Goal: Task Accomplishment & Management: Manage account settings

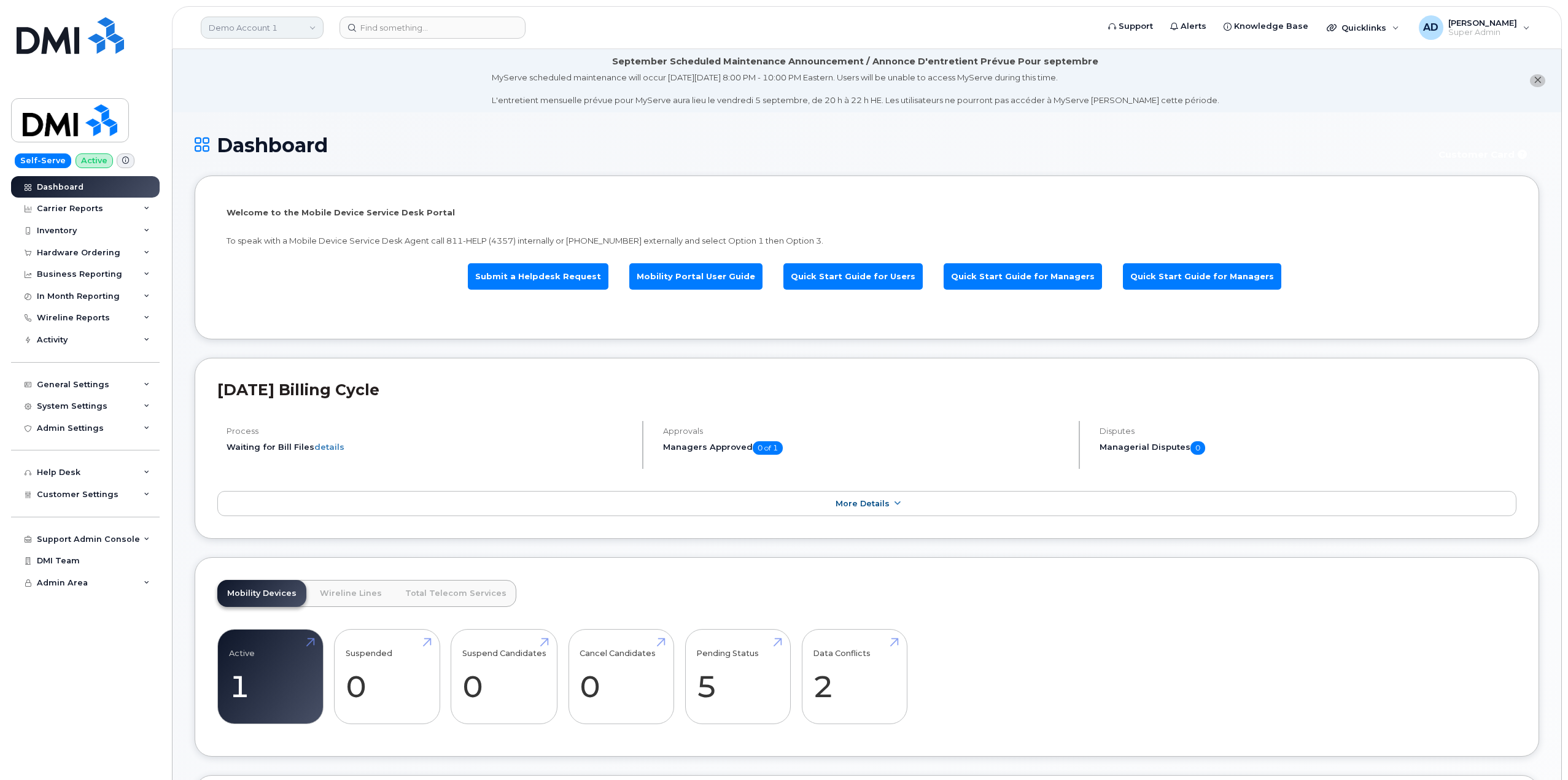
click at [275, 30] on link "Demo Account 1" at bounding box center [262, 28] width 123 height 22
type input "artelia"
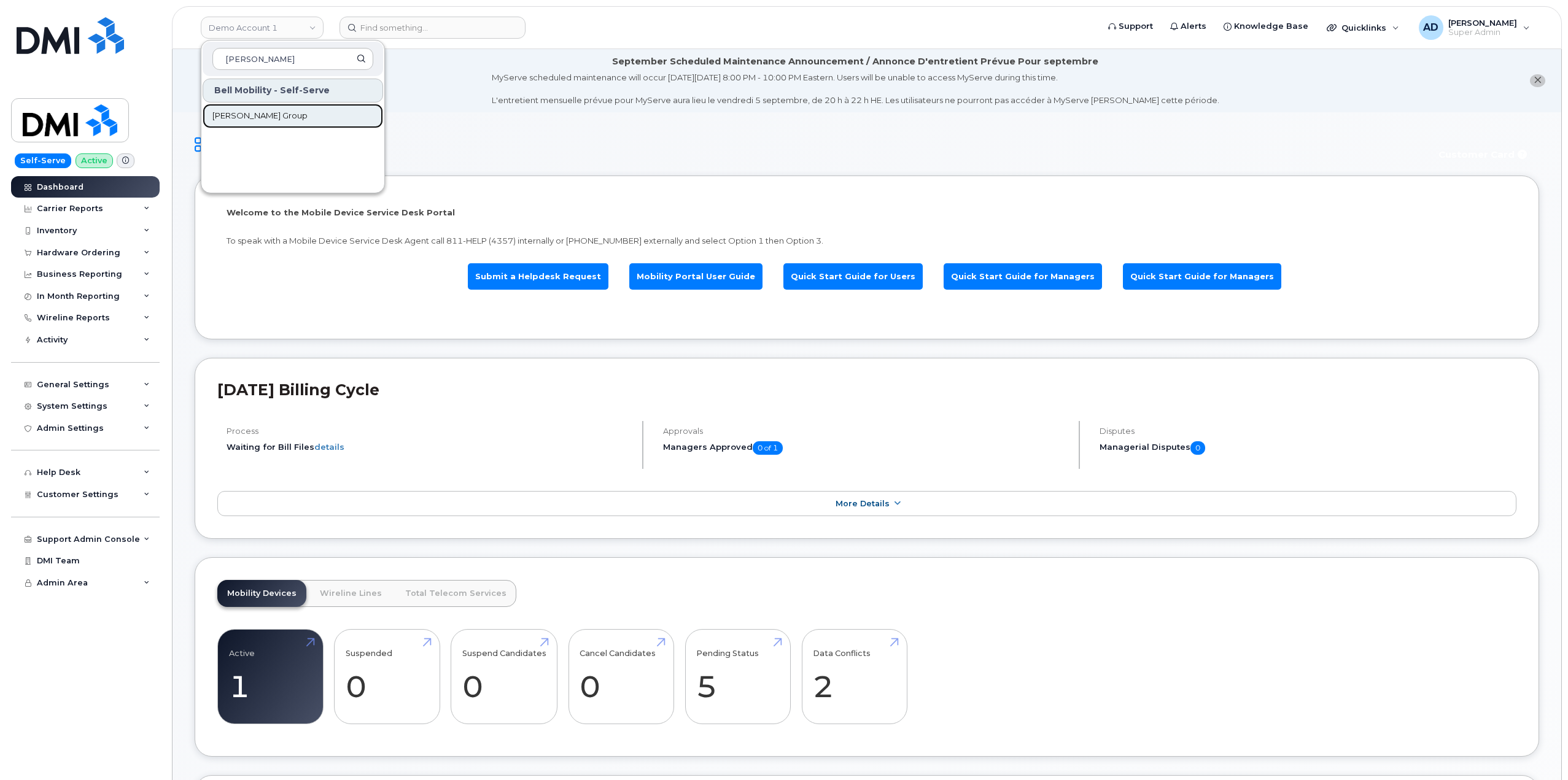
click at [332, 125] on link "[PERSON_NAME] Group" at bounding box center [292, 116] width 180 height 25
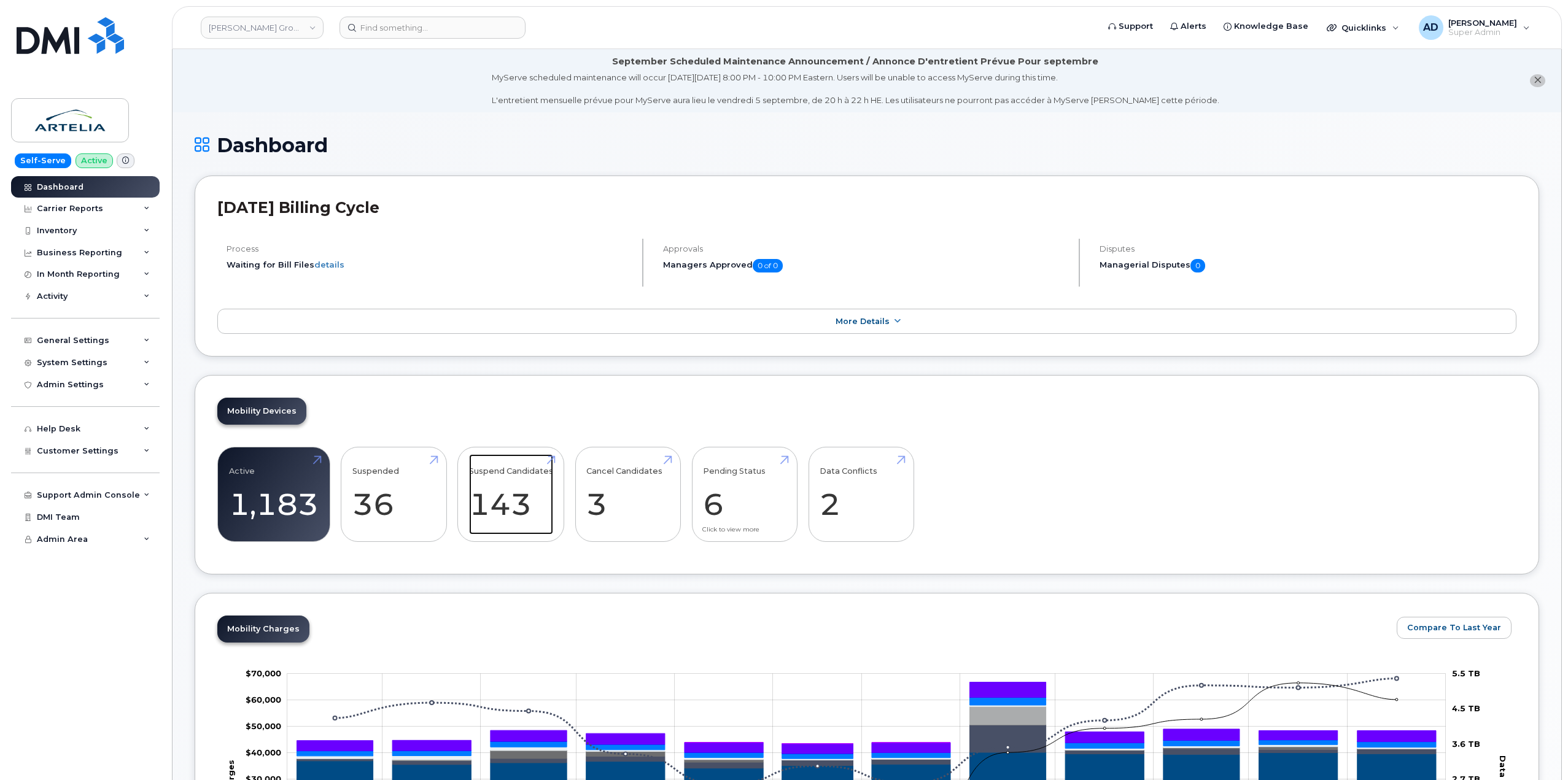
drag, startPoint x: 520, startPoint y: 489, endPoint x: 772, endPoint y: 541, distance: 257.3
click at [520, 489] on link "Suspend Candidates 143" at bounding box center [511, 494] width 84 height 81
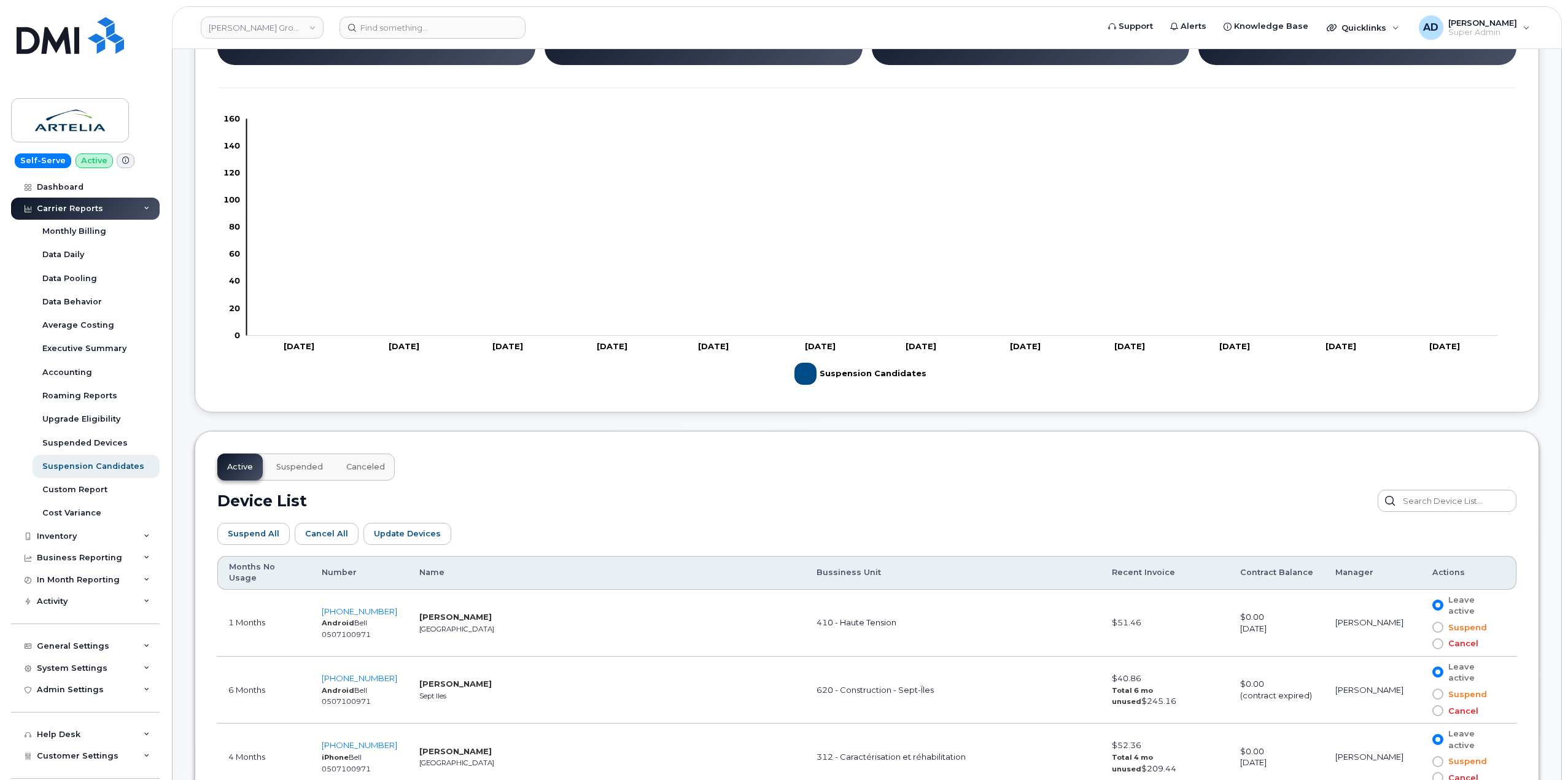
scroll to position [368, 0]
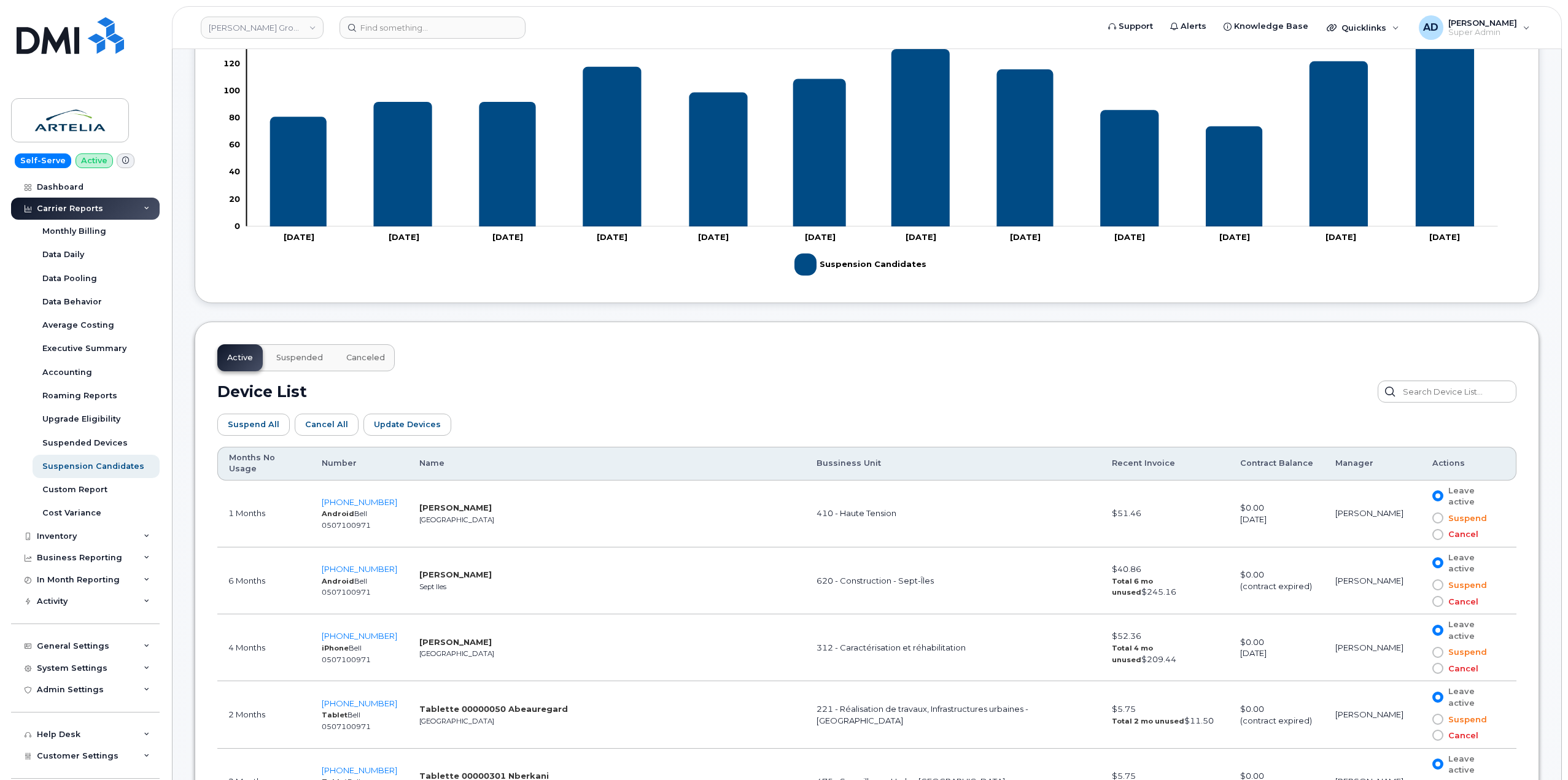
click at [306, 355] on span "Suspended" at bounding box center [300, 357] width 47 height 9
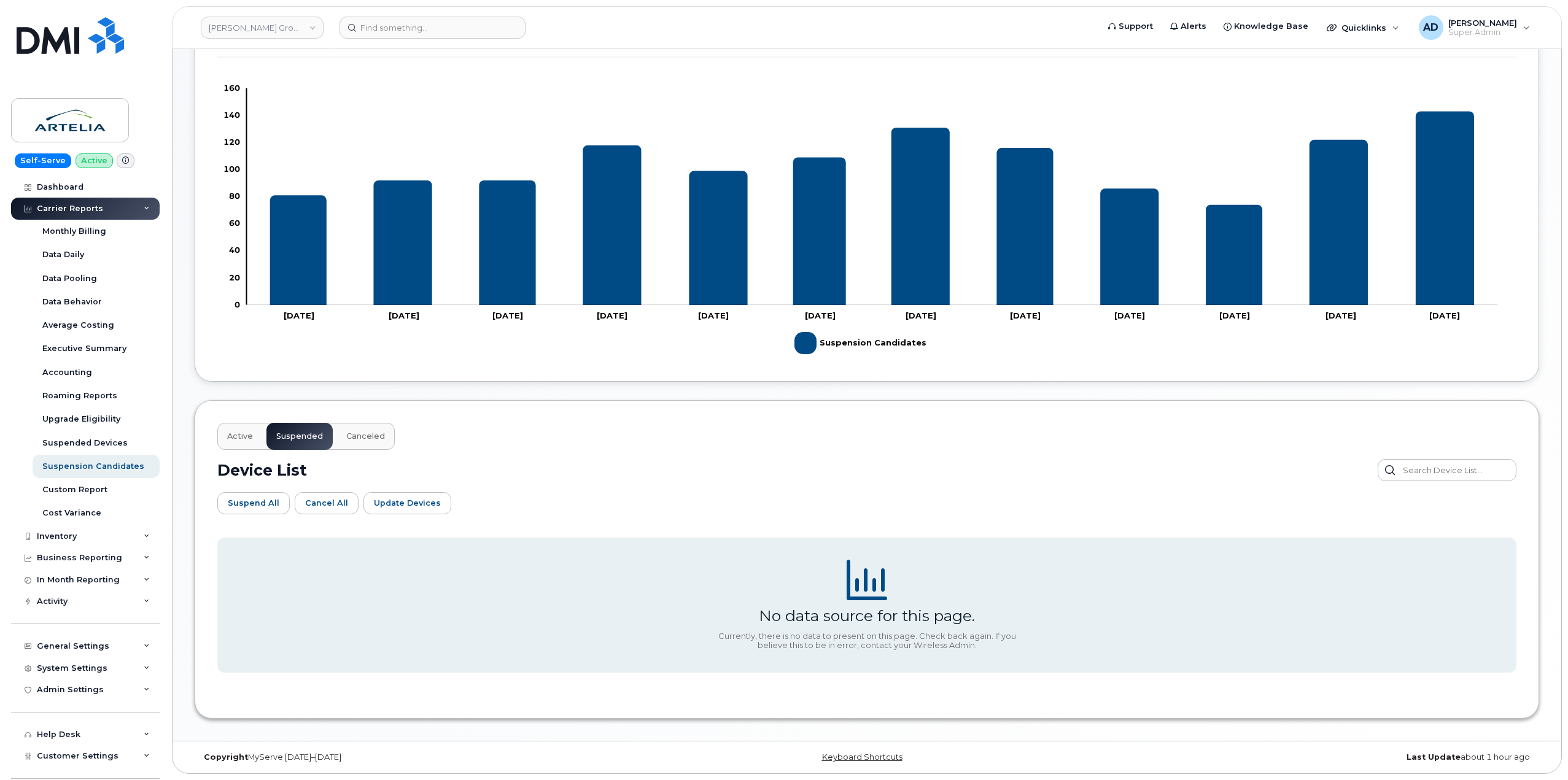
scroll to position [290, 0]
click at [244, 437] on span "Active" at bounding box center [240, 436] width 26 height 9
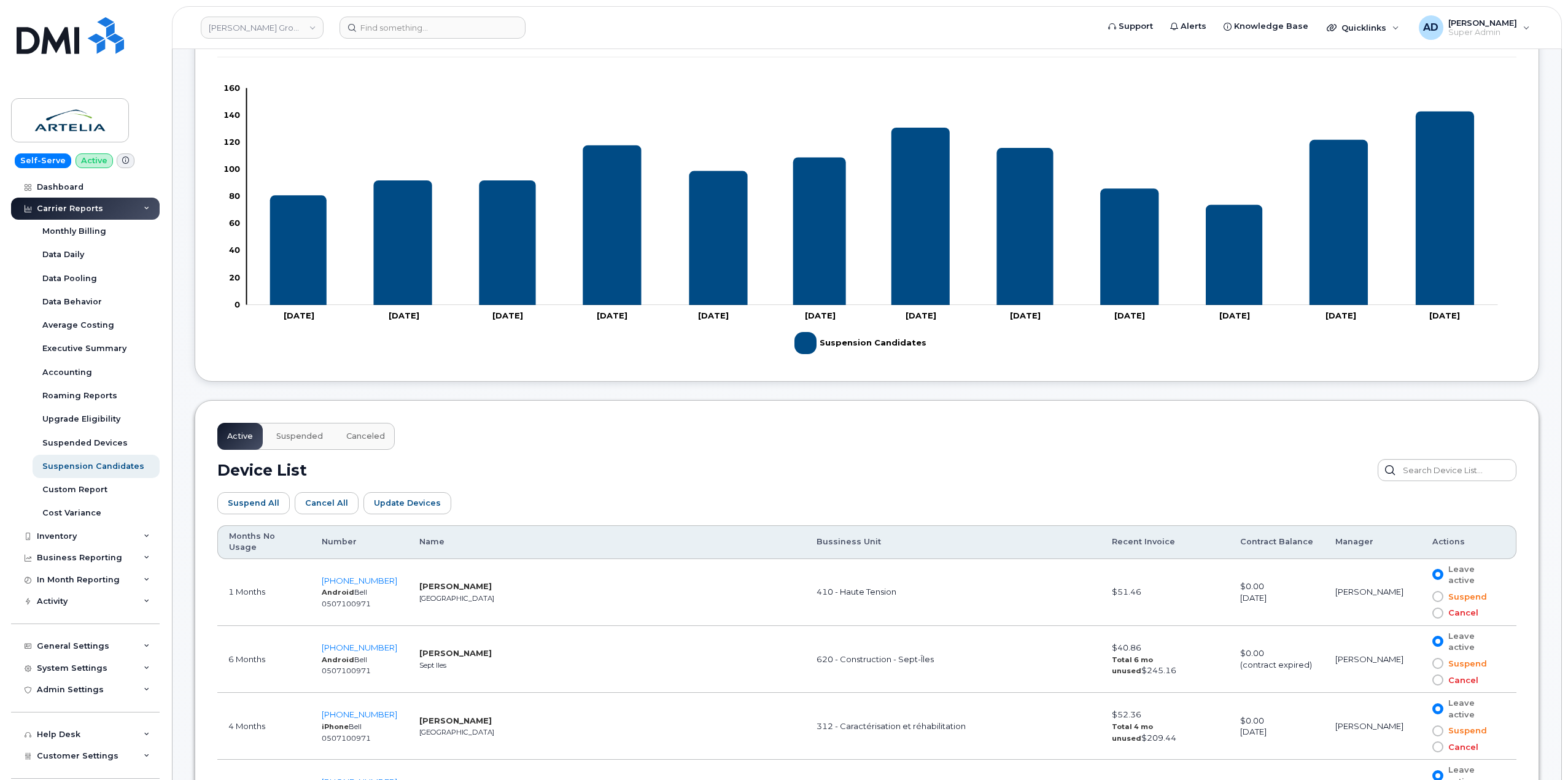
scroll to position [597, 0]
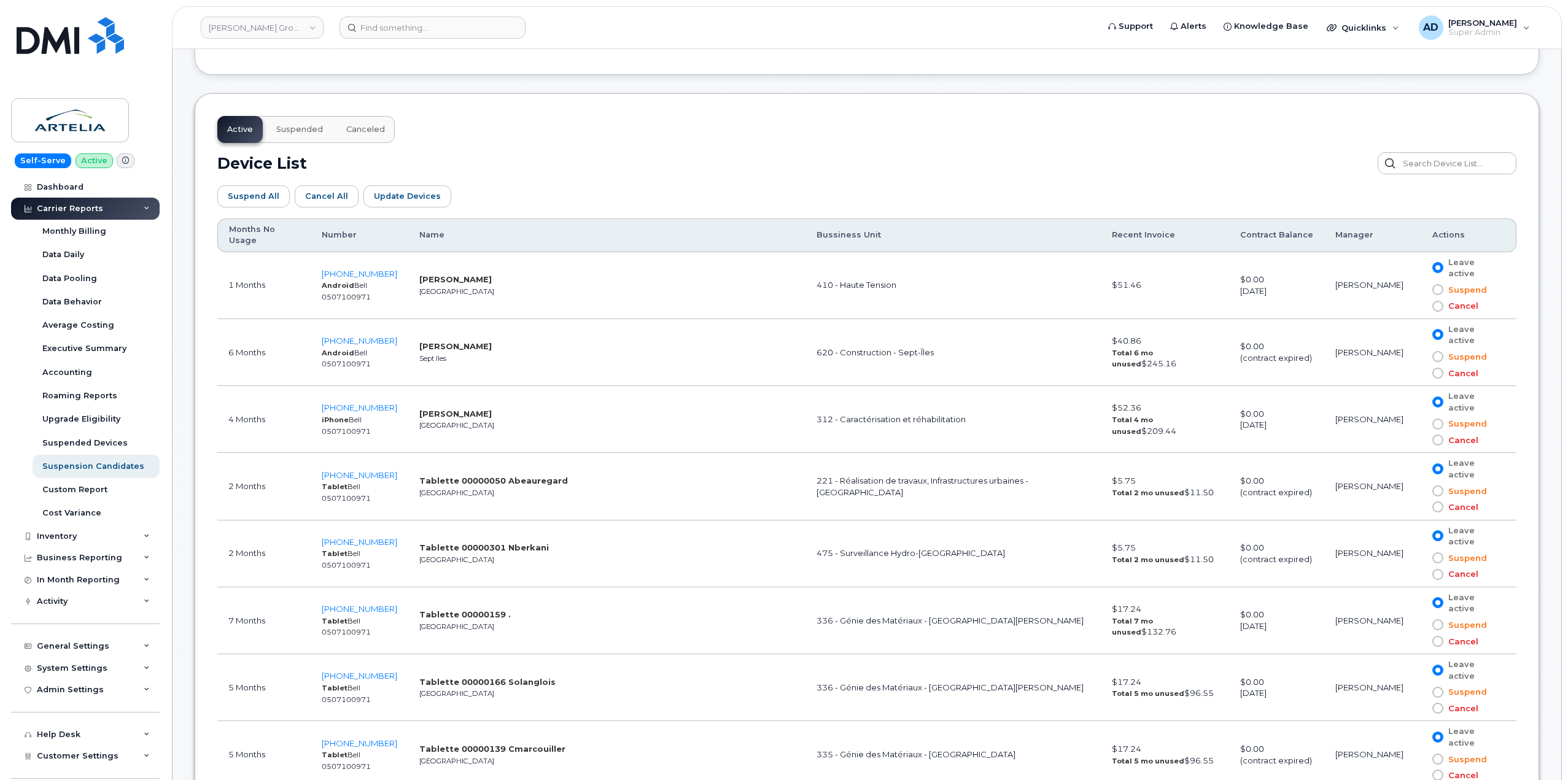
click at [343, 242] on th "Number" at bounding box center [359, 235] width 98 height 34
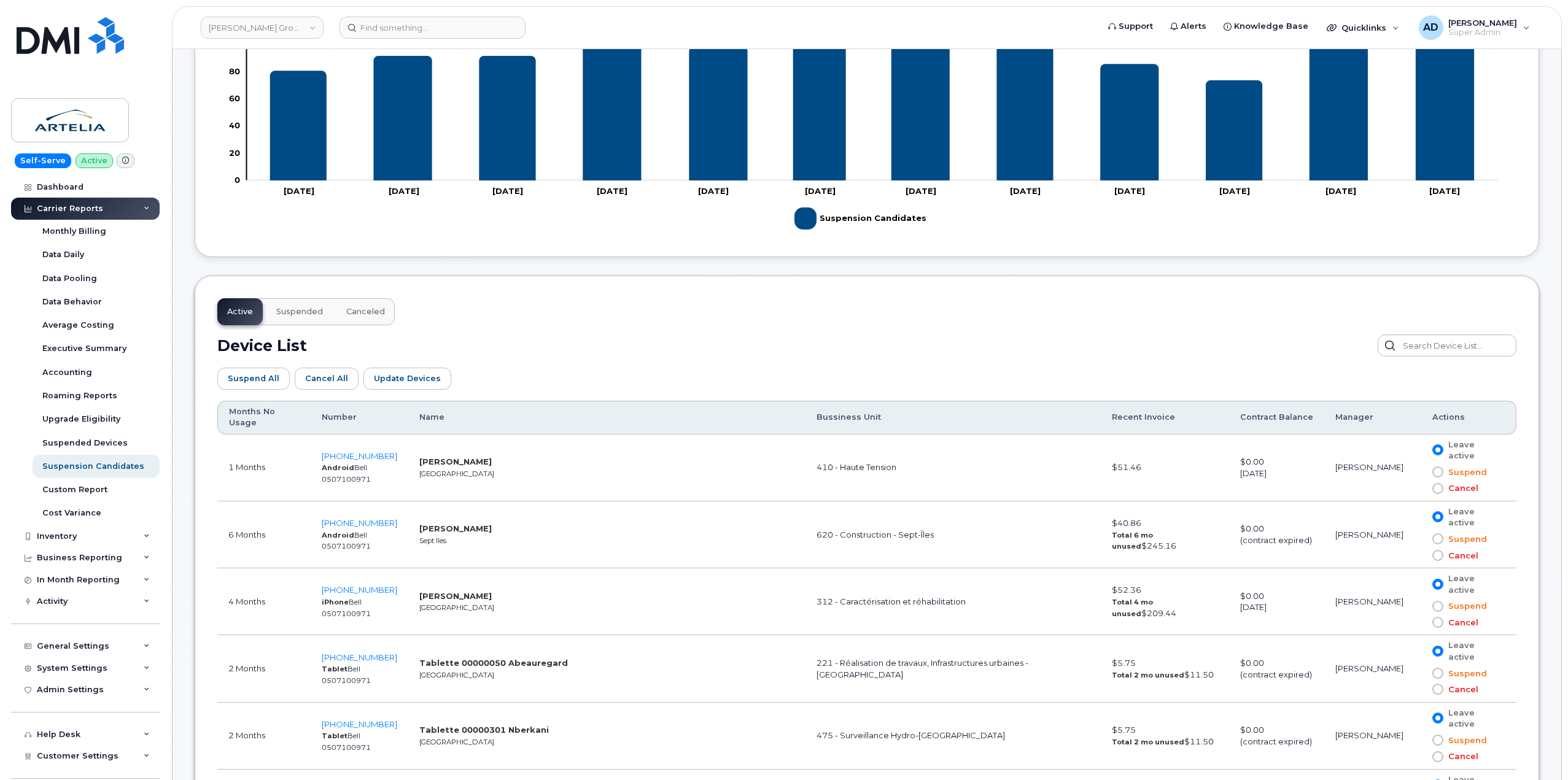
scroll to position [605, 0]
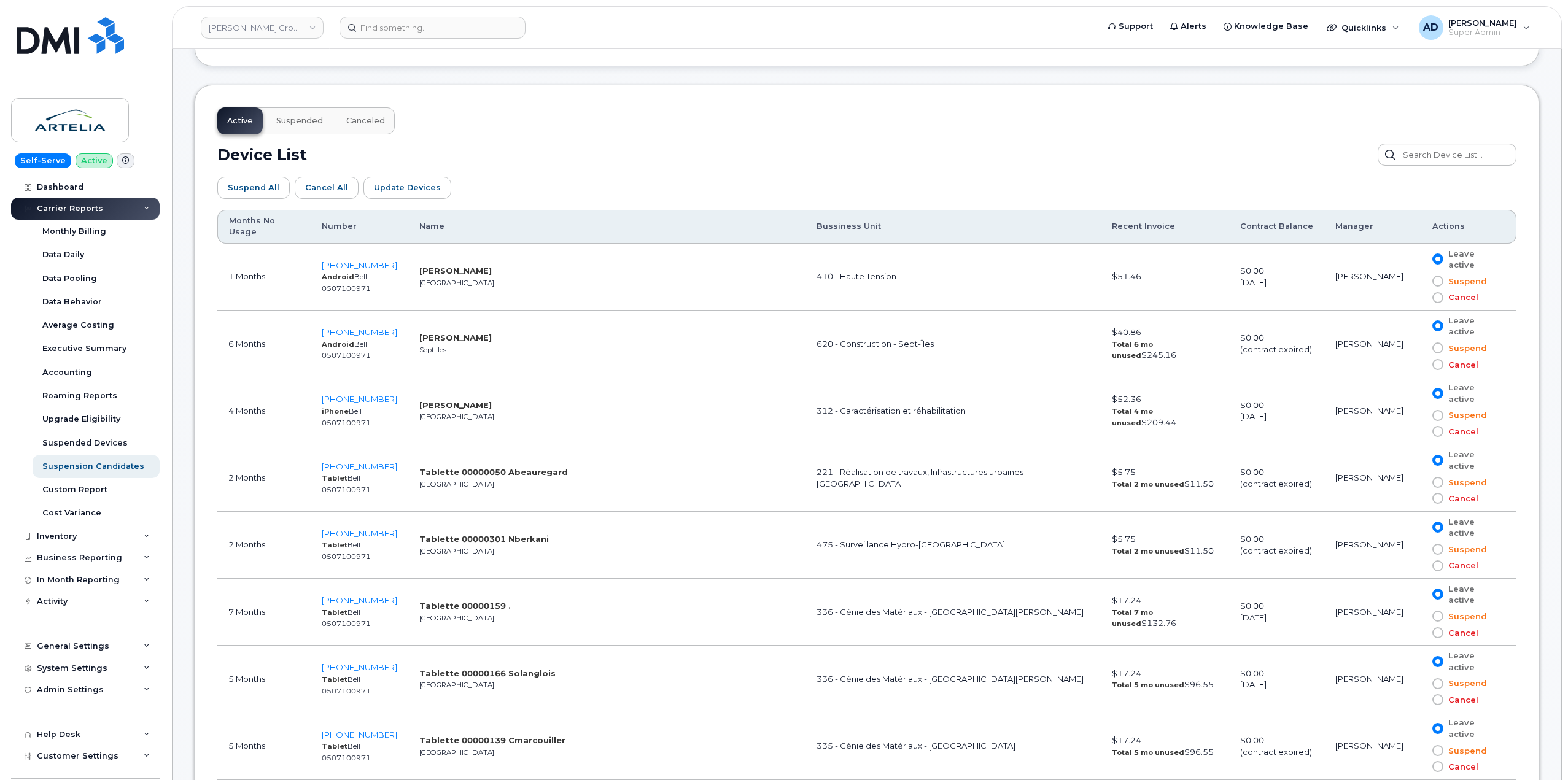
click at [417, 235] on th "Name" at bounding box center [607, 226] width 397 height 34
click at [423, 229] on th "Name" at bounding box center [607, 226] width 397 height 34
click at [343, 232] on th "Number" at bounding box center [359, 226] width 98 height 34
click at [262, 227] on th "Months No Usage" at bounding box center [264, 226] width 94 height 34
click at [243, 221] on th "Months No Usage" at bounding box center [264, 226] width 94 height 34
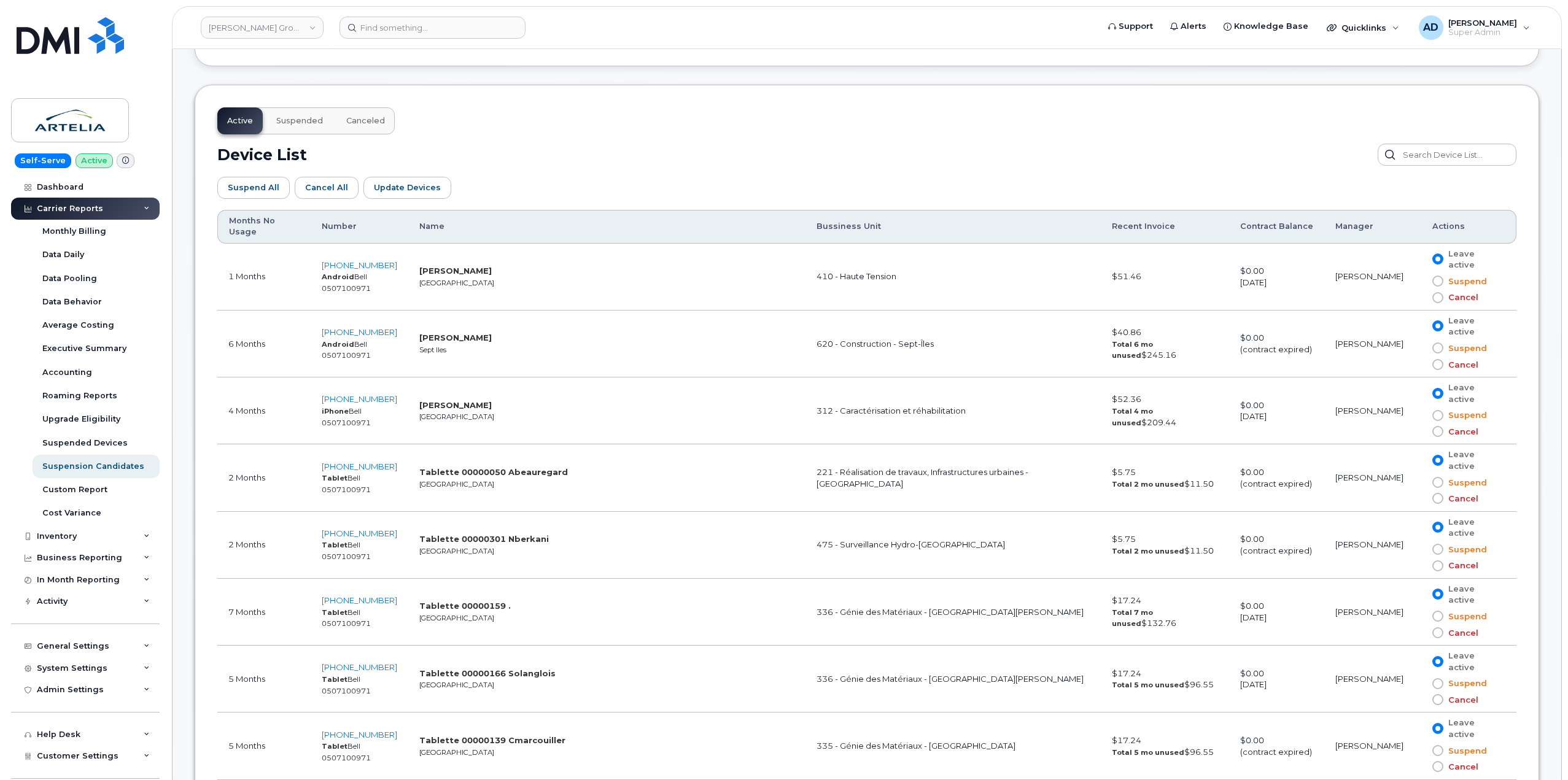
click at [344, 237] on th "Number" at bounding box center [359, 226] width 98 height 34
click at [288, 236] on th "Months No Usage" at bounding box center [264, 226] width 94 height 34
click at [476, 245] on td "Nazim Zaidi Toronto" at bounding box center [607, 278] width 397 height 67
drag, startPoint x: 479, startPoint y: 234, endPoint x: 221, endPoint y: 232, distance: 258.0
click at [220, 232] on tr "Months No Usage Number Name Bussiness Unit Recent Invoice Contract Balance Mana…" at bounding box center [867, 226] width 1299 height 34
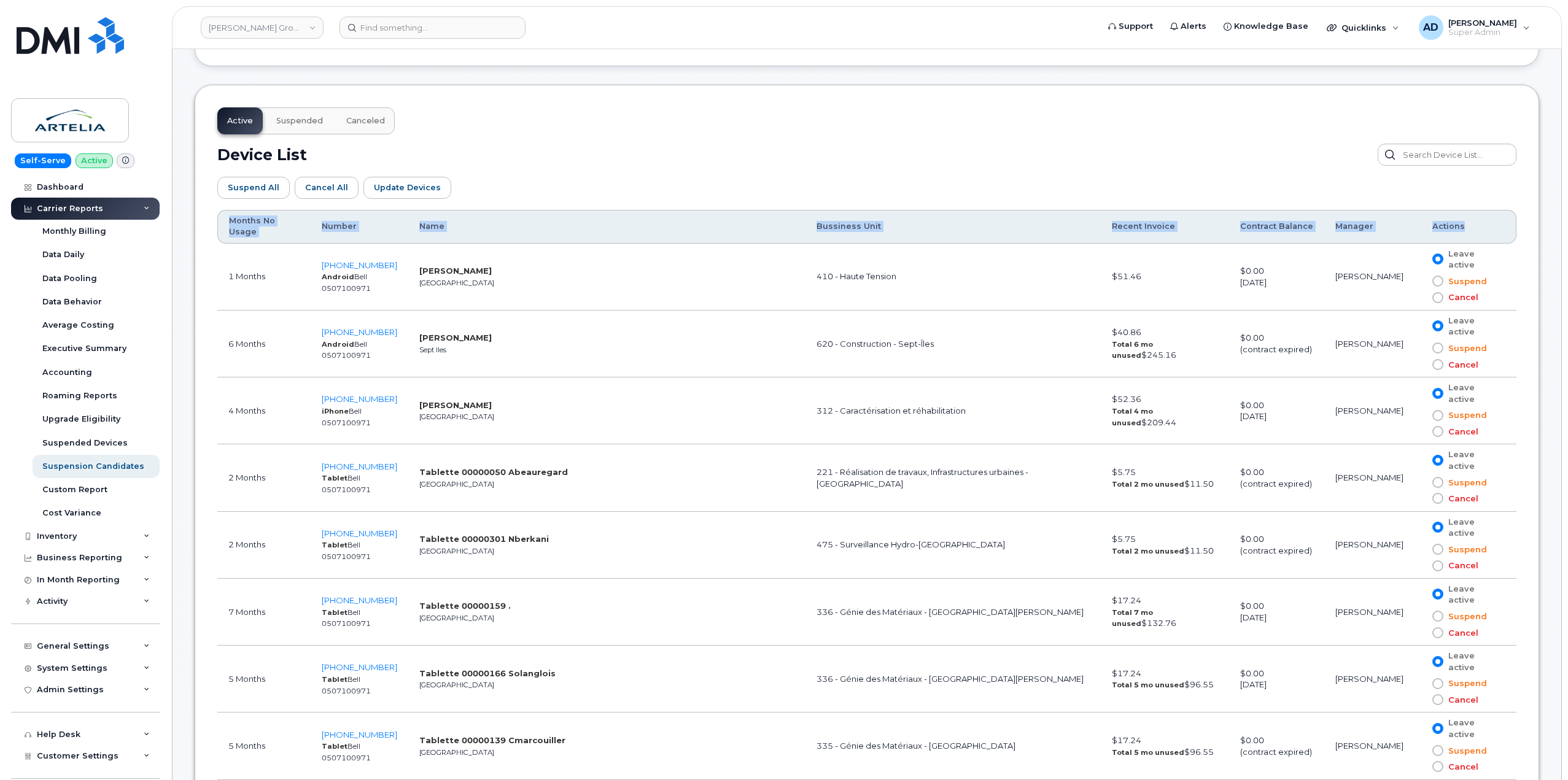
drag, startPoint x: 1488, startPoint y: 232, endPoint x: 216, endPoint y: 221, distance: 1272.0
click at [514, 198] on div "Suspend All Cancel All Update Devices Customize Filter Refresh Export" at bounding box center [867, 188] width 1299 height 44
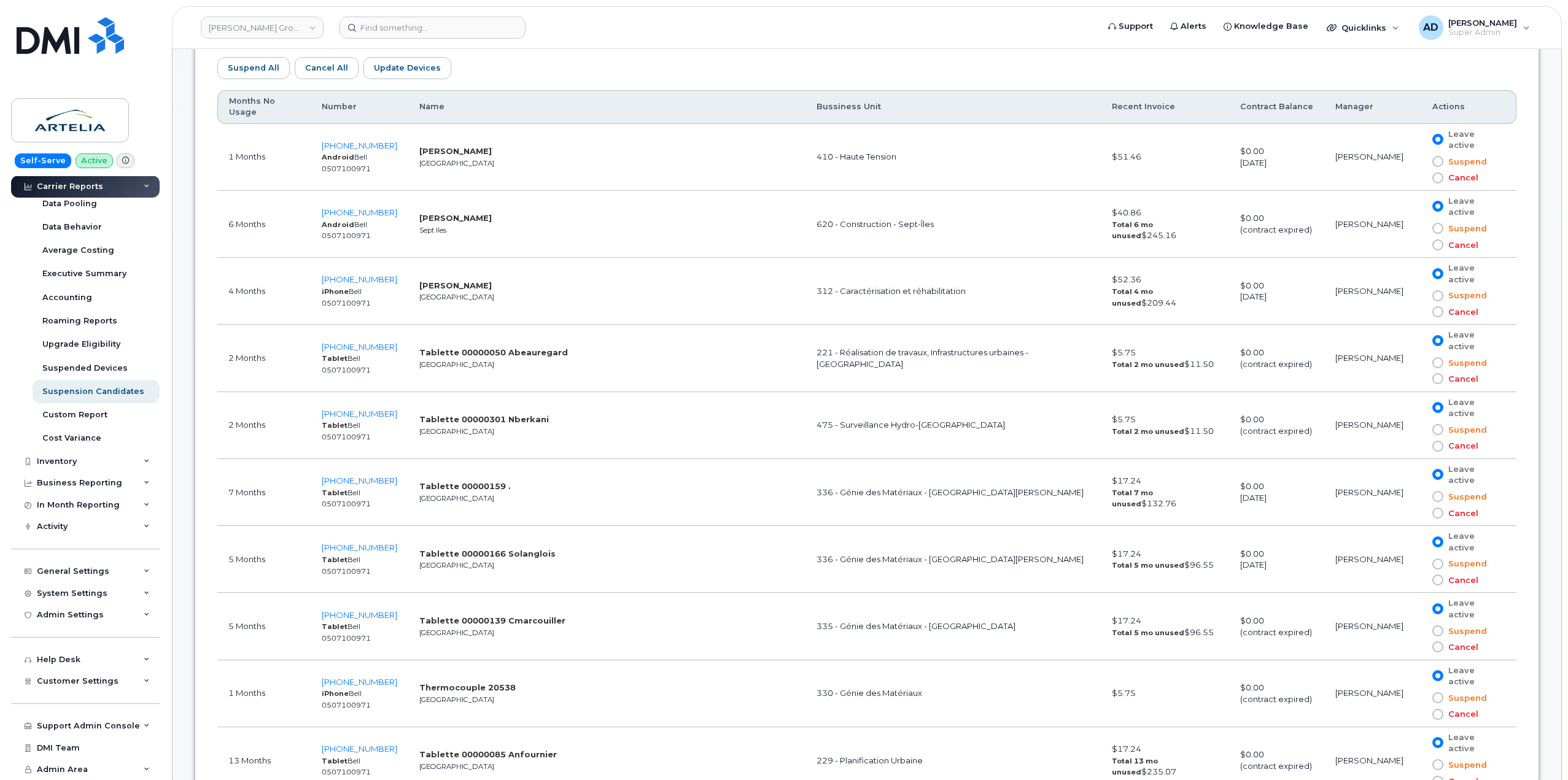
scroll to position [727, 0]
click at [110, 570] on div "General Settings" at bounding box center [85, 571] width 148 height 22
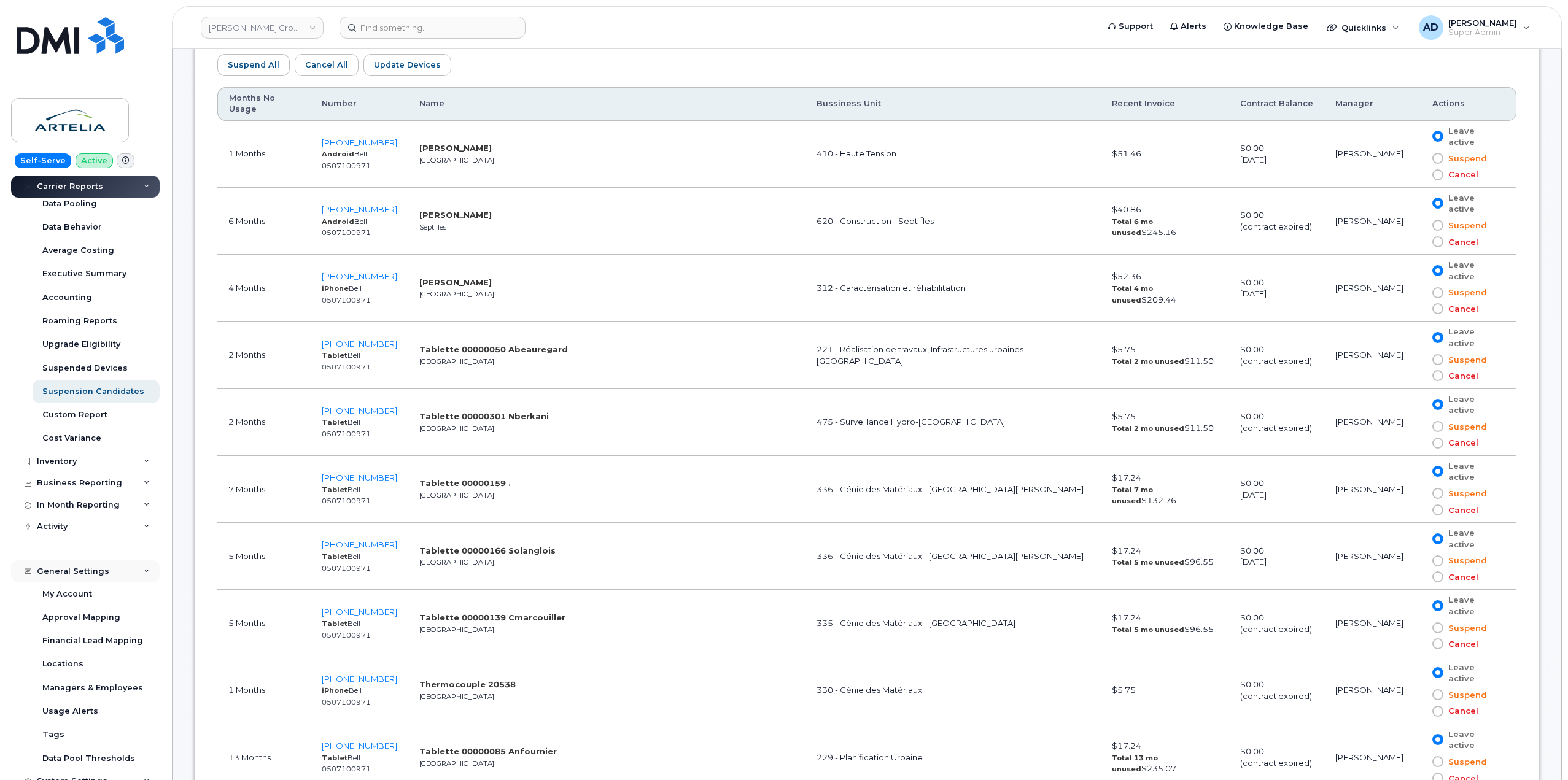
click at [83, 569] on div "General Settings" at bounding box center [72, 570] width 72 height 9
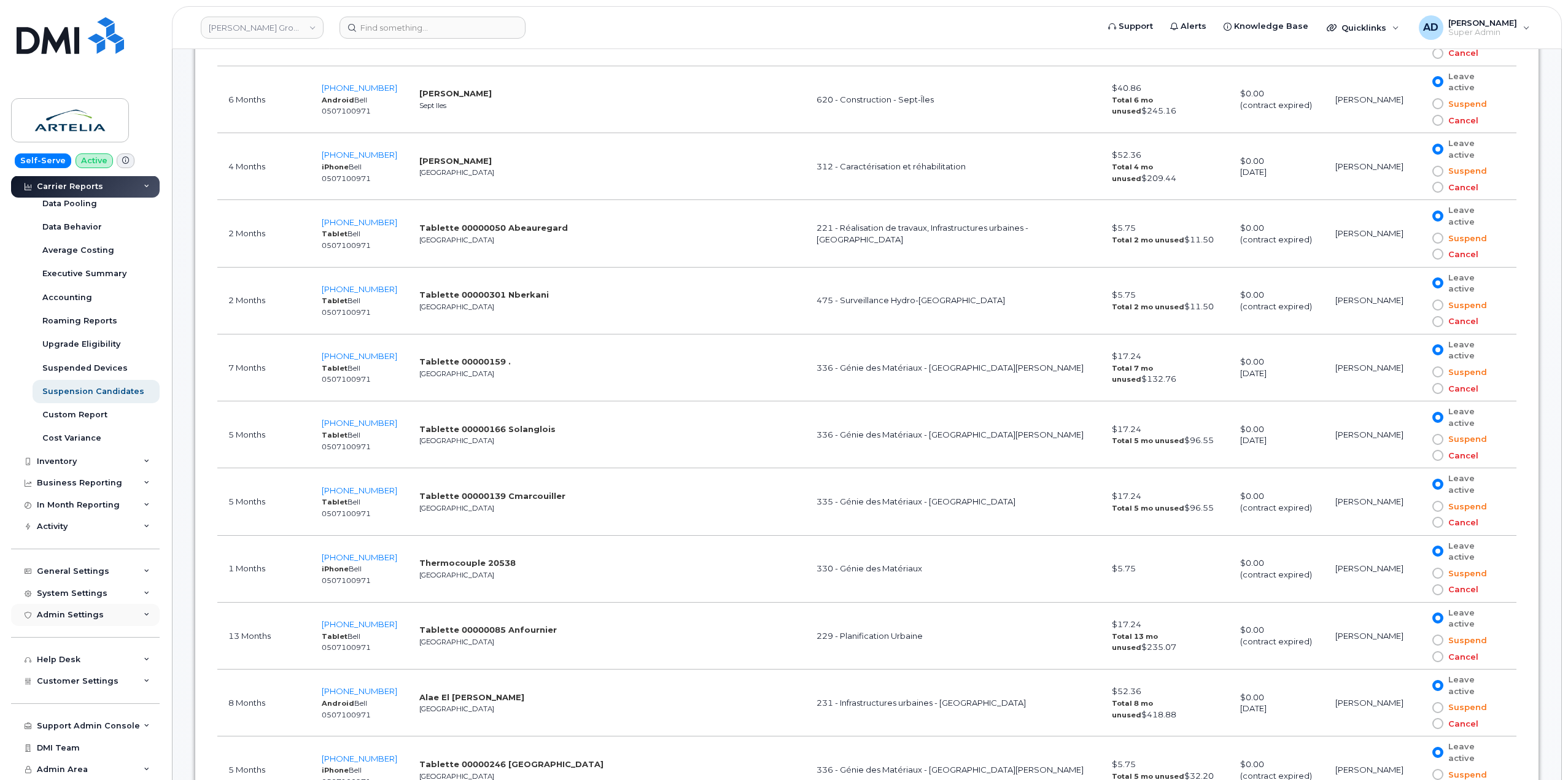
scroll to position [850, 0]
click at [113, 584] on div "System Settings" at bounding box center [85, 593] width 148 height 22
click at [113, 587] on div "System Settings" at bounding box center [85, 593] width 148 height 22
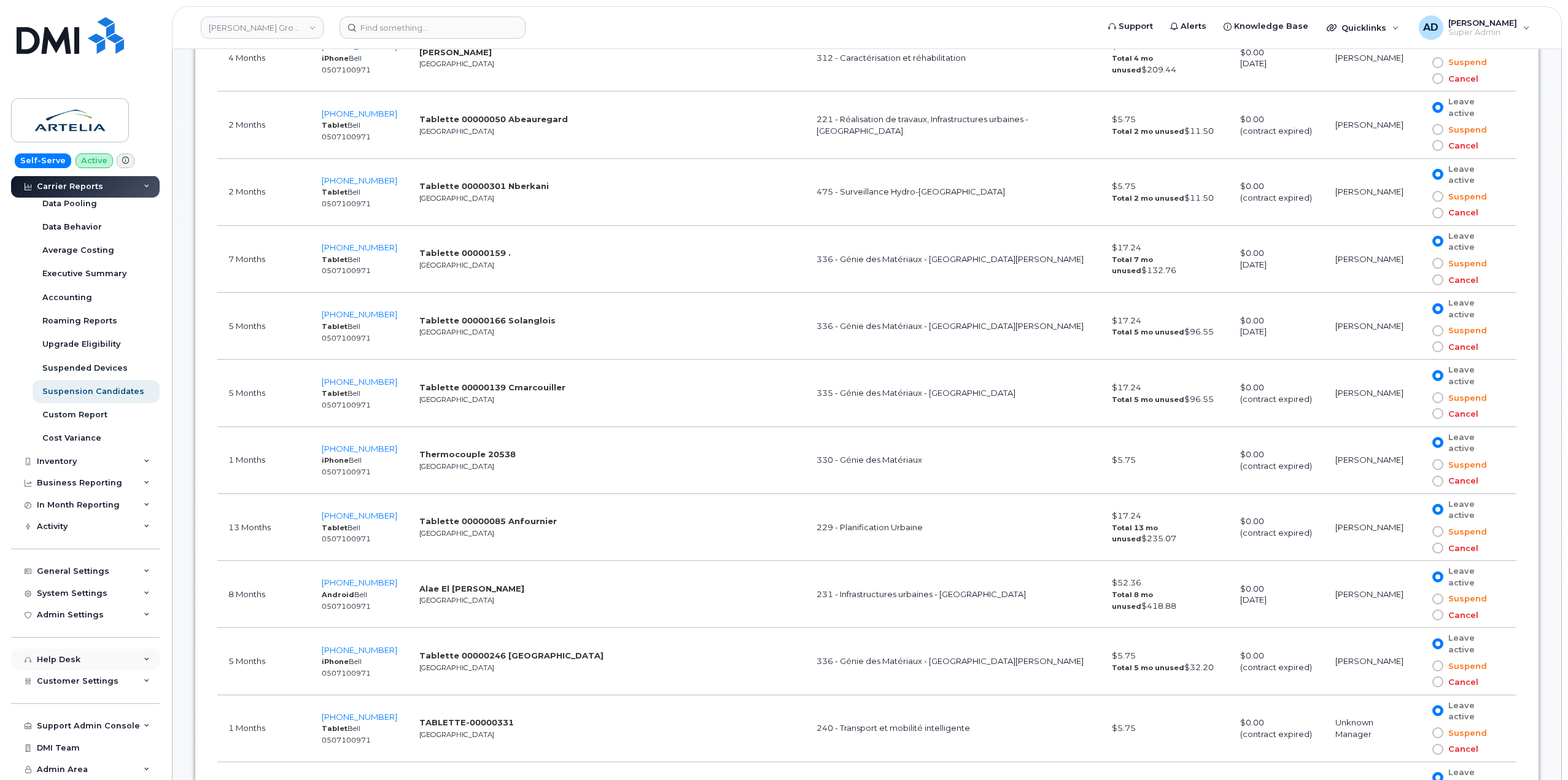
scroll to position [1096, 0]
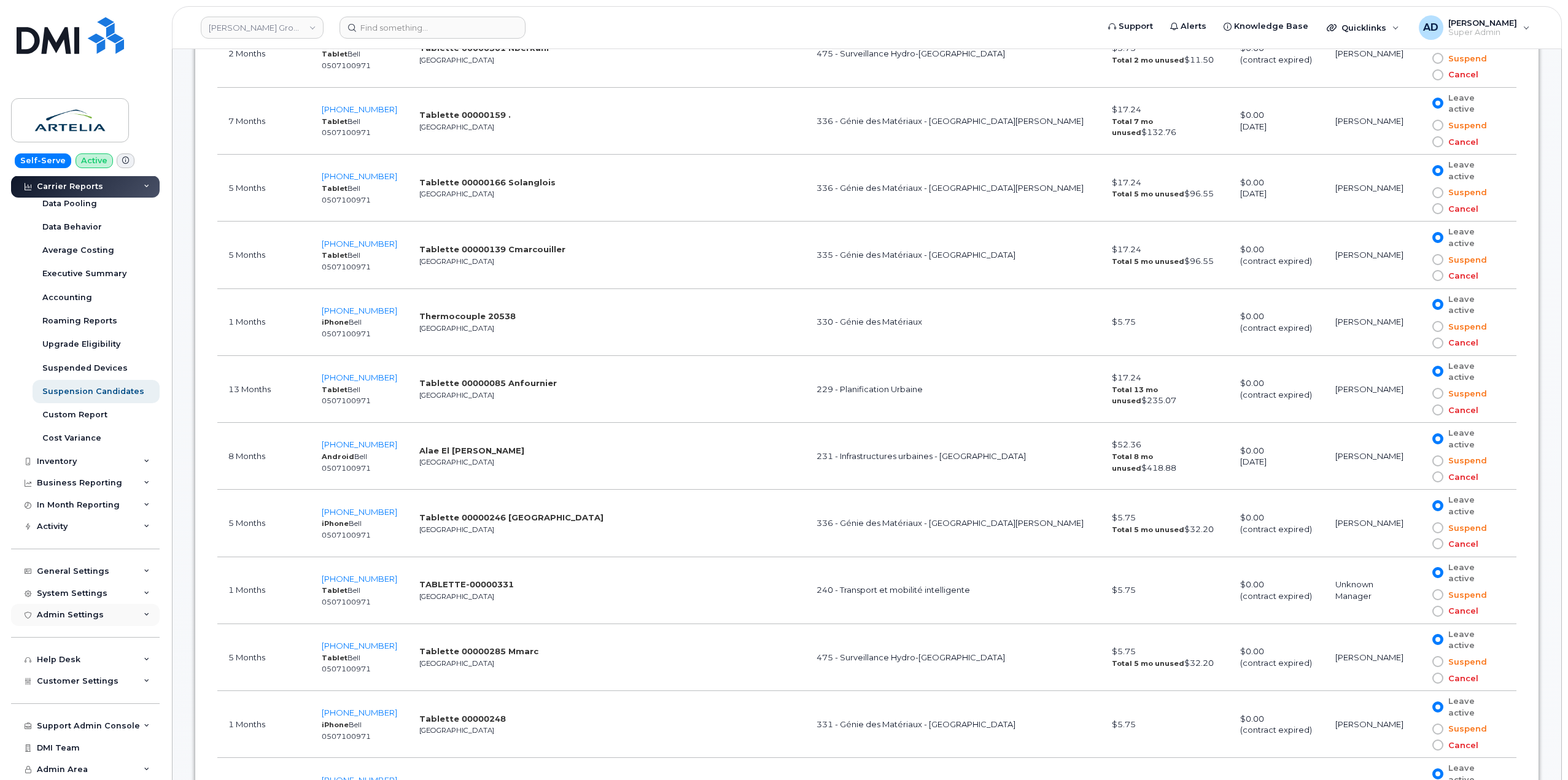
click at [102, 620] on div "Admin Settings" at bounding box center [85, 615] width 148 height 22
click at [113, 616] on div "Admin Settings" at bounding box center [85, 615] width 148 height 22
click at [111, 587] on div "System Settings" at bounding box center [85, 593] width 148 height 22
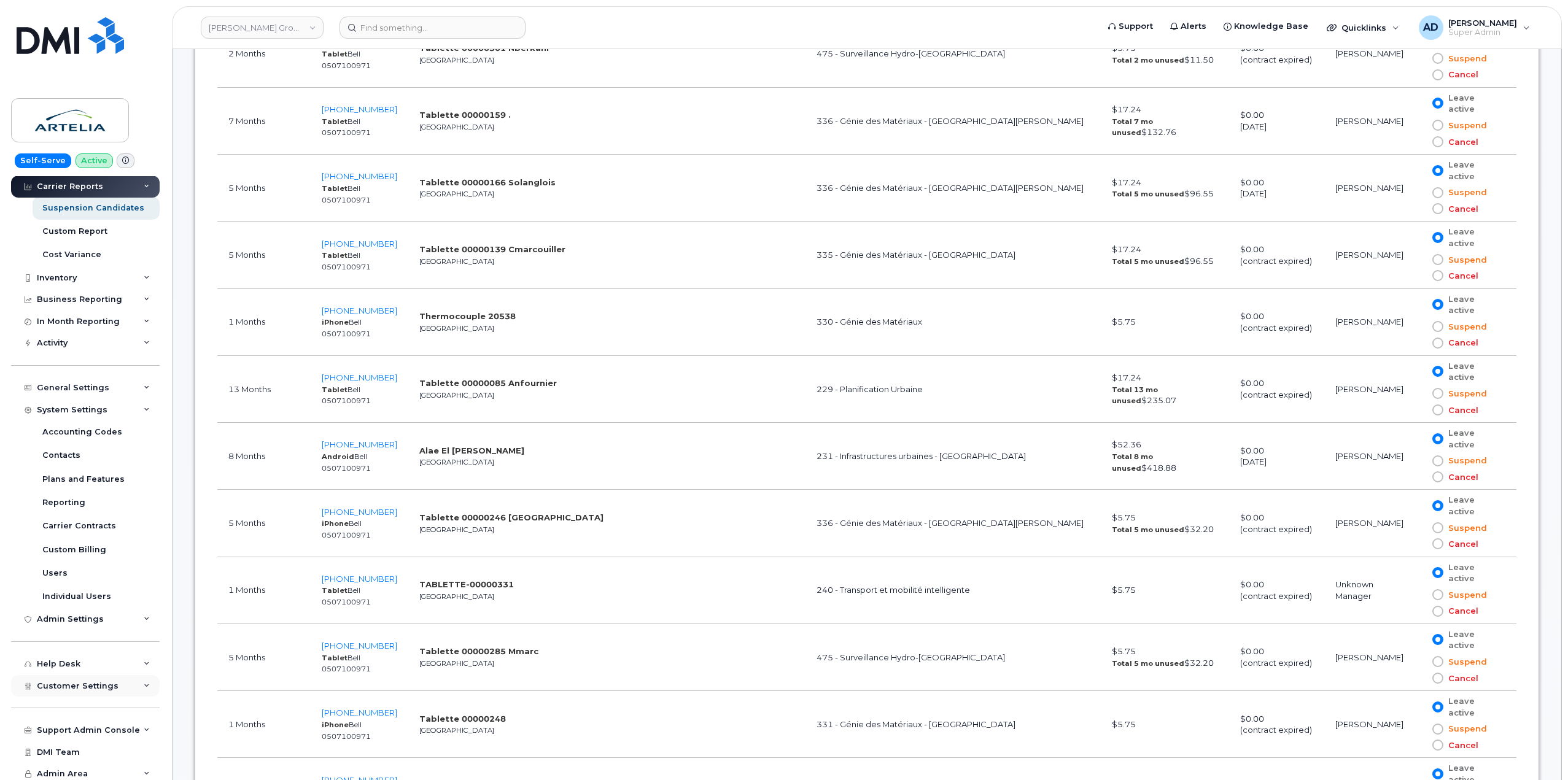
scroll to position [259, 0]
click at [105, 385] on div "General Settings" at bounding box center [85, 387] width 148 height 22
click at [126, 603] on div "System Settings" at bounding box center [85, 597] width 148 height 22
click at [113, 685] on div "Customer Settings" at bounding box center [85, 681] width 148 height 22
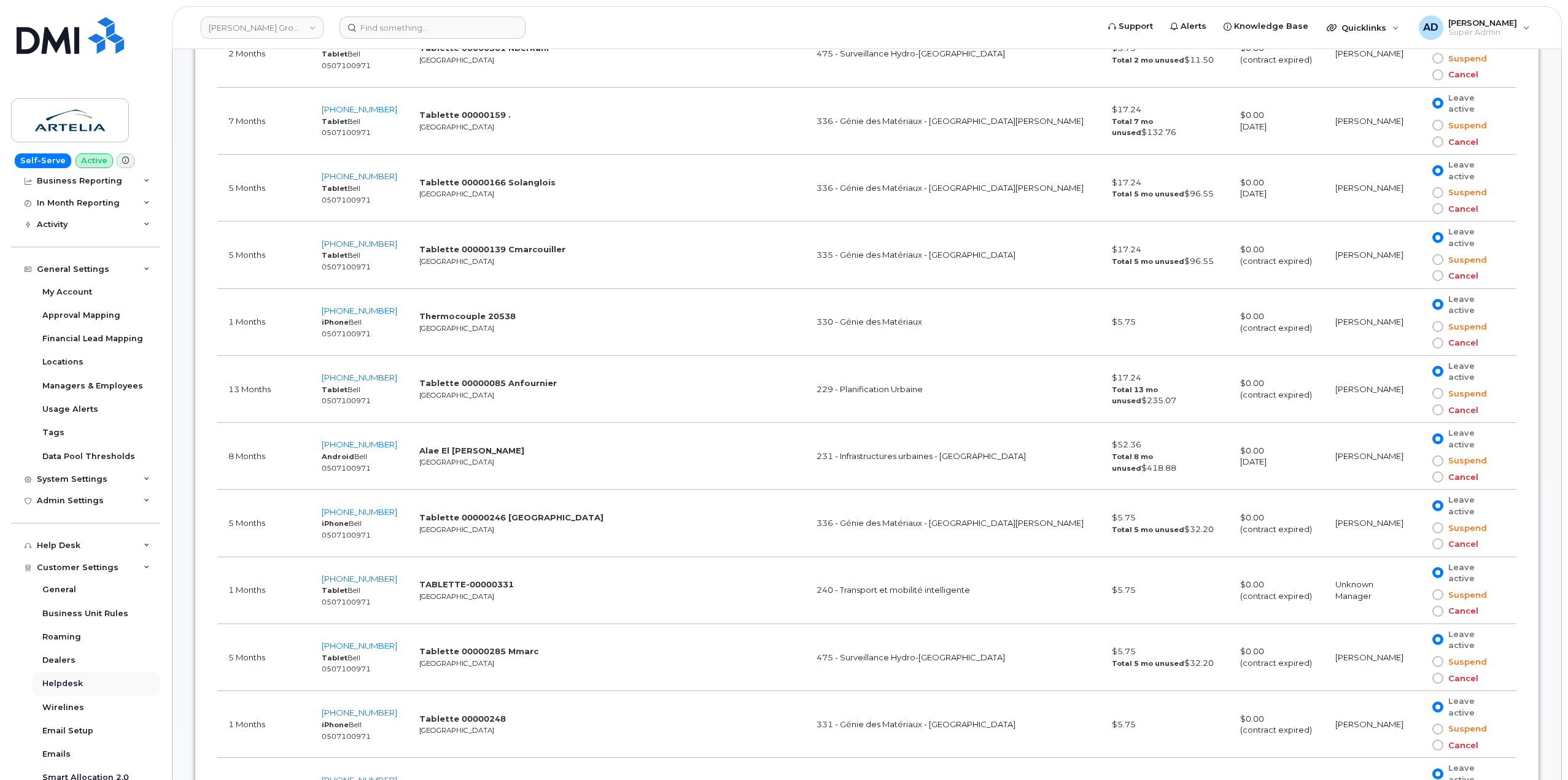
scroll to position [570, 0]
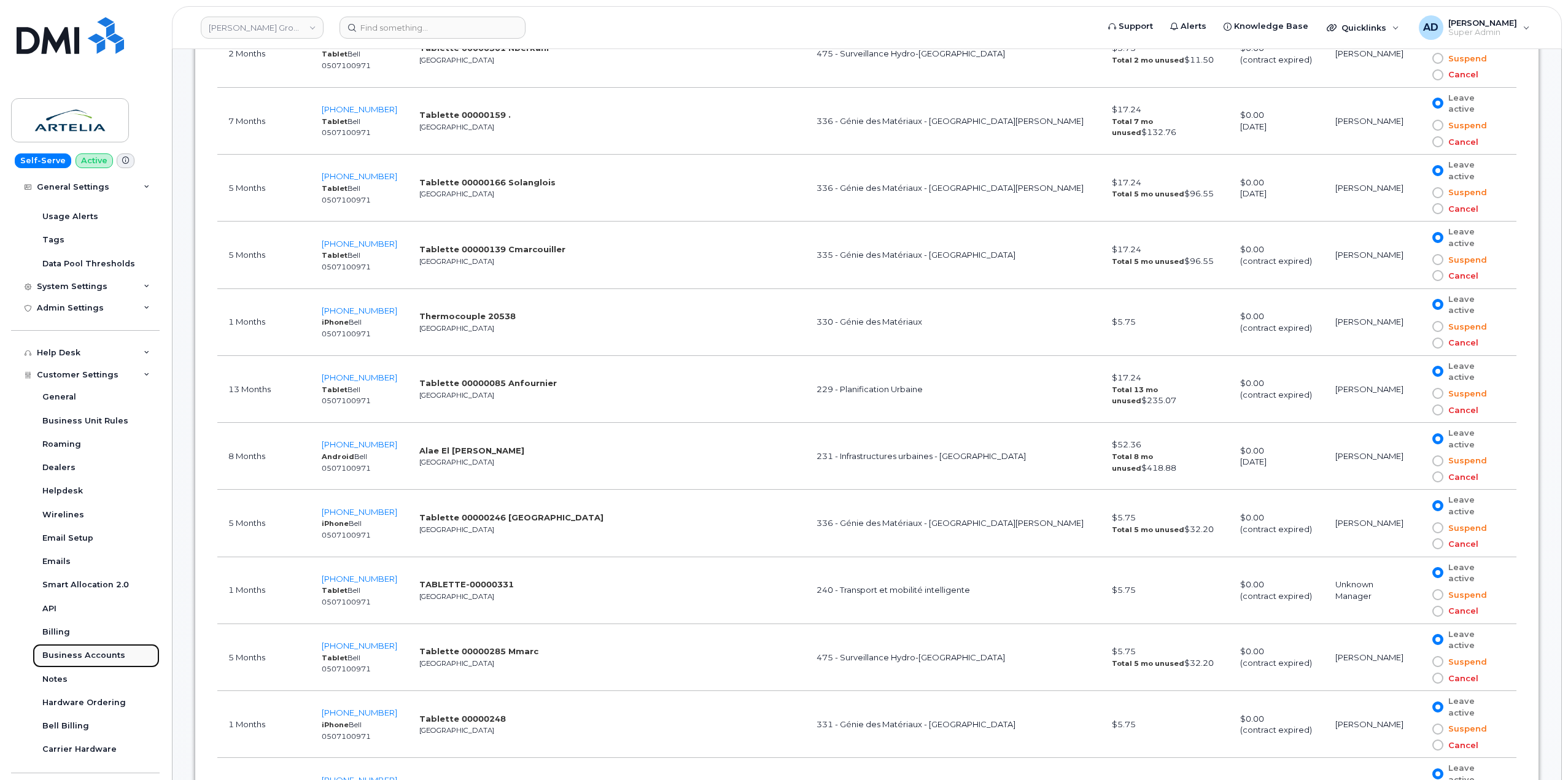
click at [104, 658] on div "Business Accounts" at bounding box center [83, 655] width 83 height 11
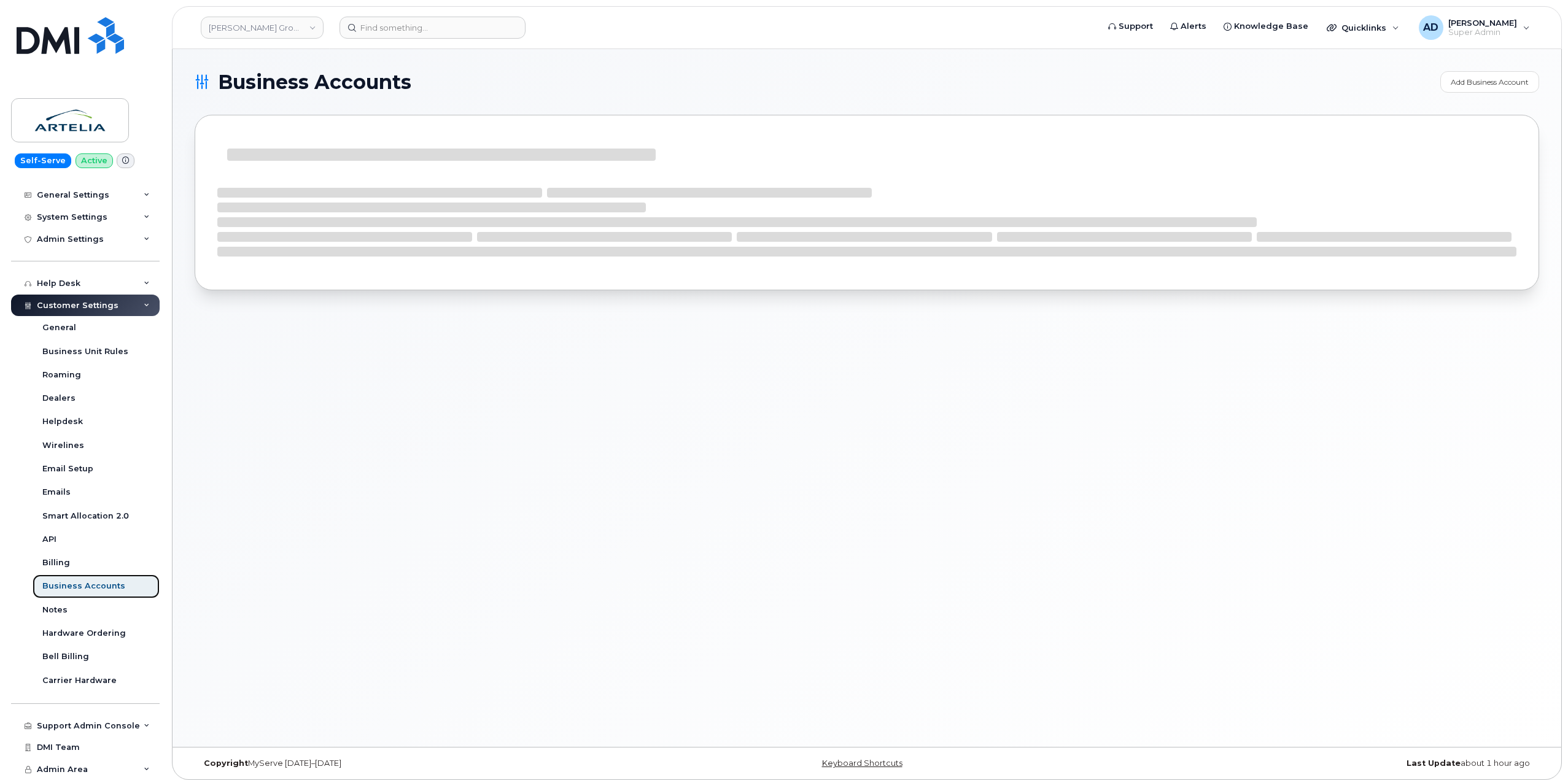
scroll to position [145, 0]
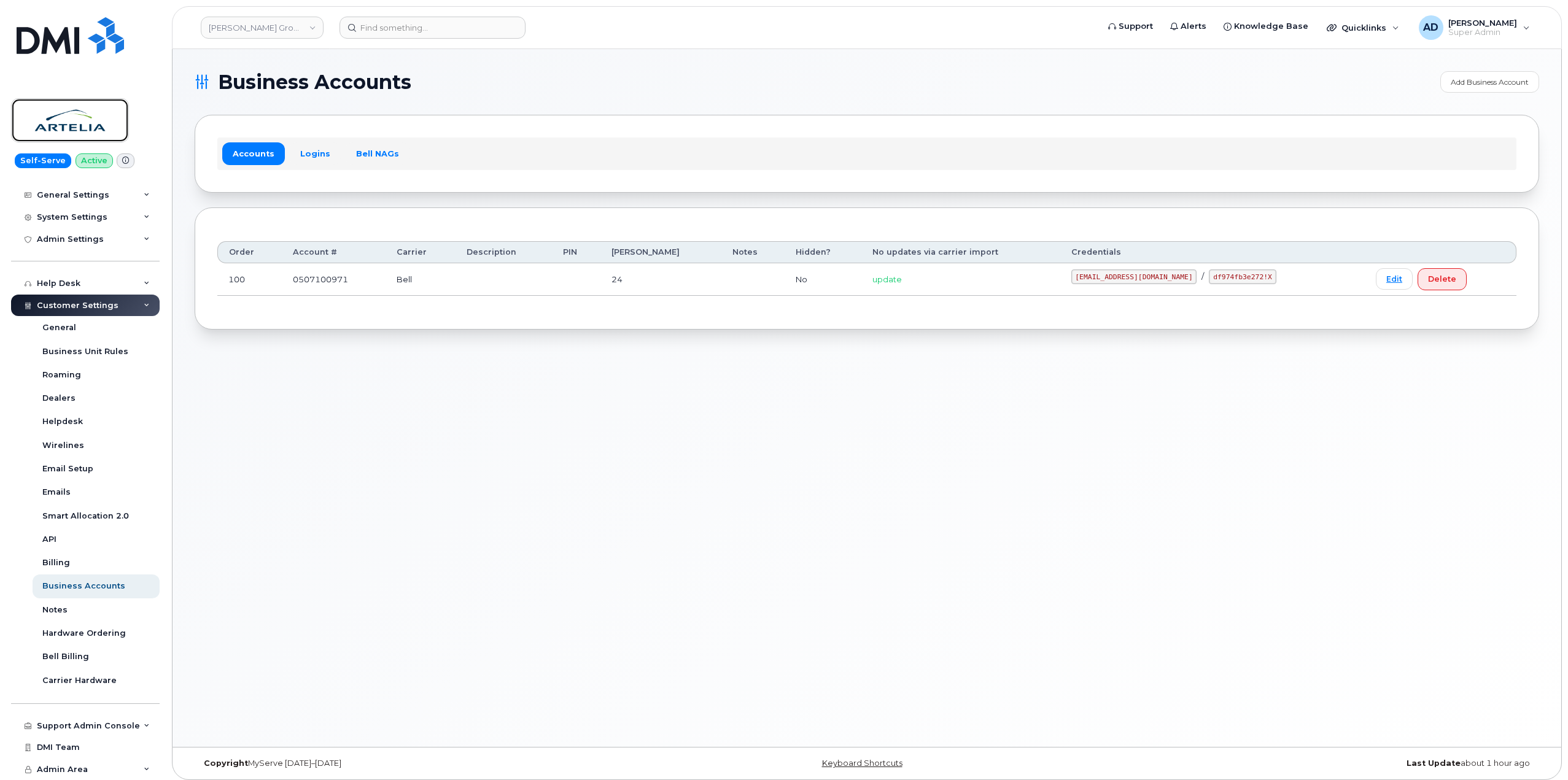
click at [87, 112] on img at bounding box center [69, 120] width 94 height 36
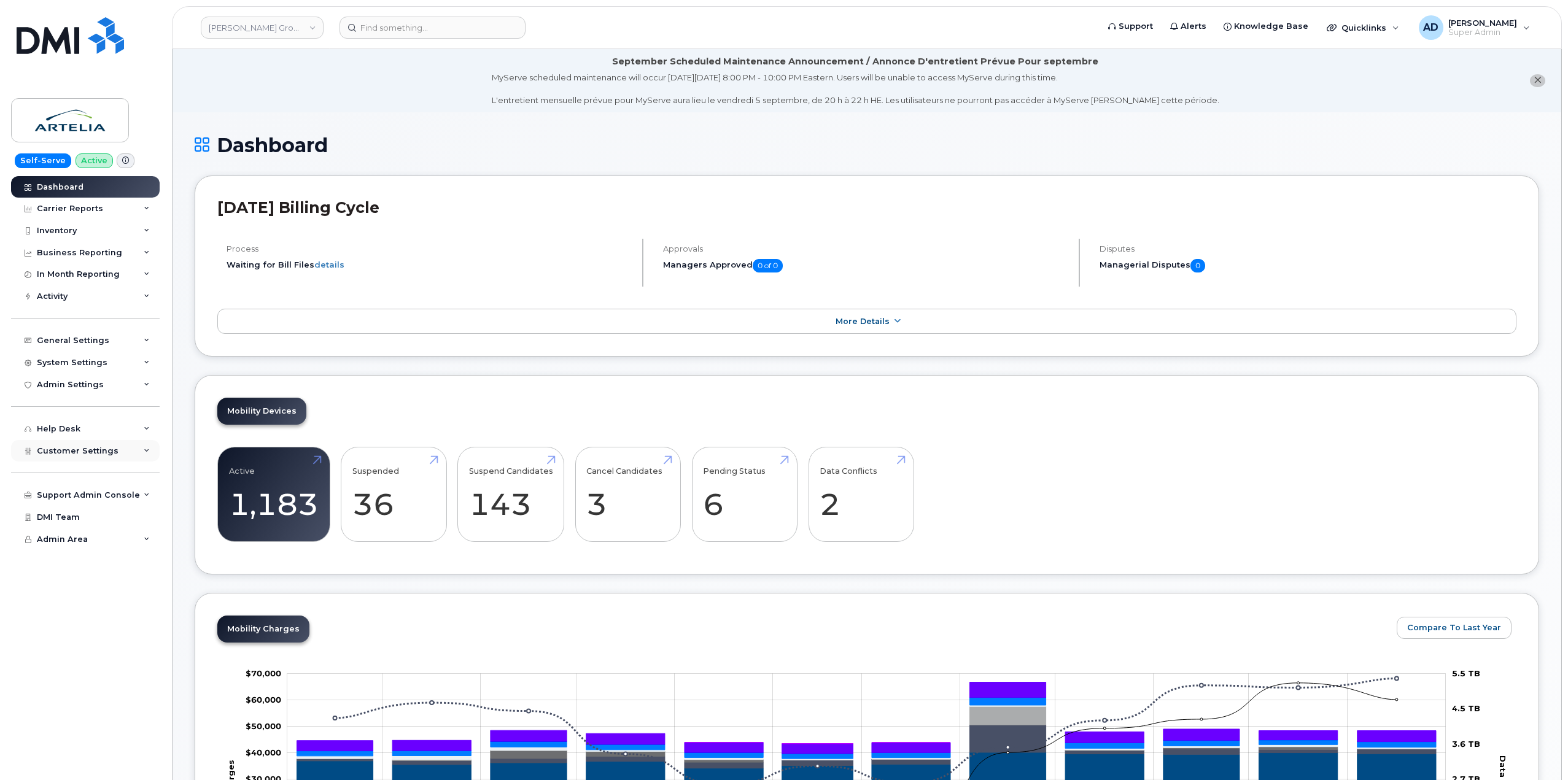
click at [110, 450] on span "Customer Settings" at bounding box center [77, 451] width 82 height 9
click at [99, 448] on span "Customer Settings" at bounding box center [77, 451] width 82 height 9
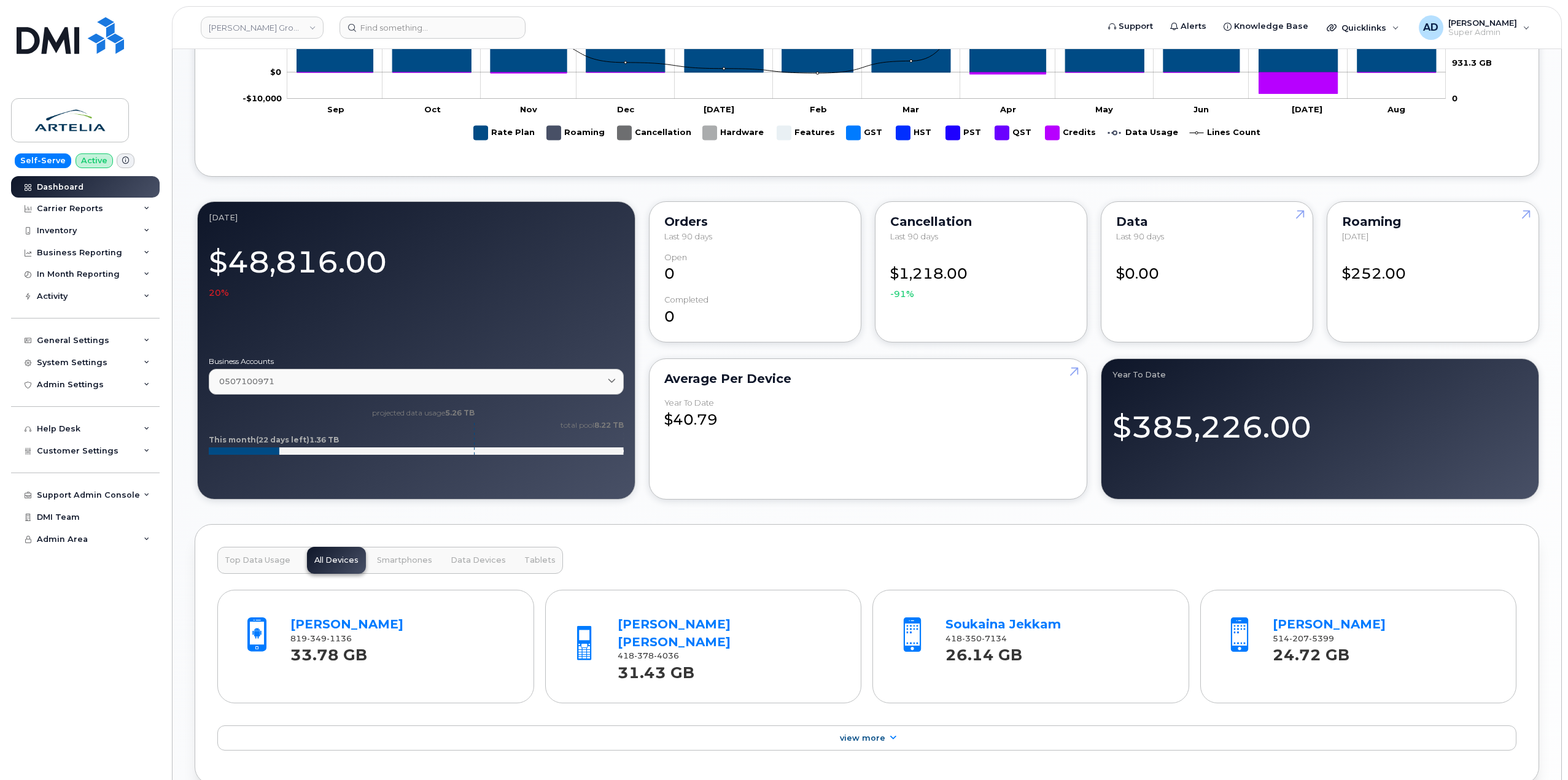
scroll to position [798, 0]
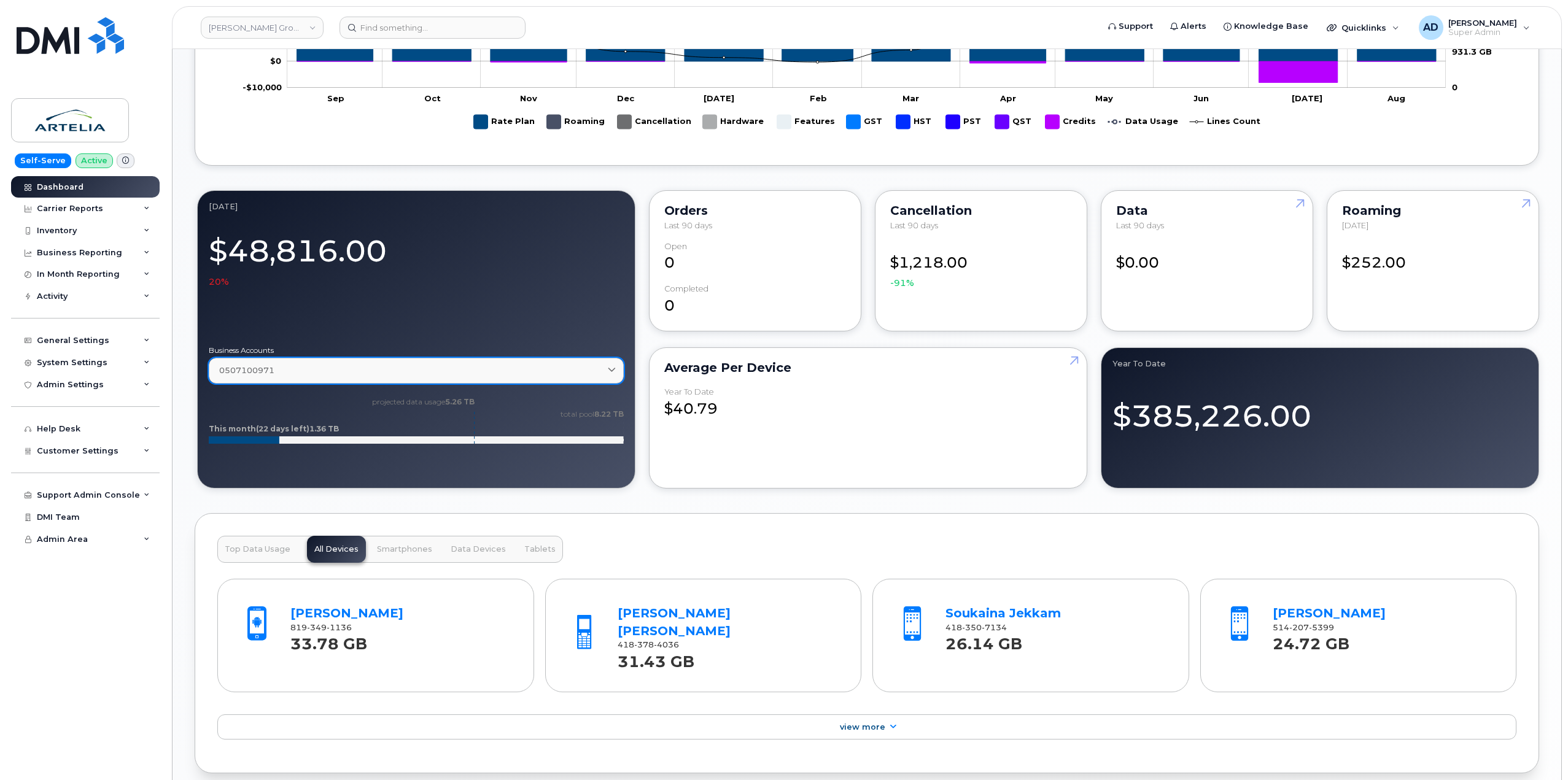
click at [281, 373] on div "0507100971" at bounding box center [416, 370] width 394 height 12
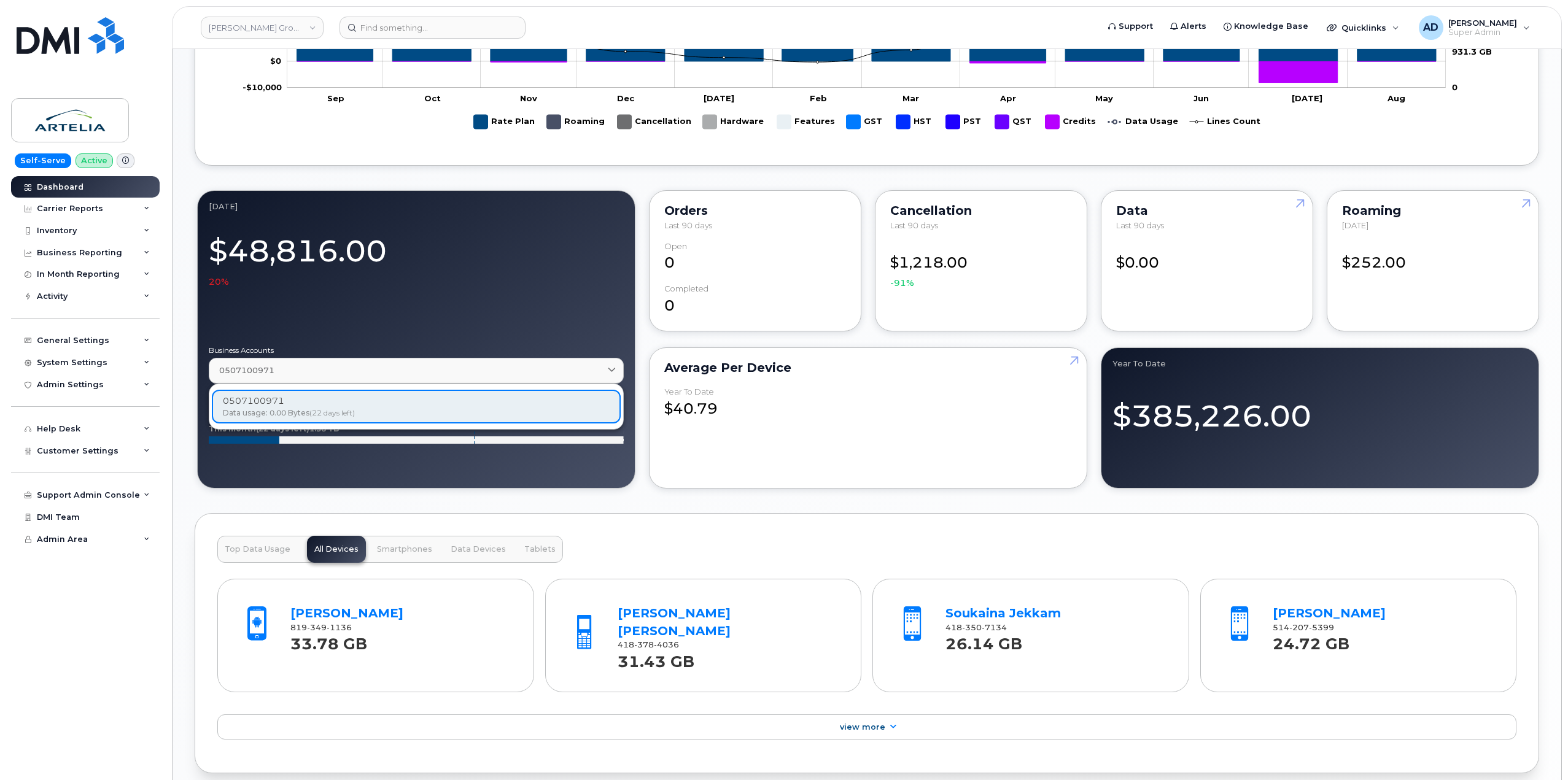
click at [66, 666] on div "Dashboard Carrier Reports Monthly Billing Data Daily Data Pooling Data Behavior…" at bounding box center [87, 478] width 152 height 605
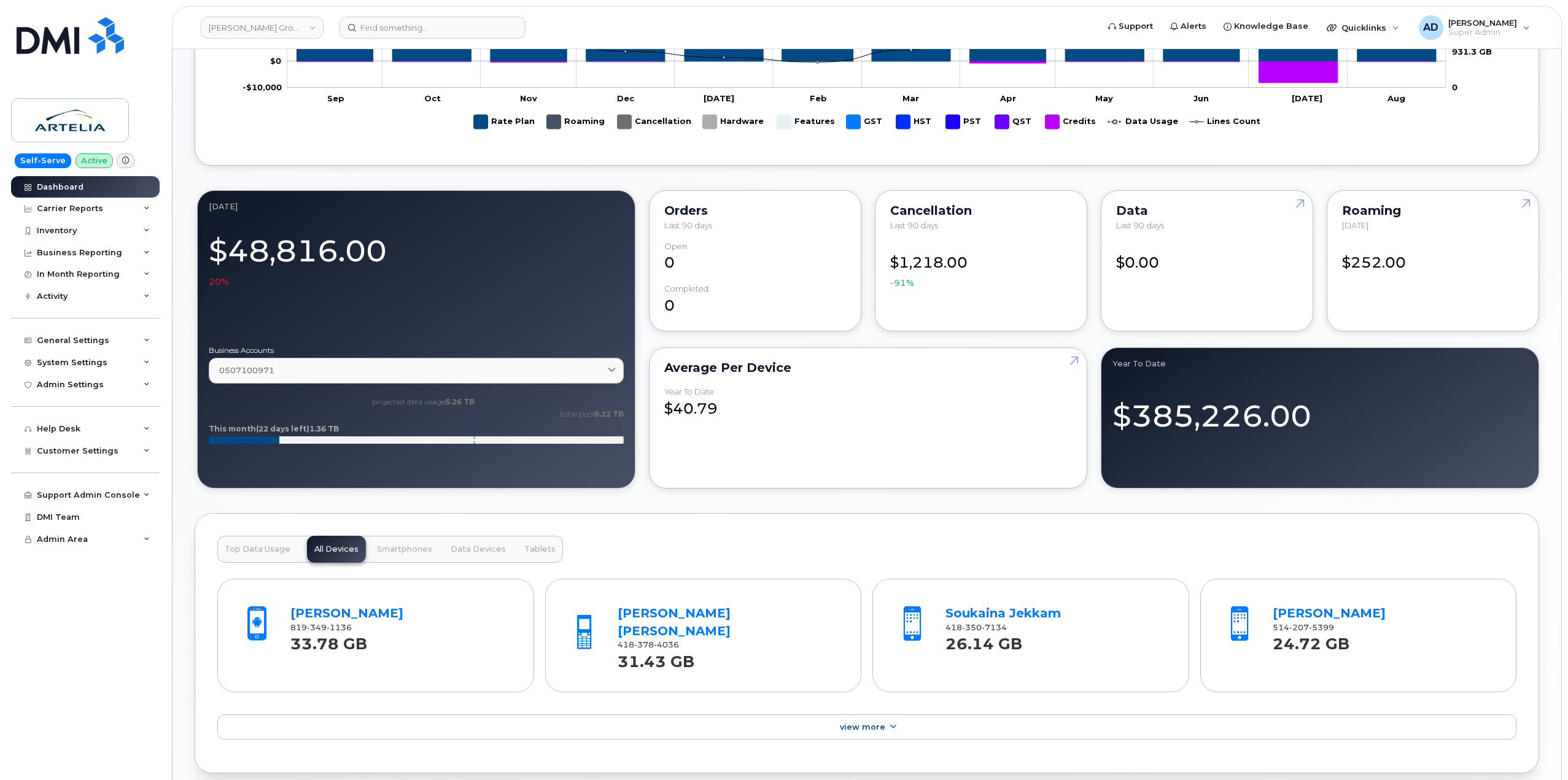
click at [118, 462] on div "Support Admin Console Add New Customer Customer Prospects Emails Sms Messages D…" at bounding box center [87, 483] width 152 height 45
click at [118, 454] on div "Customer Settings" at bounding box center [85, 451] width 148 height 22
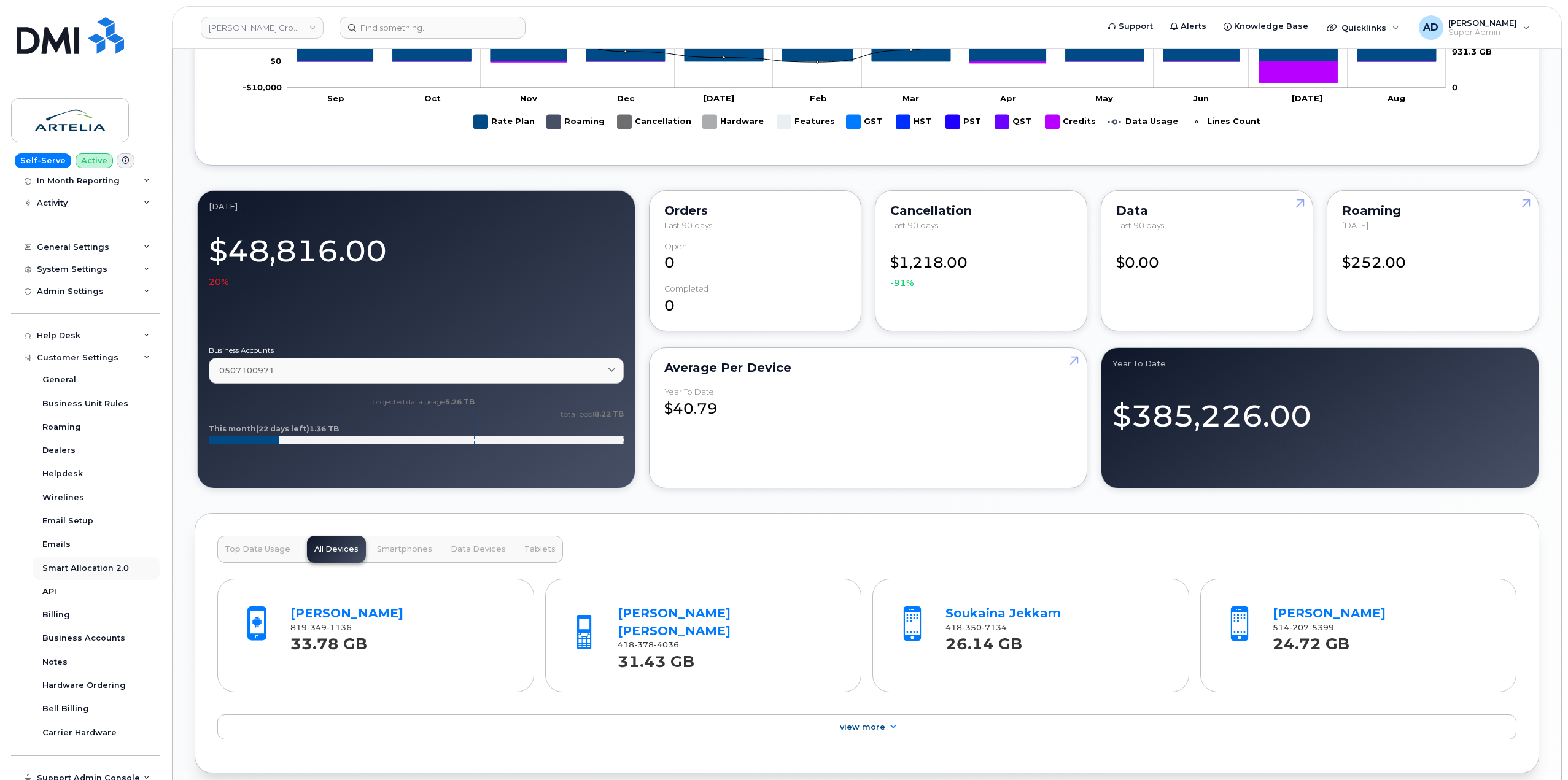
scroll to position [123, 0]
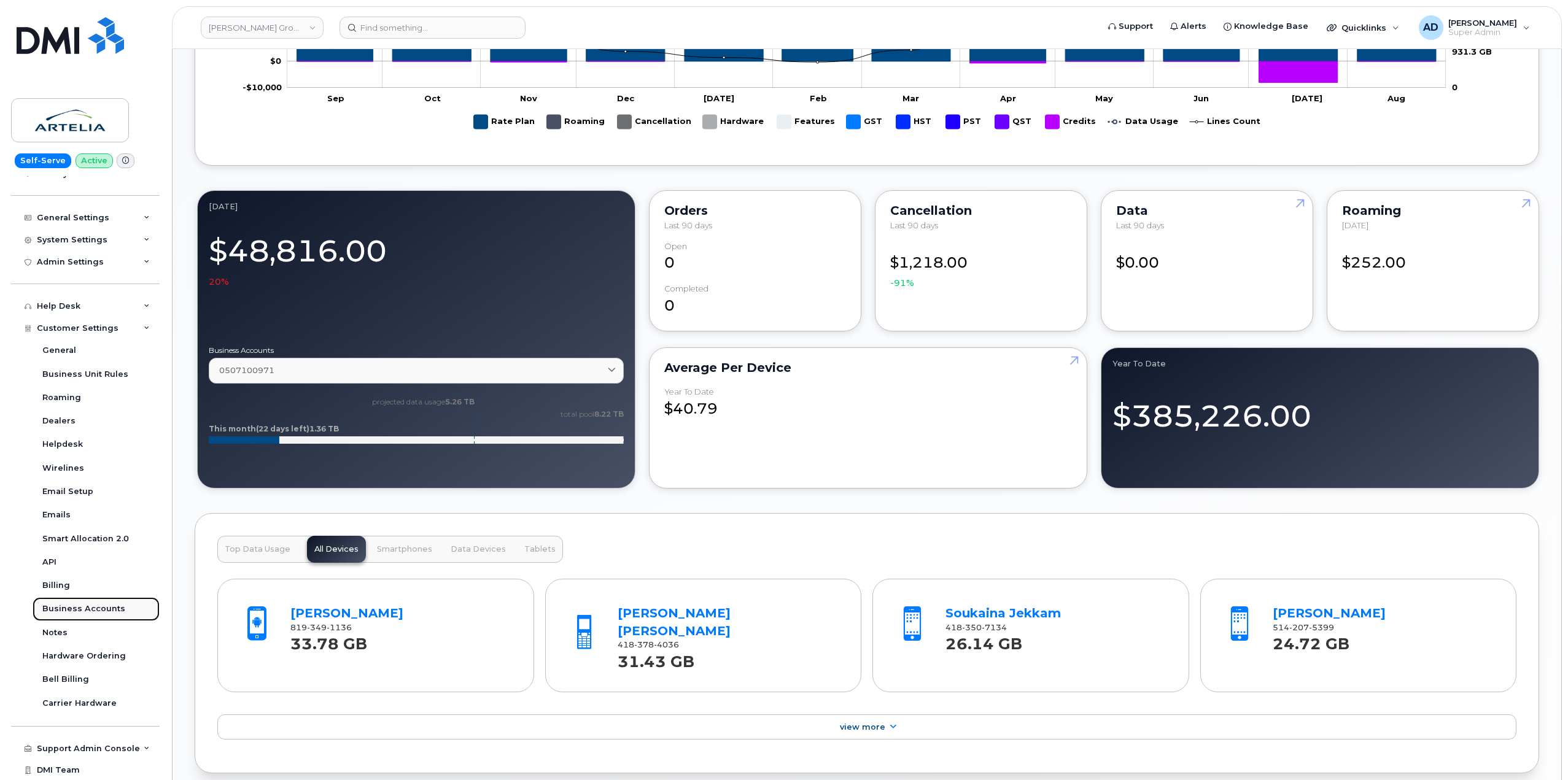
click at [85, 601] on link "Business Accounts" at bounding box center [96, 608] width 127 height 23
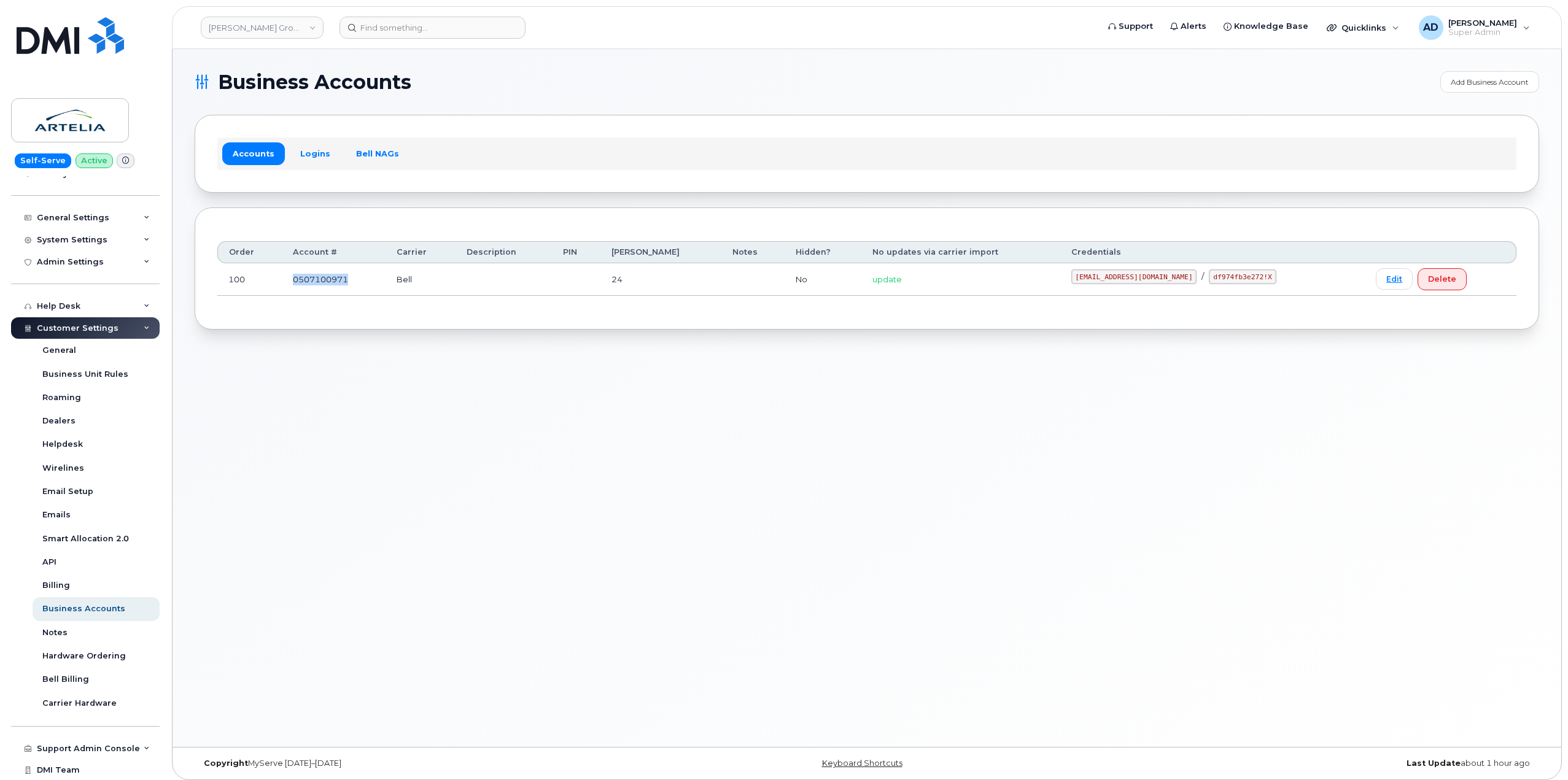
drag, startPoint x: 289, startPoint y: 279, endPoint x: 394, endPoint y: 278, distance: 105.0
click at [386, 278] on td "0507100971" at bounding box center [334, 279] width 104 height 33
click at [393, 156] on link "Bell NAGs" at bounding box center [377, 153] width 64 height 22
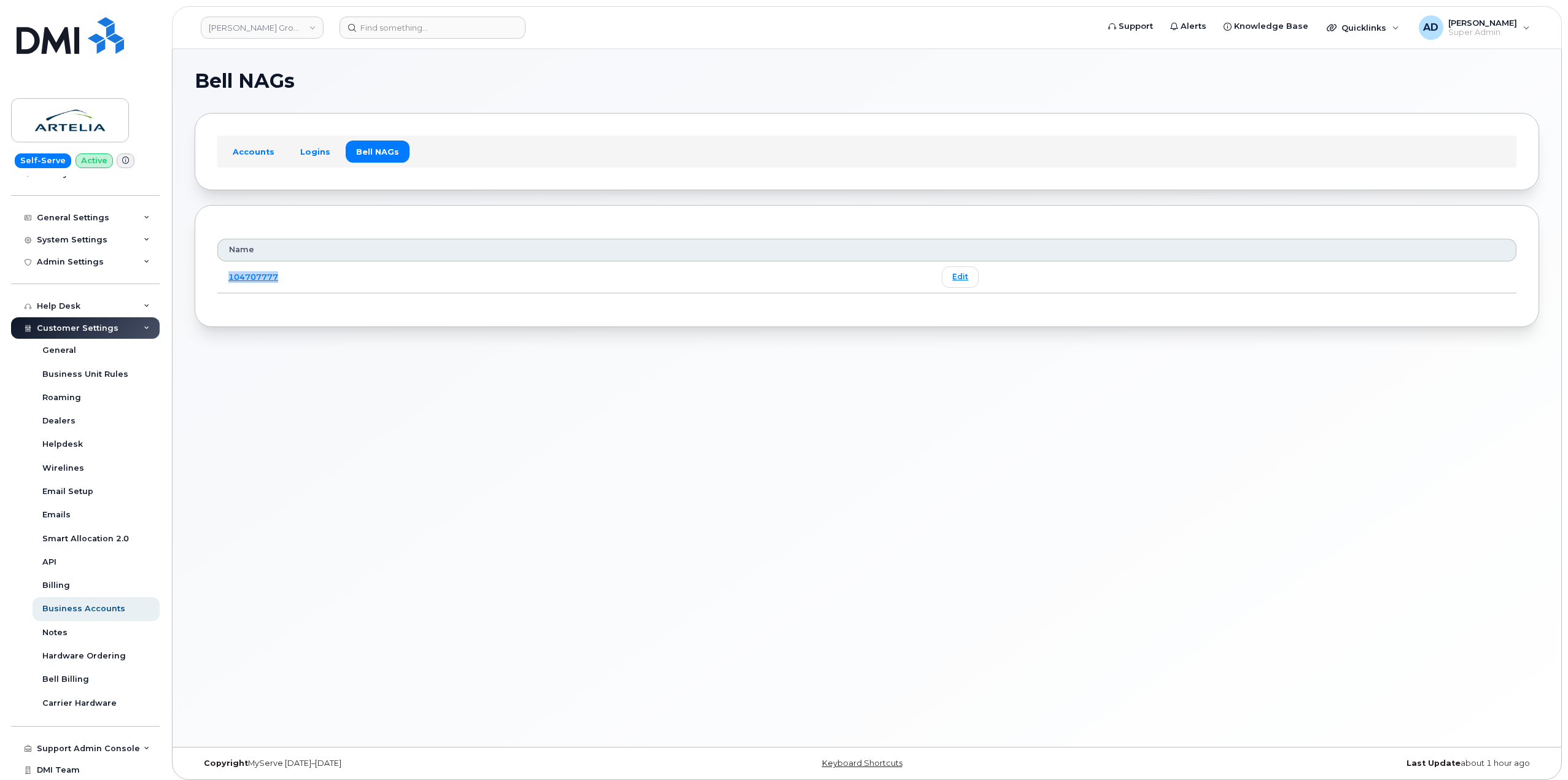
drag, startPoint x: 302, startPoint y: 278, endPoint x: 221, endPoint y: 279, distance: 81.0
click at [221, 279] on td "104707777" at bounding box center [574, 278] width 713 height 32
click at [365, 303] on div "Name 104707777 Edit" at bounding box center [867, 266] width 1299 height 76
click at [260, 152] on link "Accounts" at bounding box center [254, 151] width 63 height 22
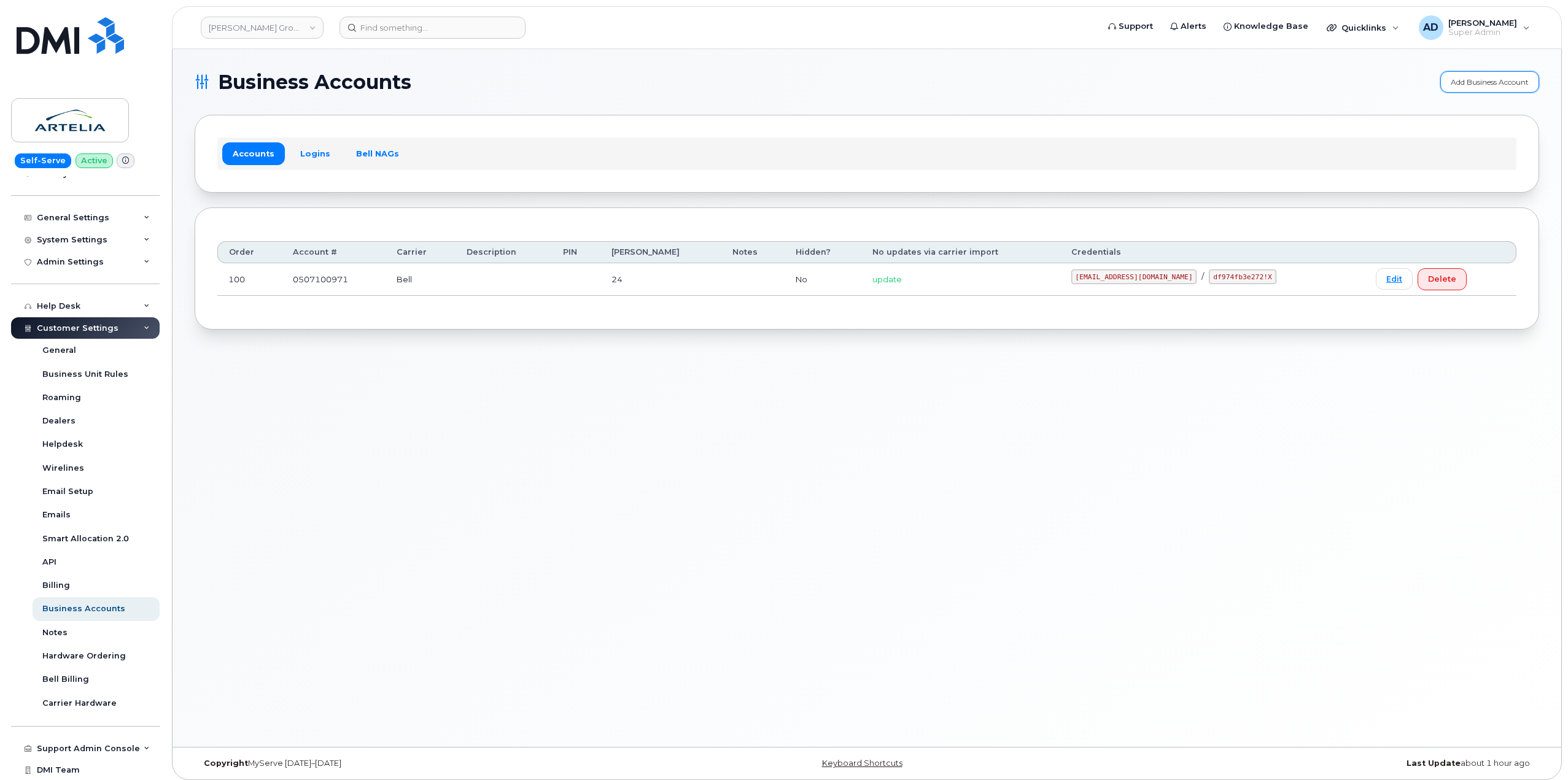
click at [1493, 81] on link "Add Business Account" at bounding box center [1489, 81] width 99 height 21
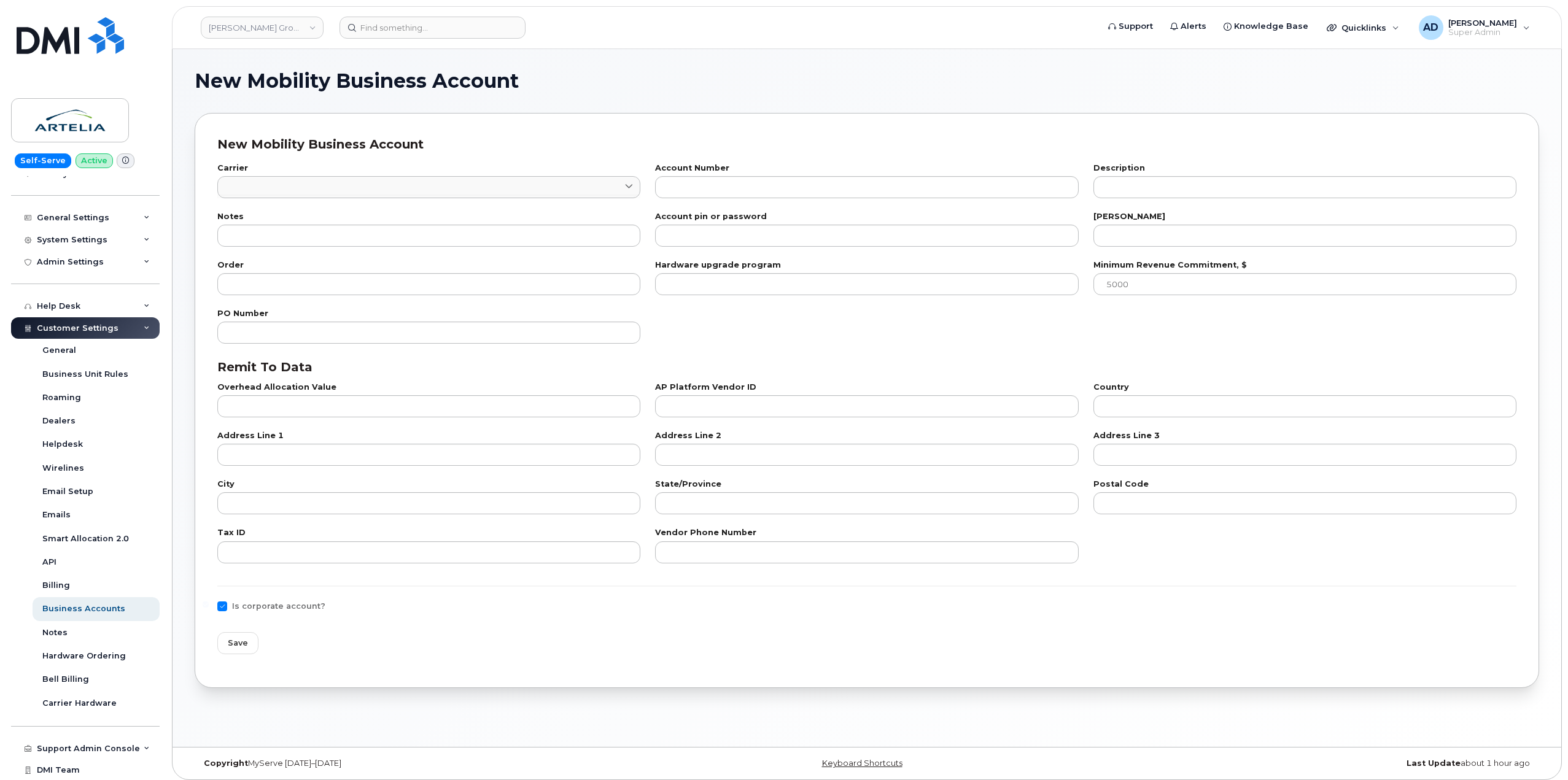
checkbox input "true"
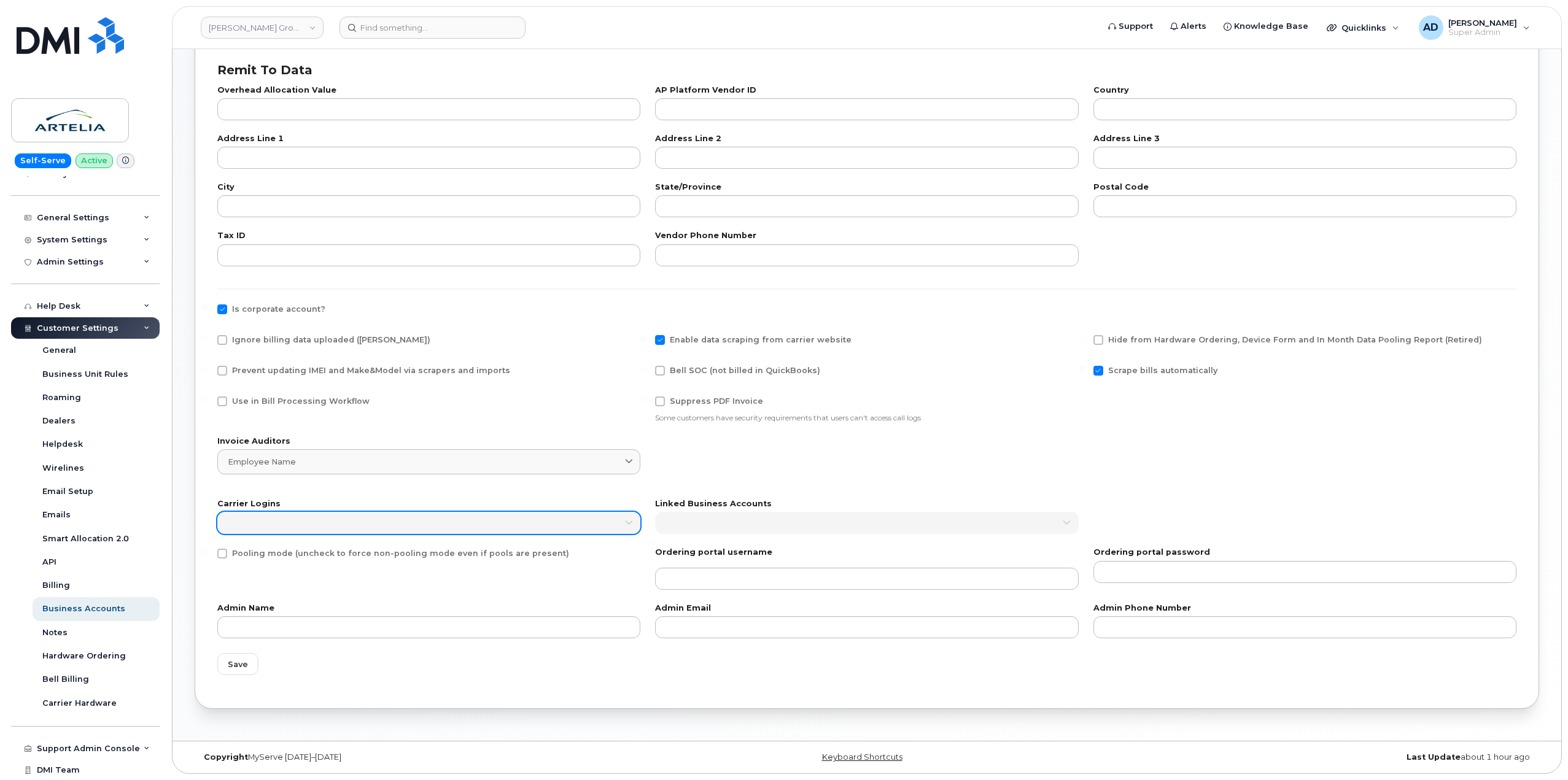
scroll to position [236, 0]
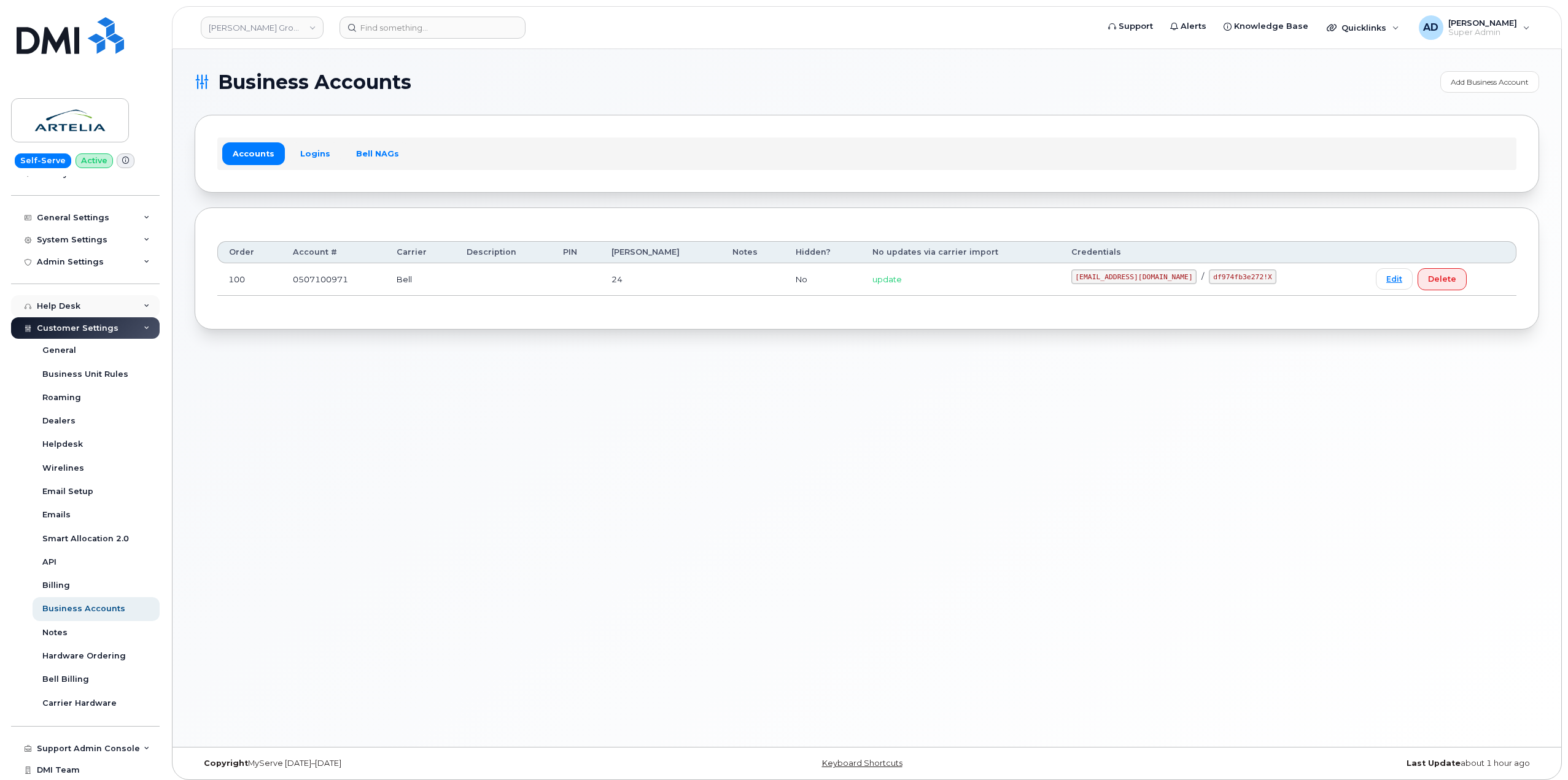
click at [102, 302] on div "Help Desk" at bounding box center [85, 306] width 148 height 22
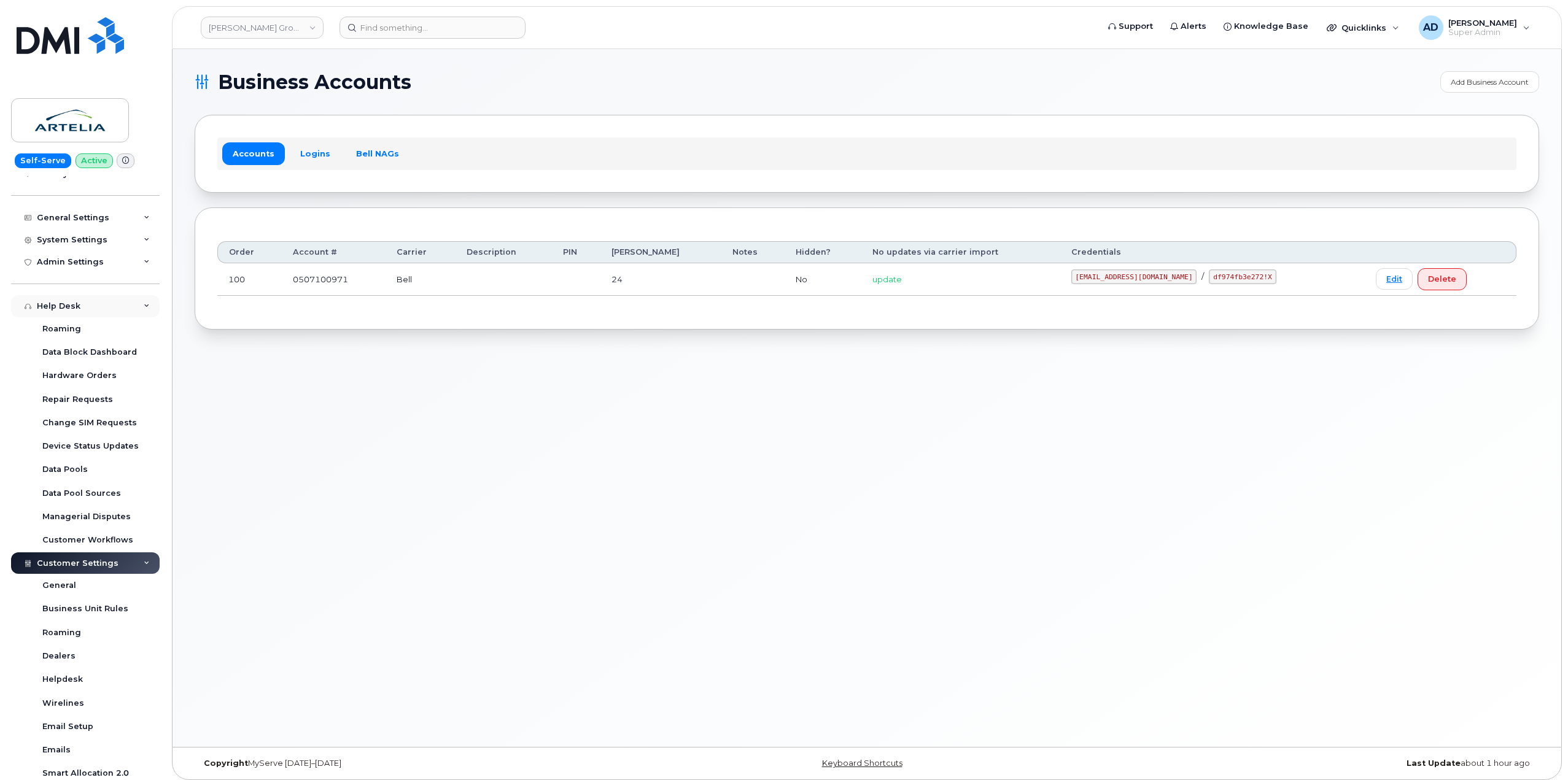
click at [112, 305] on div "Help Desk" at bounding box center [85, 306] width 148 height 22
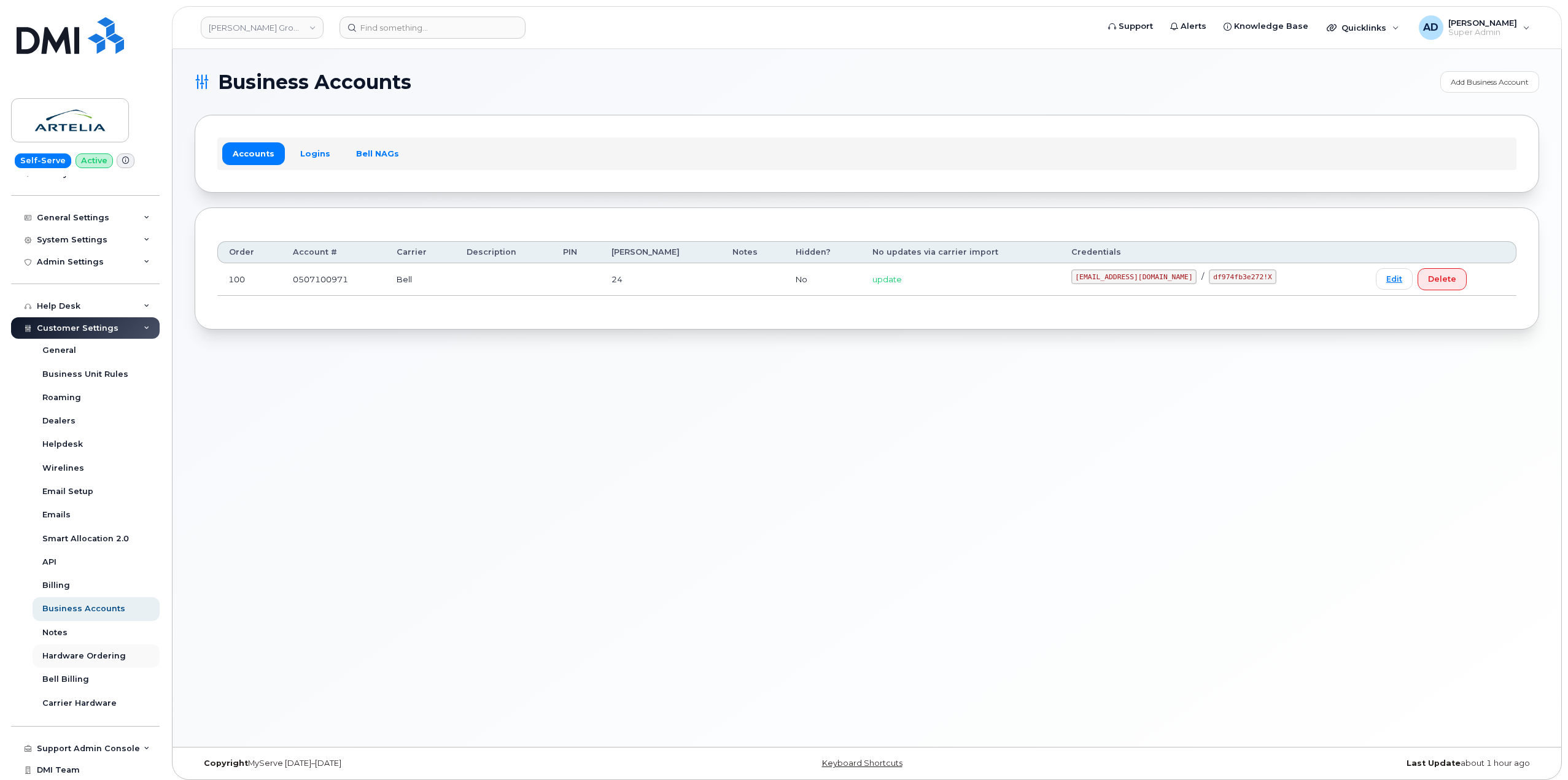
scroll to position [145, 0]
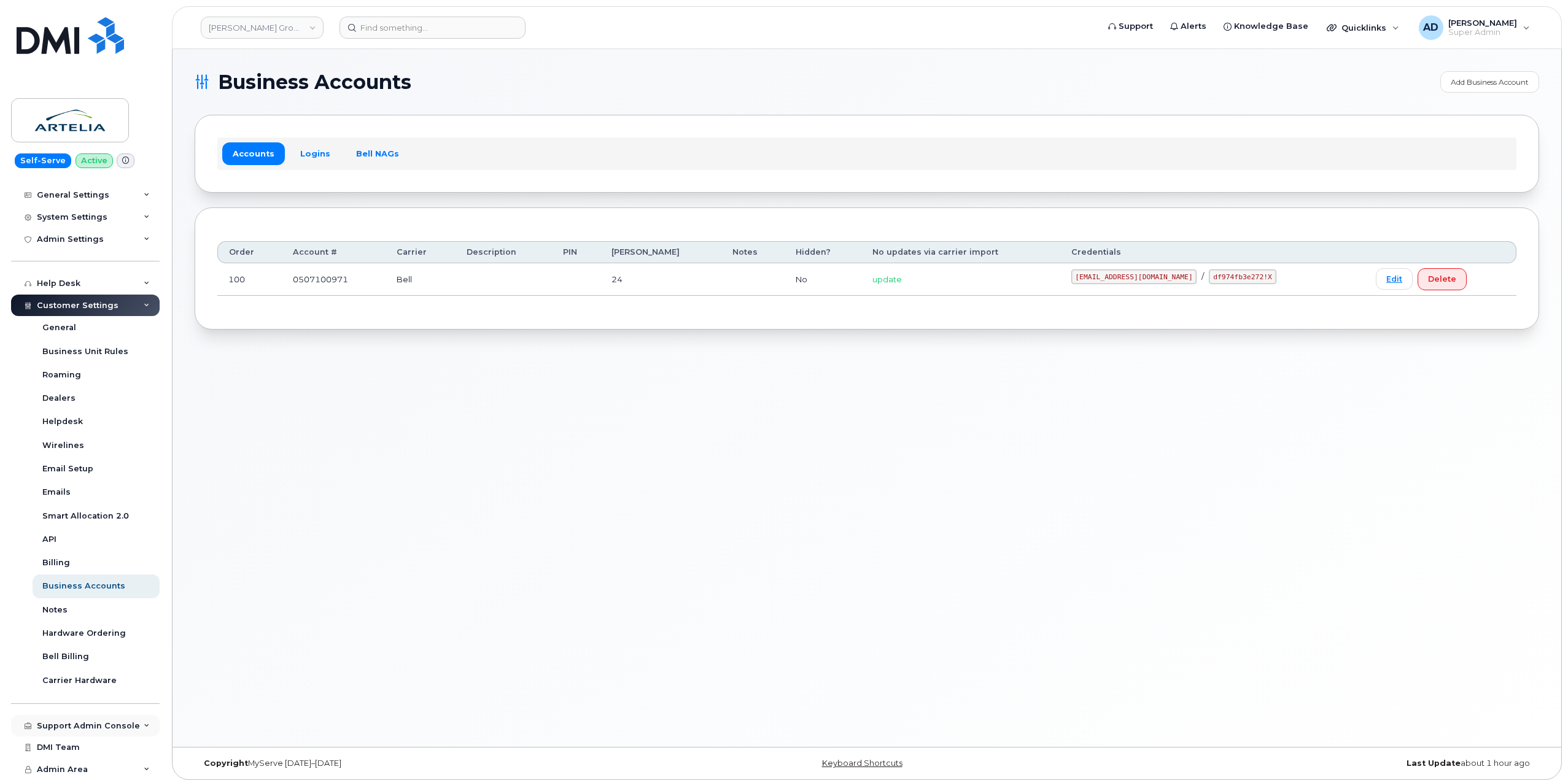
click at [106, 726] on div "Support Admin Console" at bounding box center [88, 725] width 103 height 9
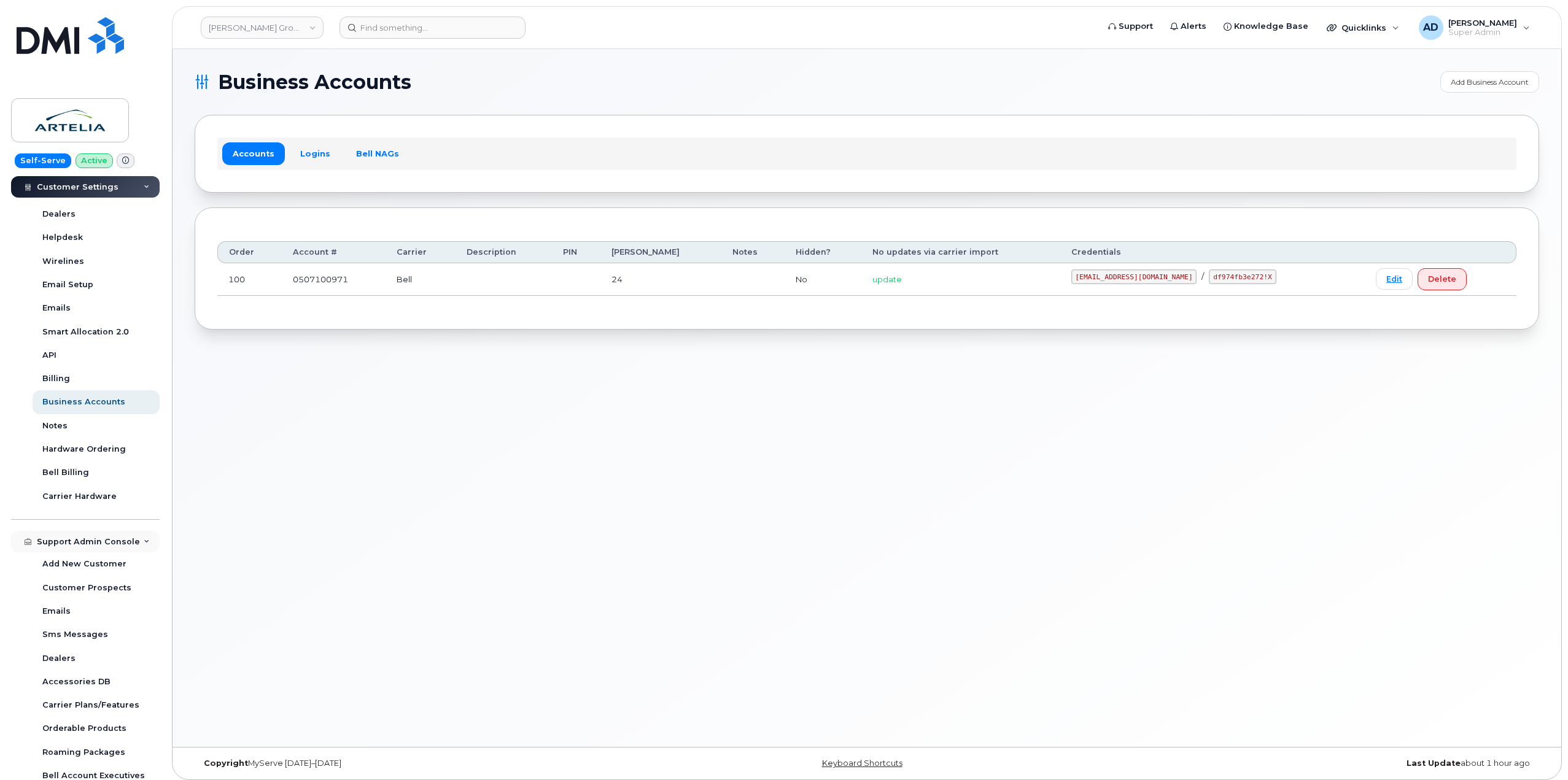
click at [96, 544] on div "Support Admin Console" at bounding box center [88, 541] width 103 height 9
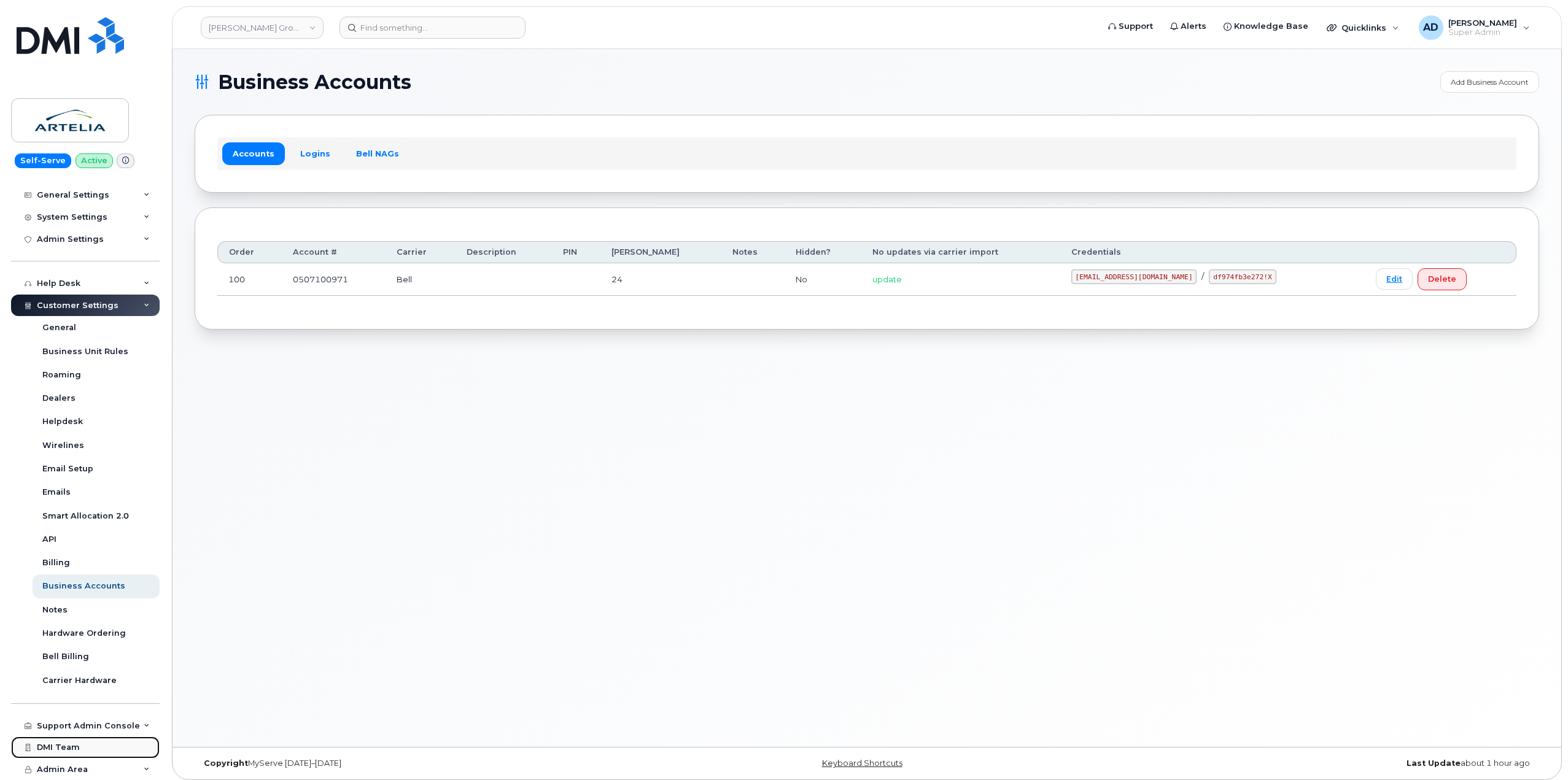
click at [105, 752] on link "DMI Team" at bounding box center [85, 747] width 148 height 22
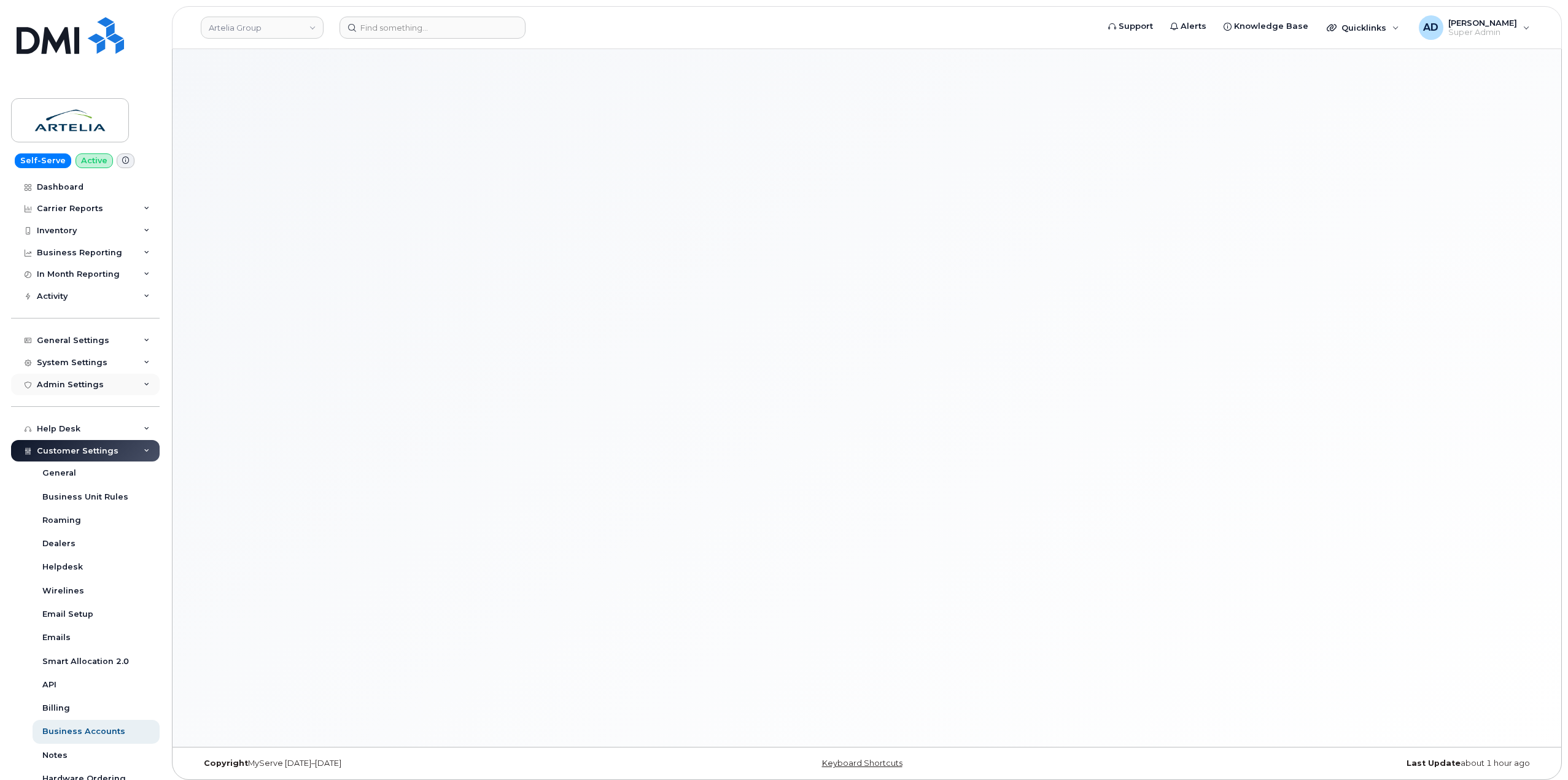
click at [89, 381] on div "Admin Settings" at bounding box center [70, 384] width 67 height 9
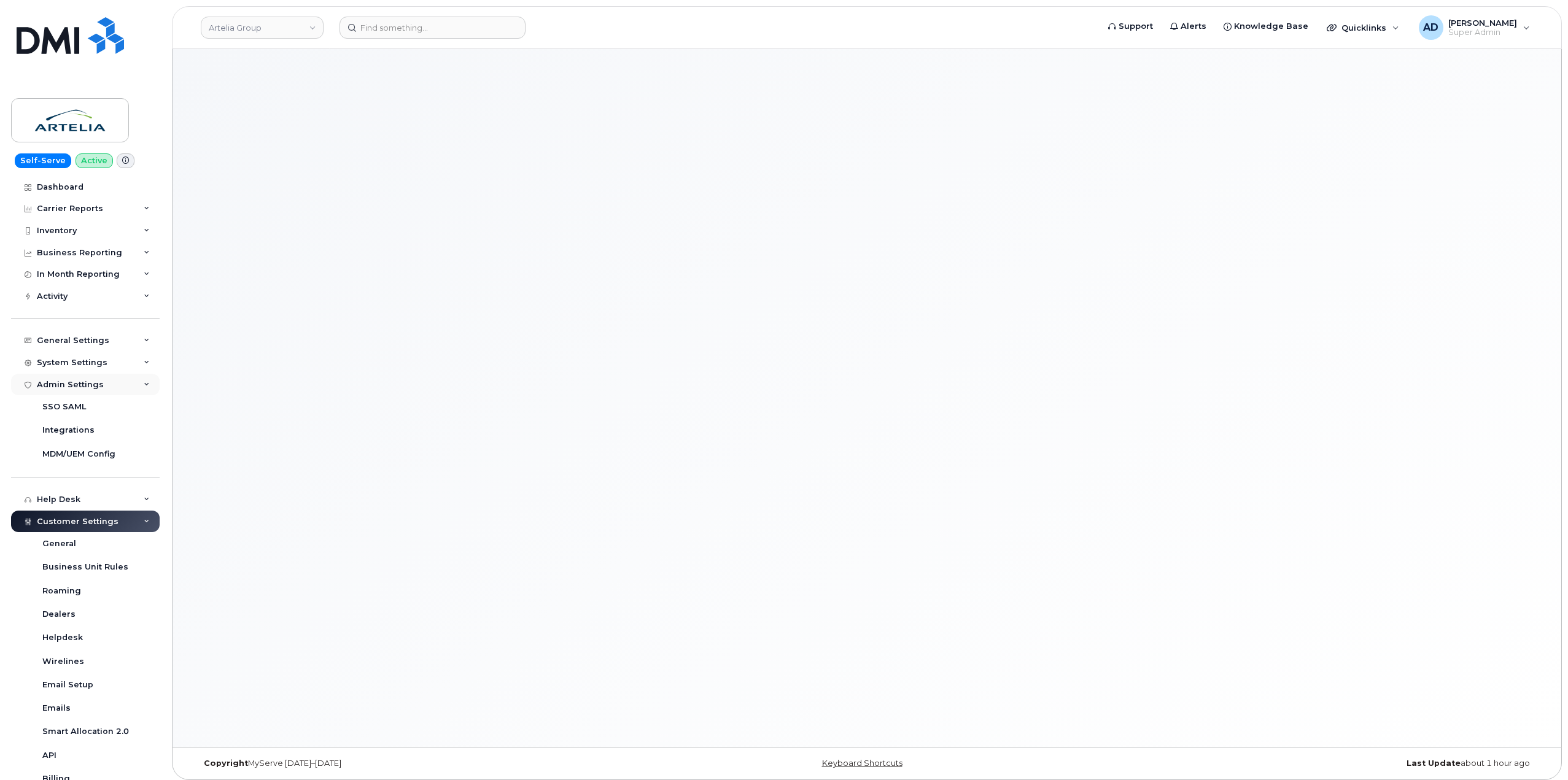
click at [89, 381] on div "Admin Settings" at bounding box center [70, 384] width 67 height 9
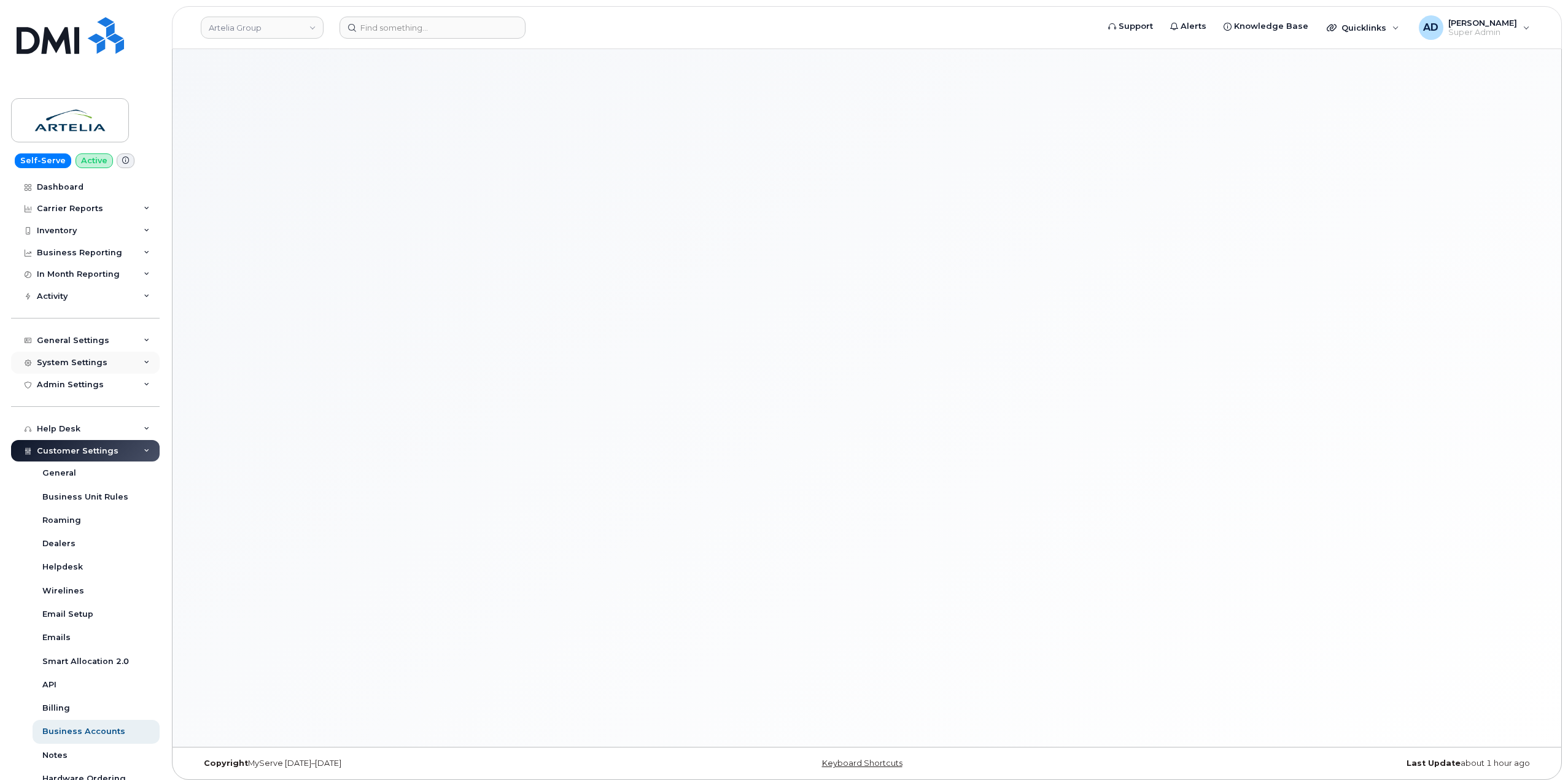
click at [99, 366] on div "System Settings" at bounding box center [72, 362] width 71 height 9
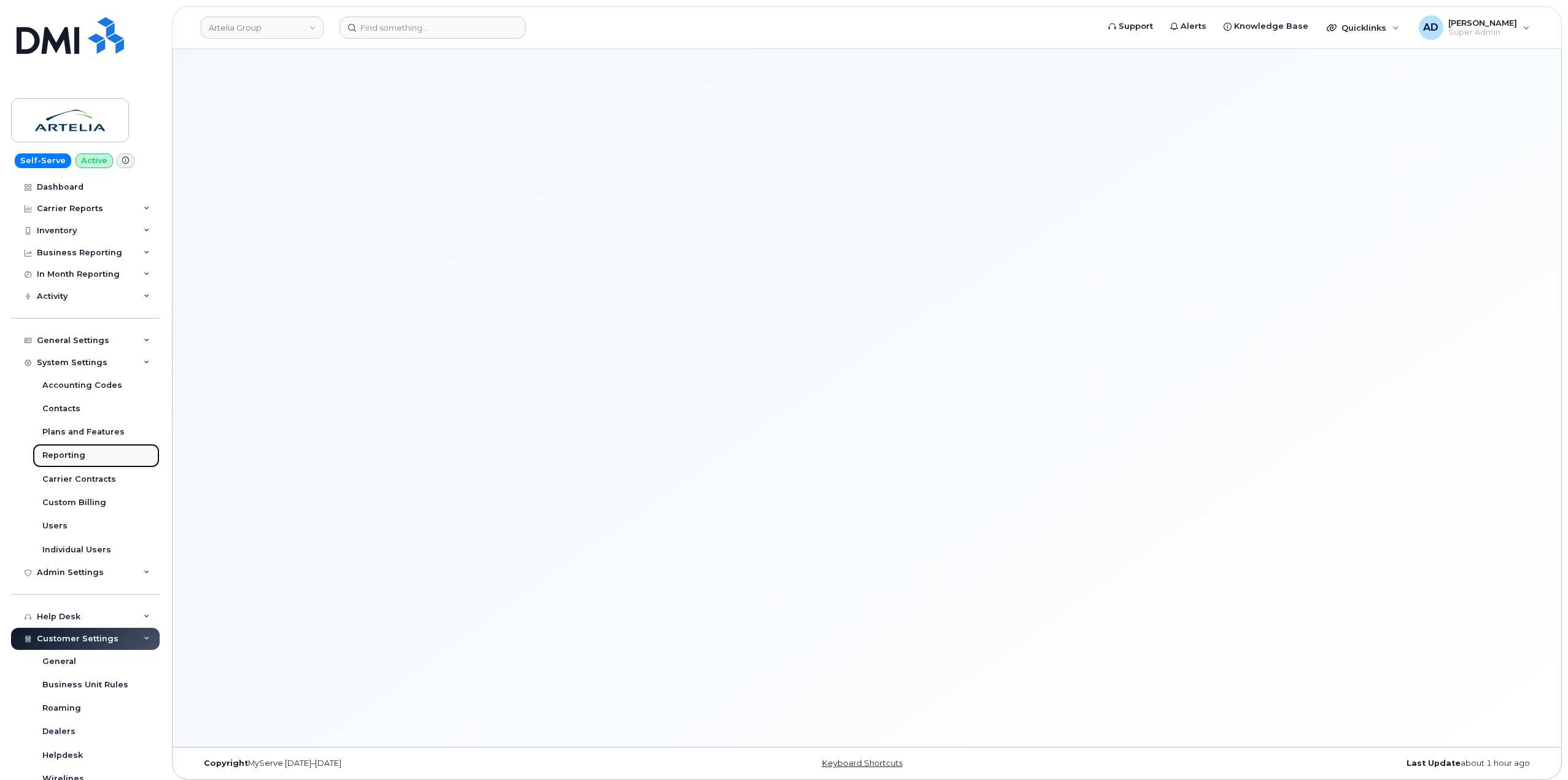
click at [88, 445] on link "Reporting" at bounding box center [96, 455] width 127 height 23
click at [91, 432] on div "Plans and Features" at bounding box center [83, 432] width 83 height 11
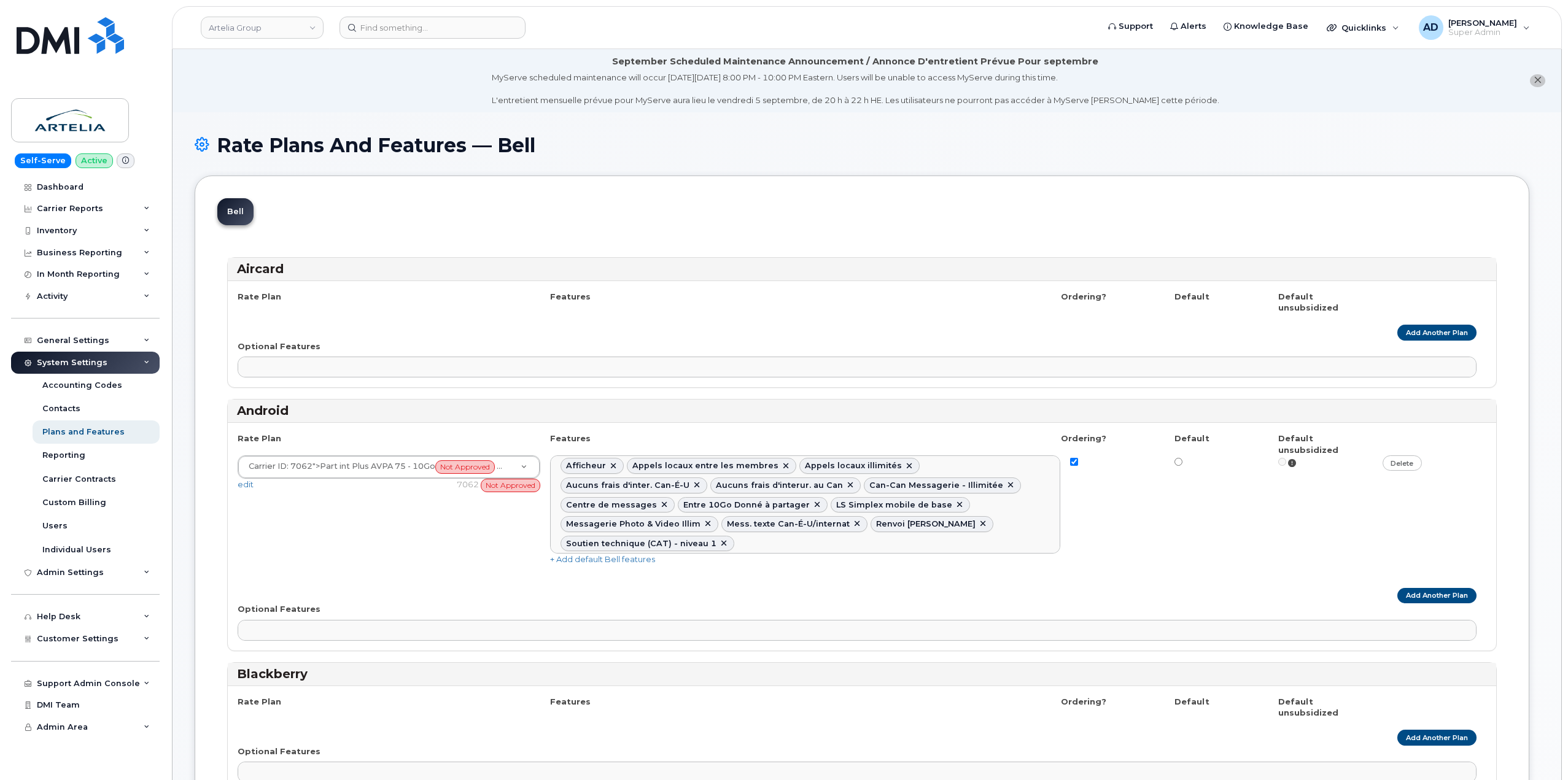
select select
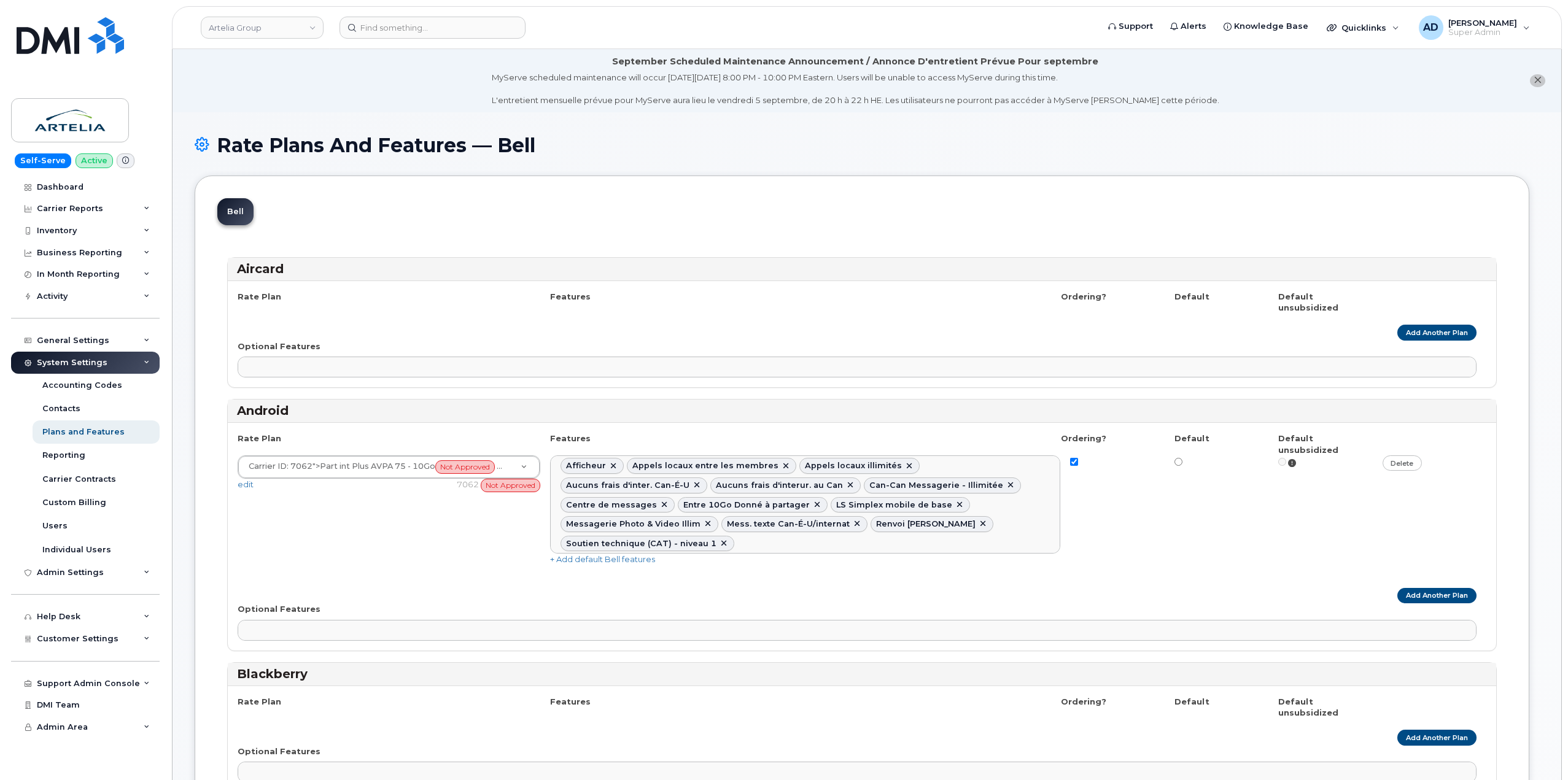
select select
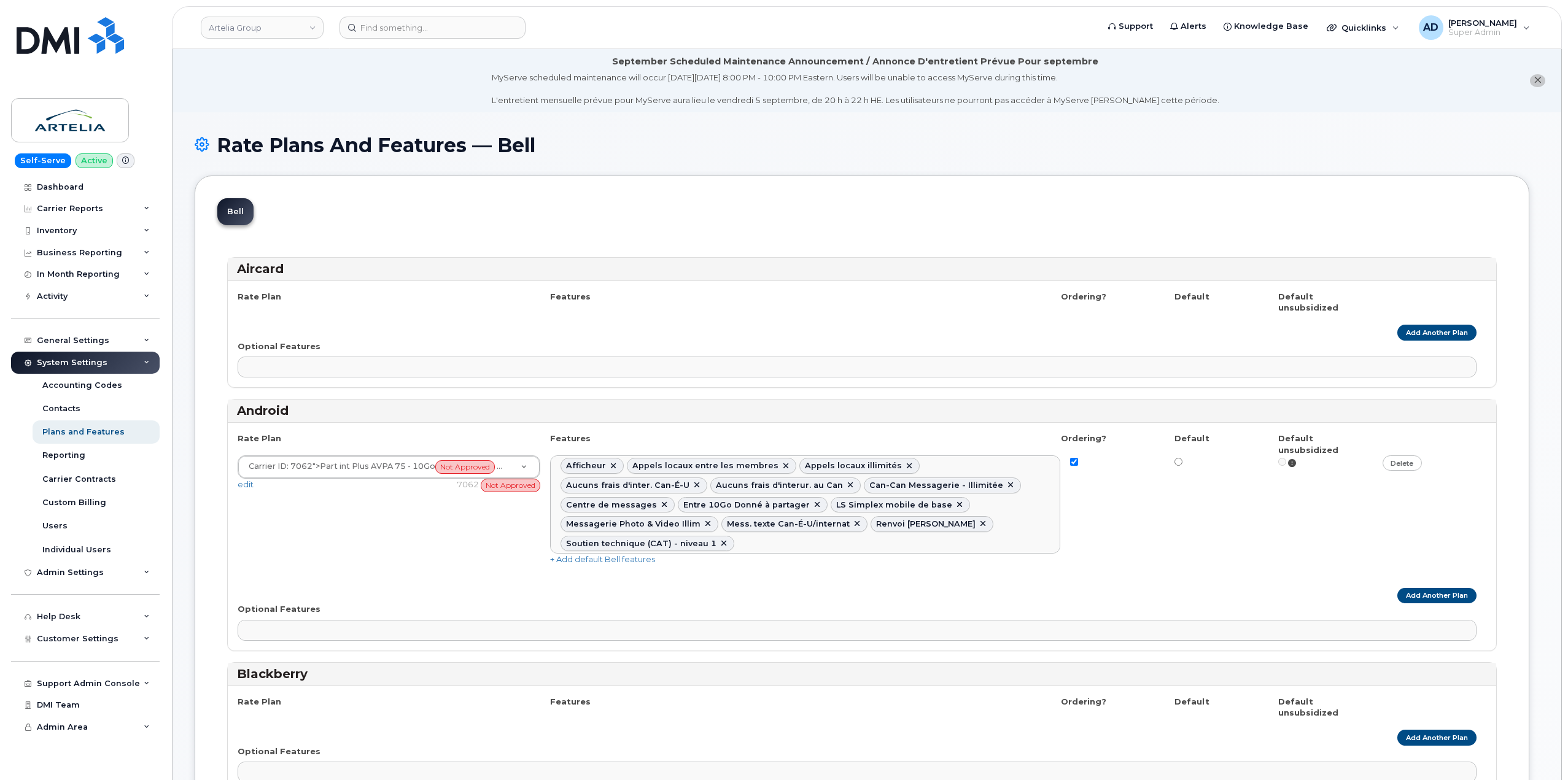
select select
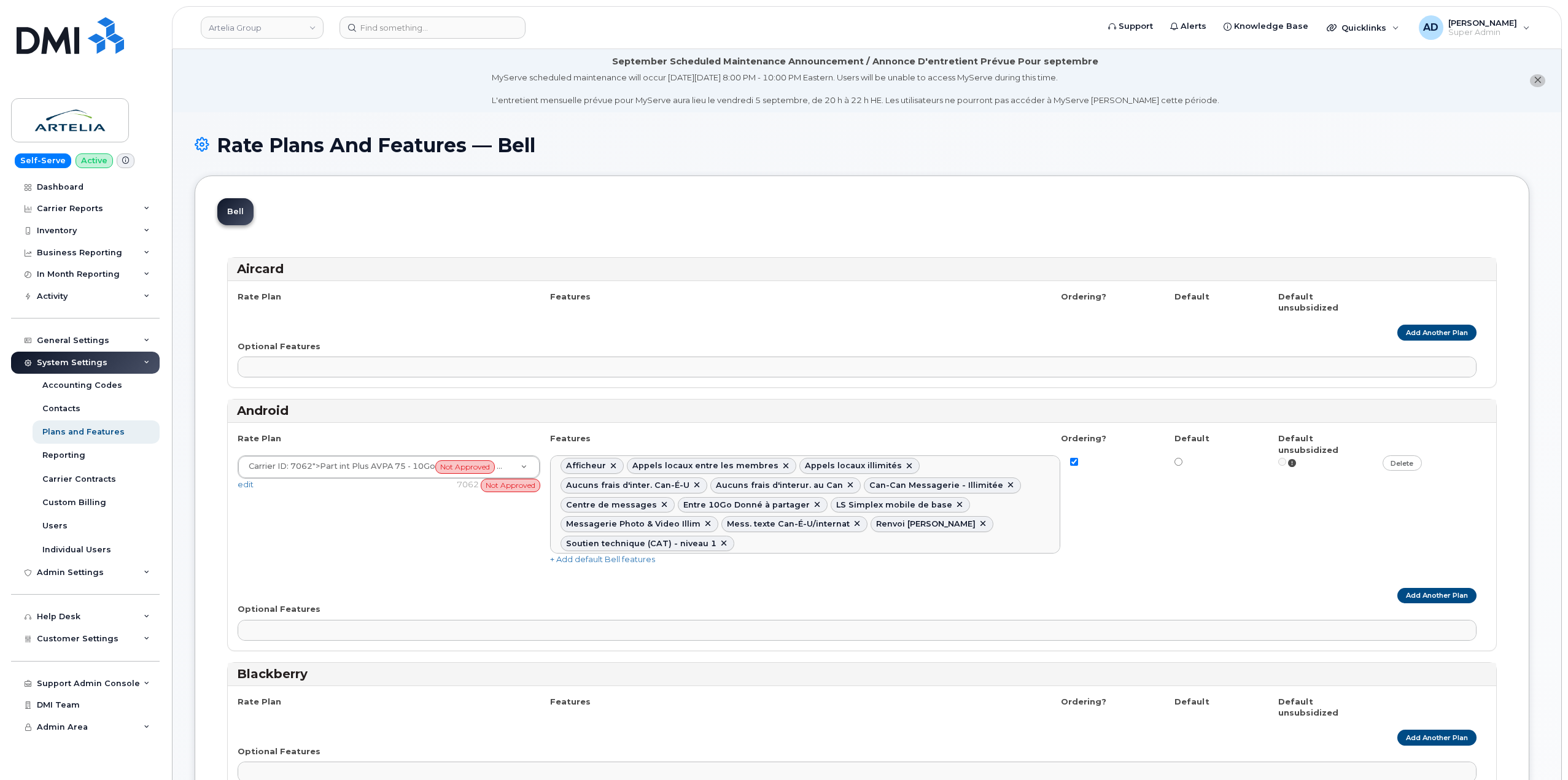
select select
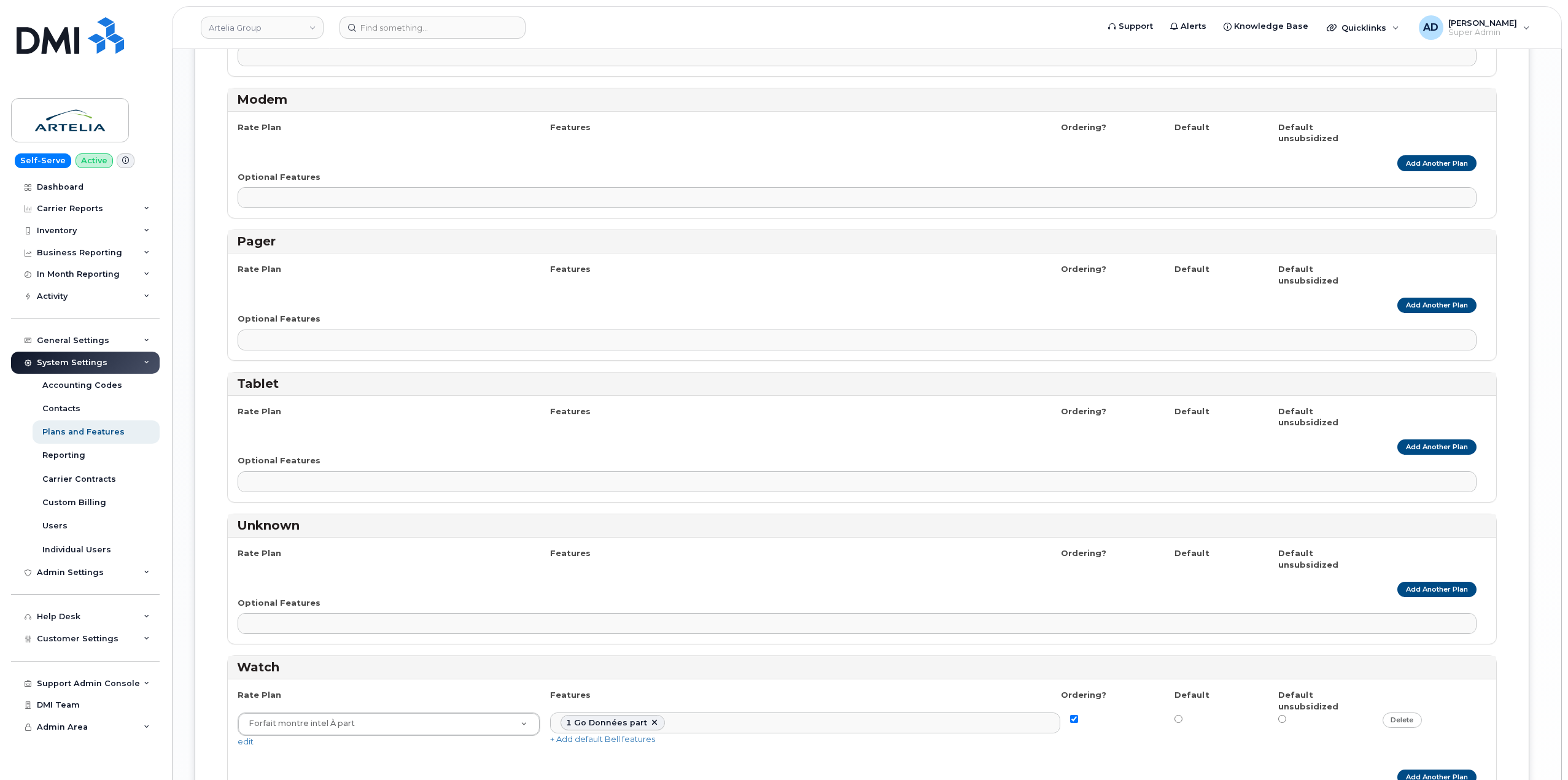
scroll to position [1667, 0]
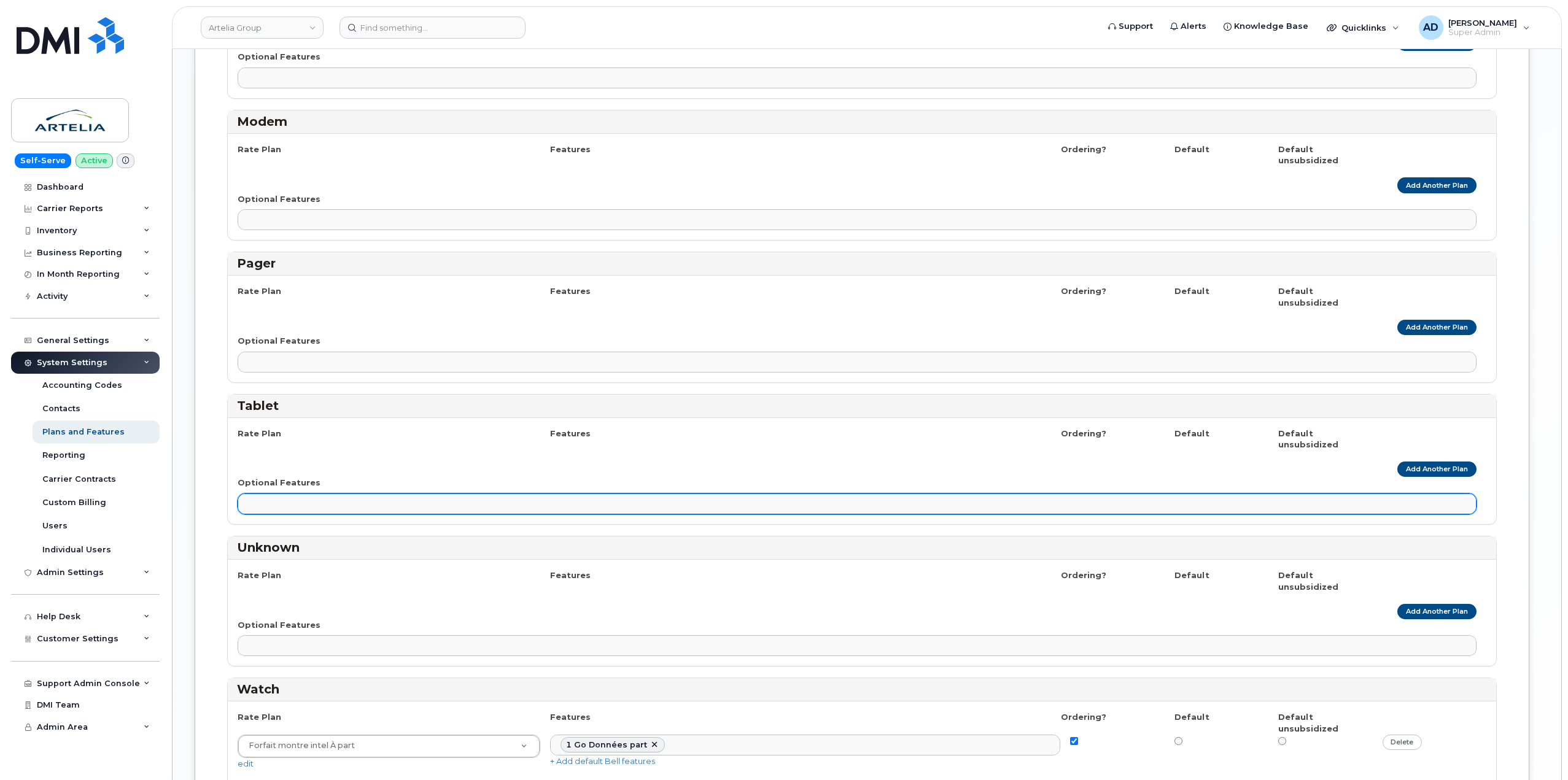
click at [348, 494] on ul at bounding box center [857, 503] width 1238 height 20
type input "p"
type input "P"
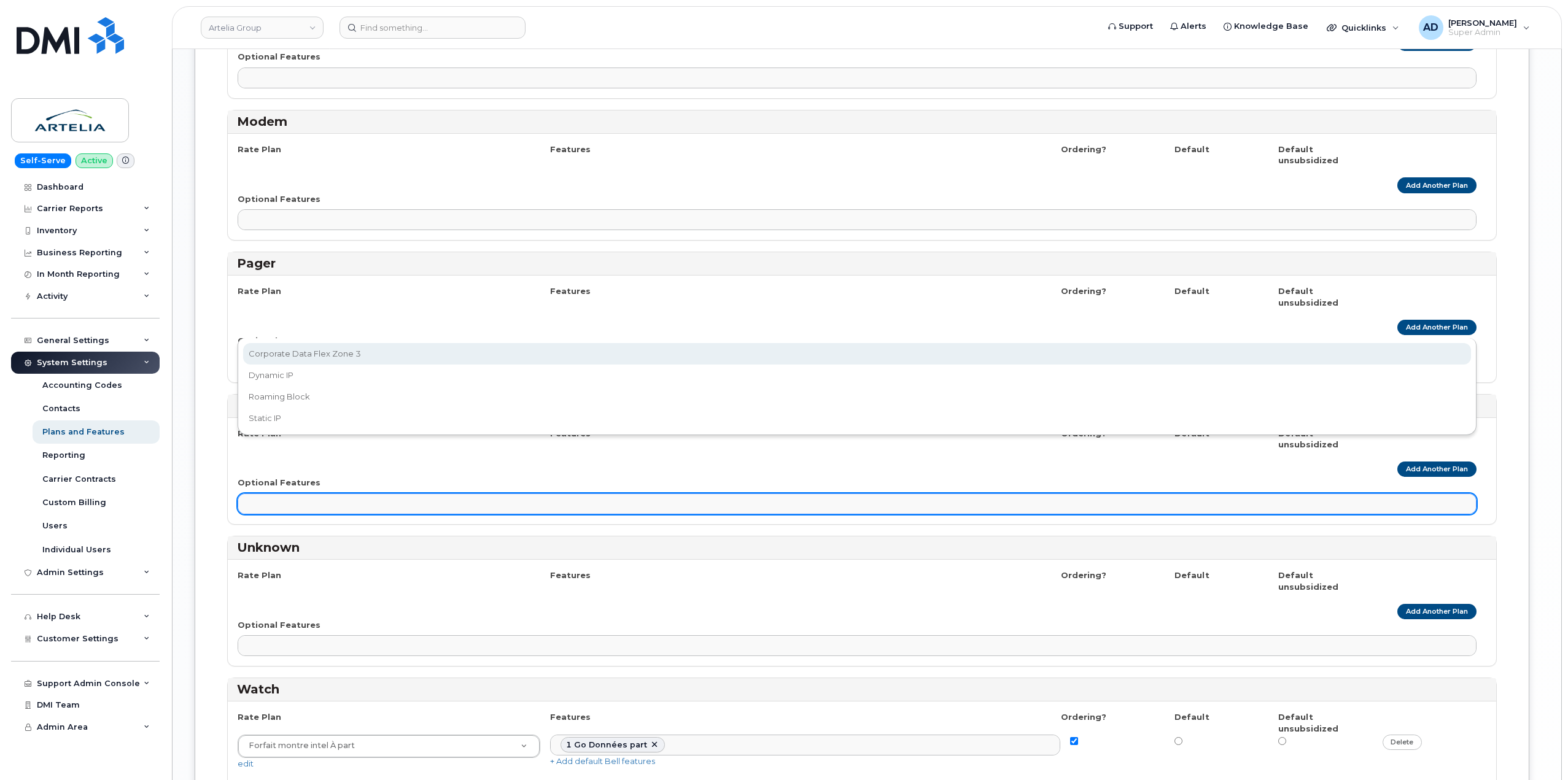
type input "1"
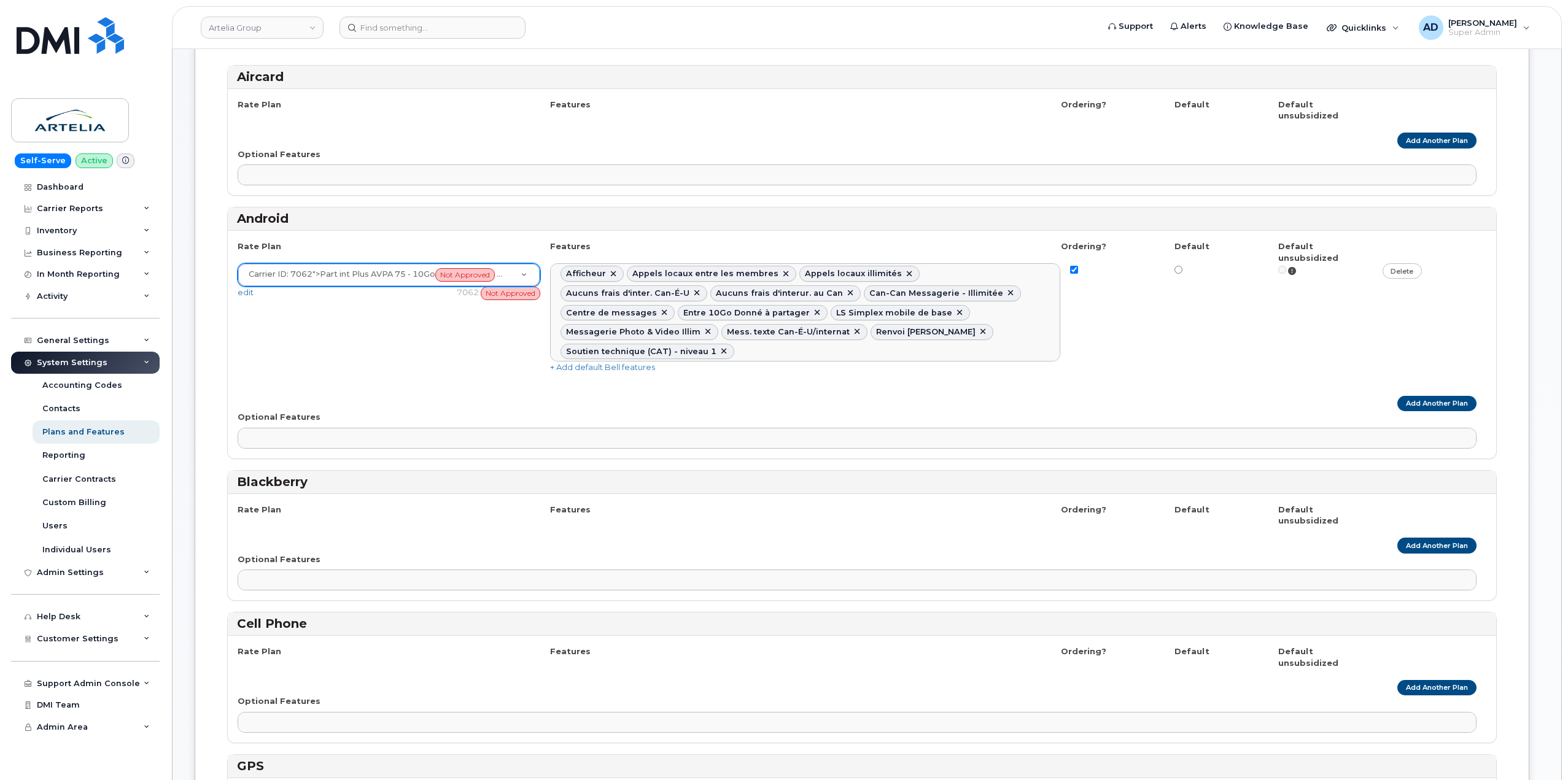
scroll to position [245, 0]
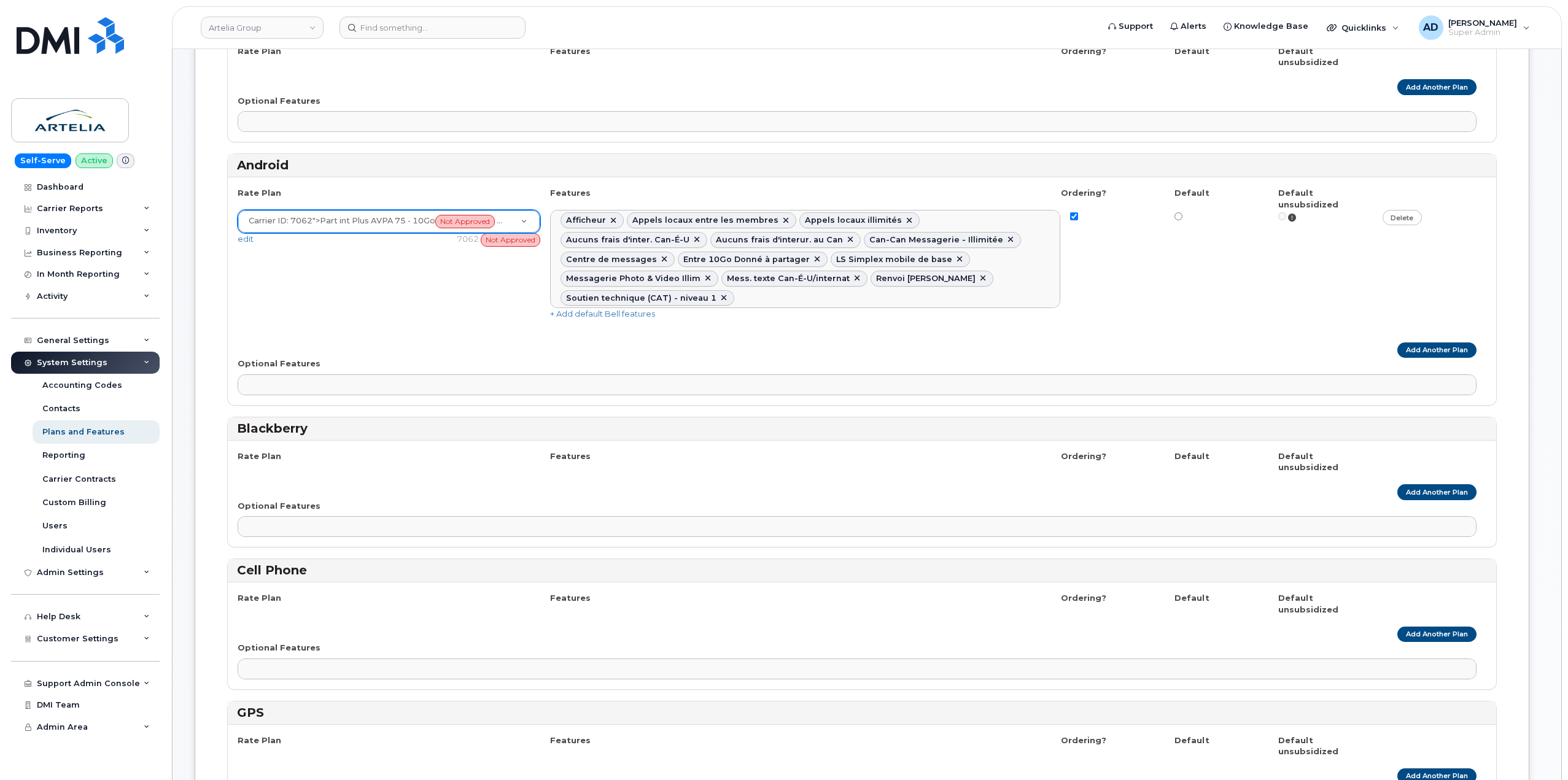
drag, startPoint x: 270, startPoint y: 158, endPoint x: 297, endPoint y: 187, distance: 39.6
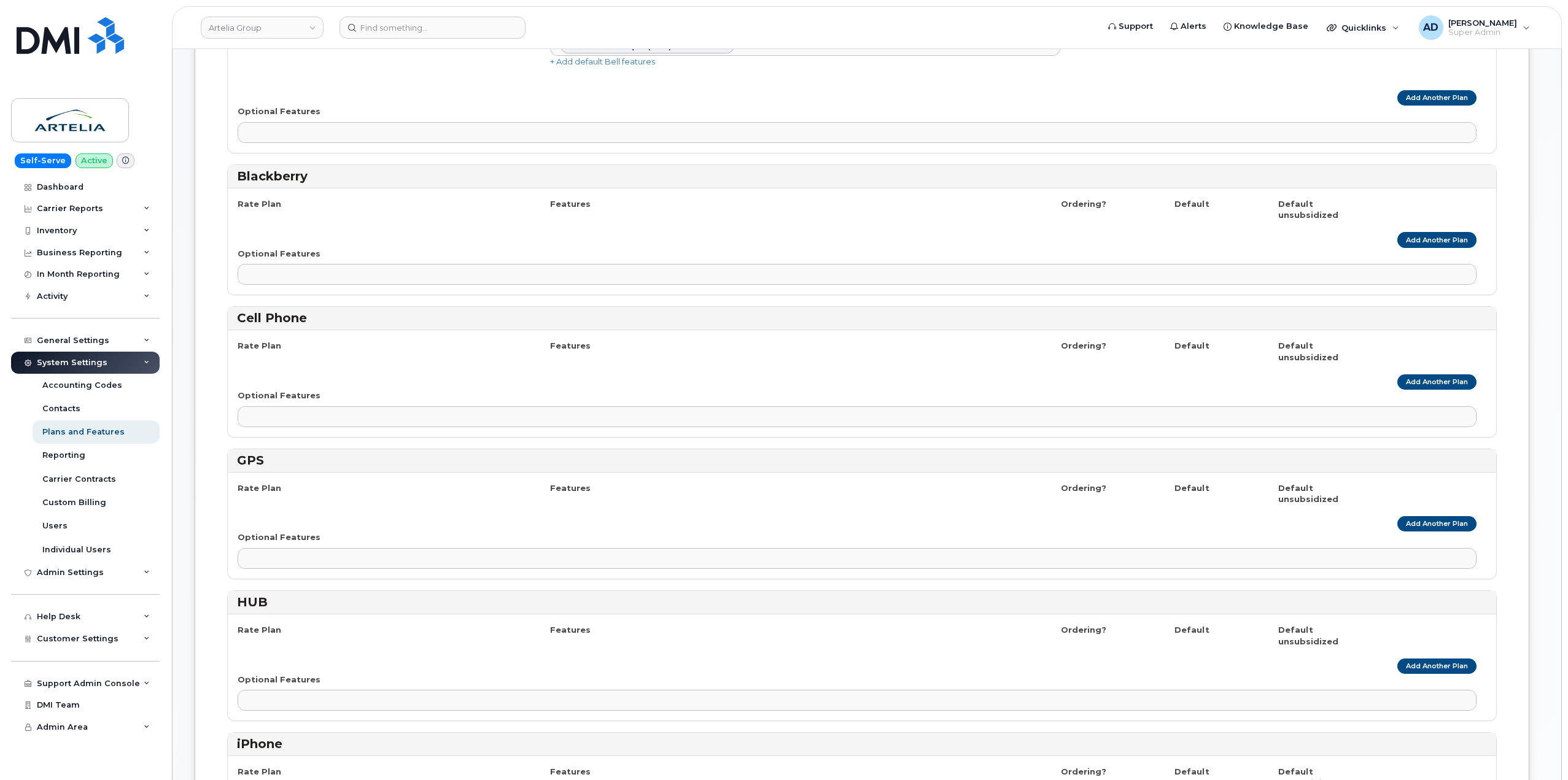
scroll to position [675, 0]
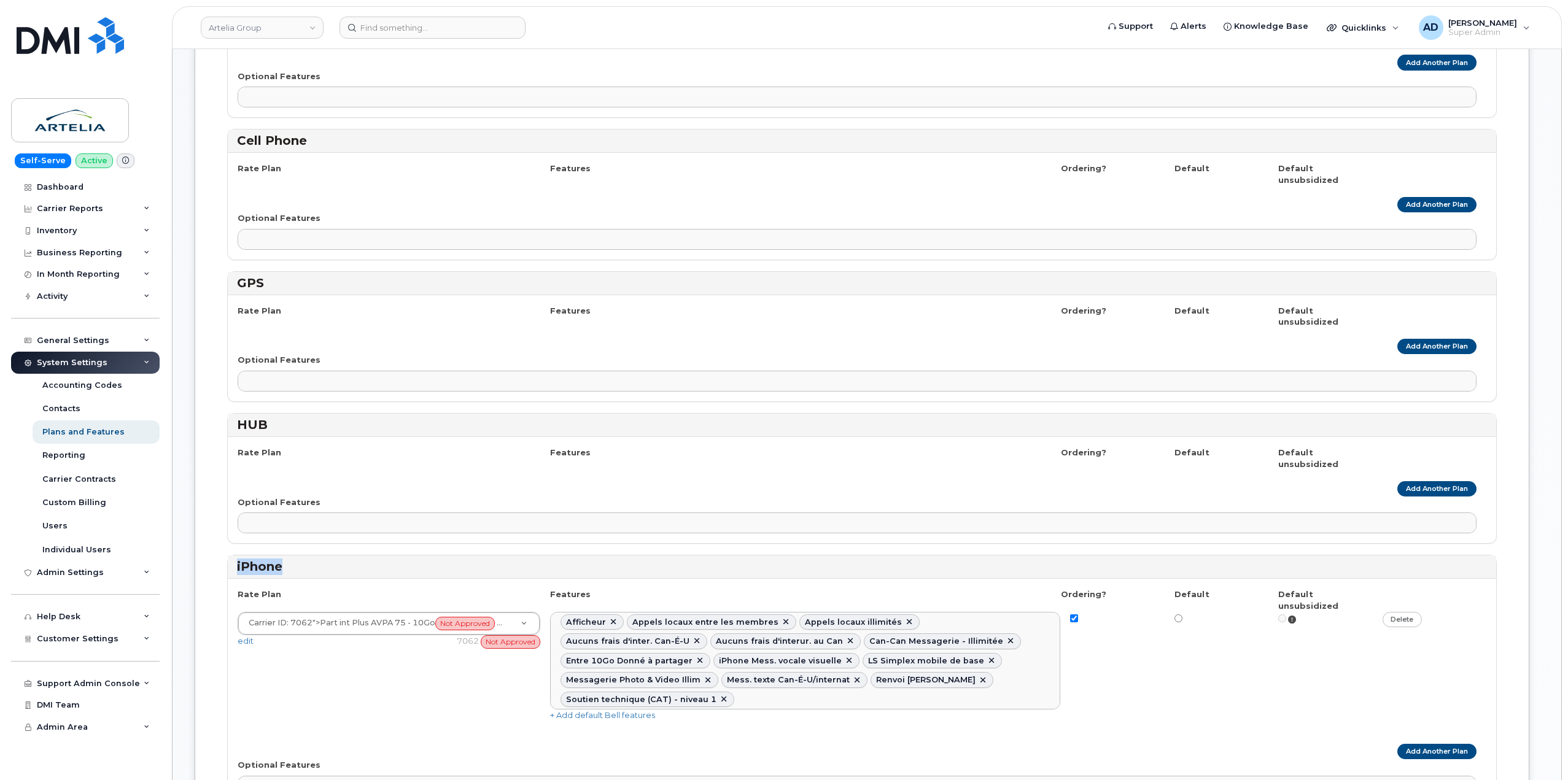
drag, startPoint x: 240, startPoint y: 478, endPoint x: 253, endPoint y: 481, distance: 13.3
click at [243, 559] on h3 "iPhone" at bounding box center [861, 567] width 1250 height 17
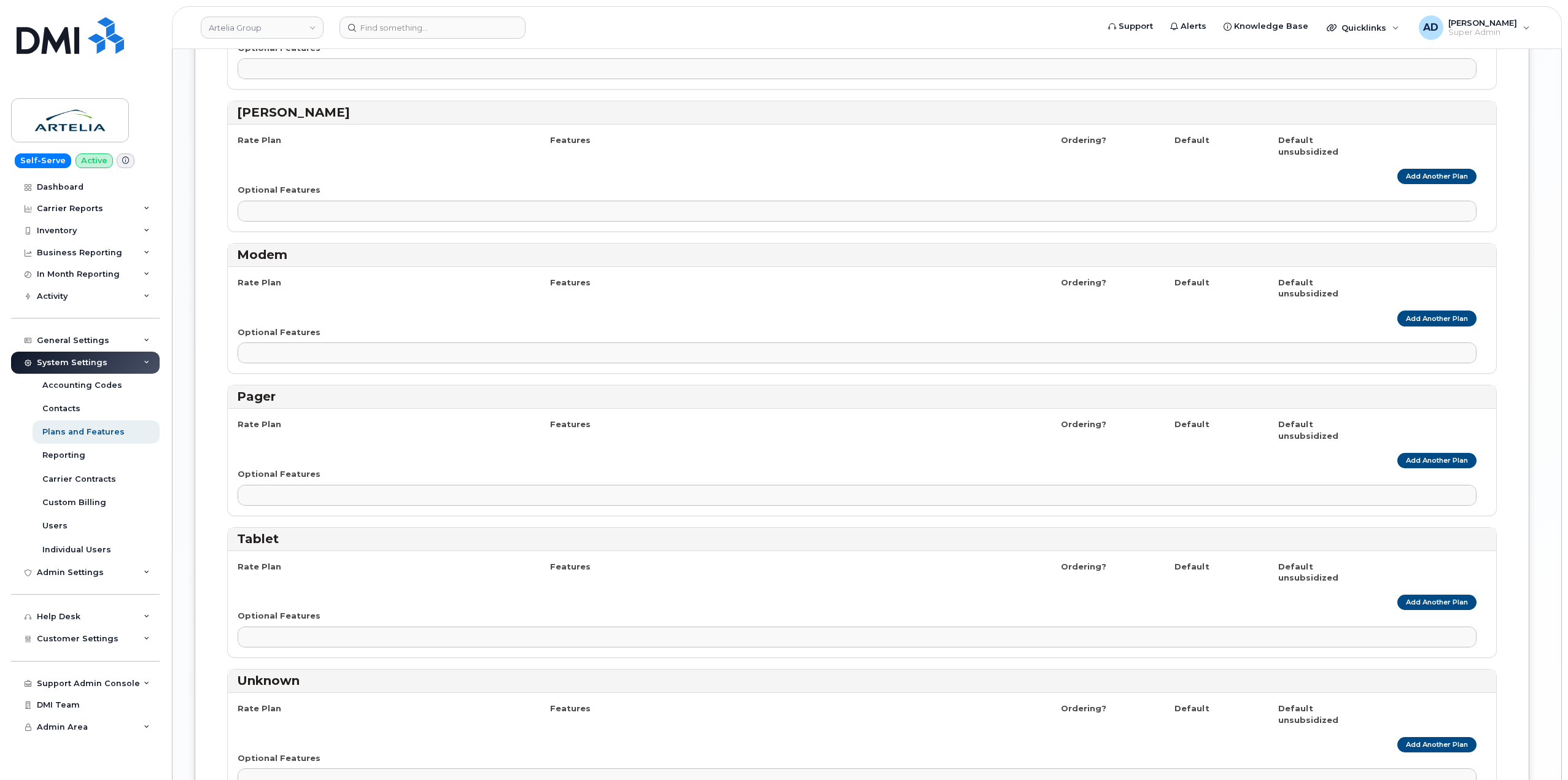
scroll to position [1718, 0]
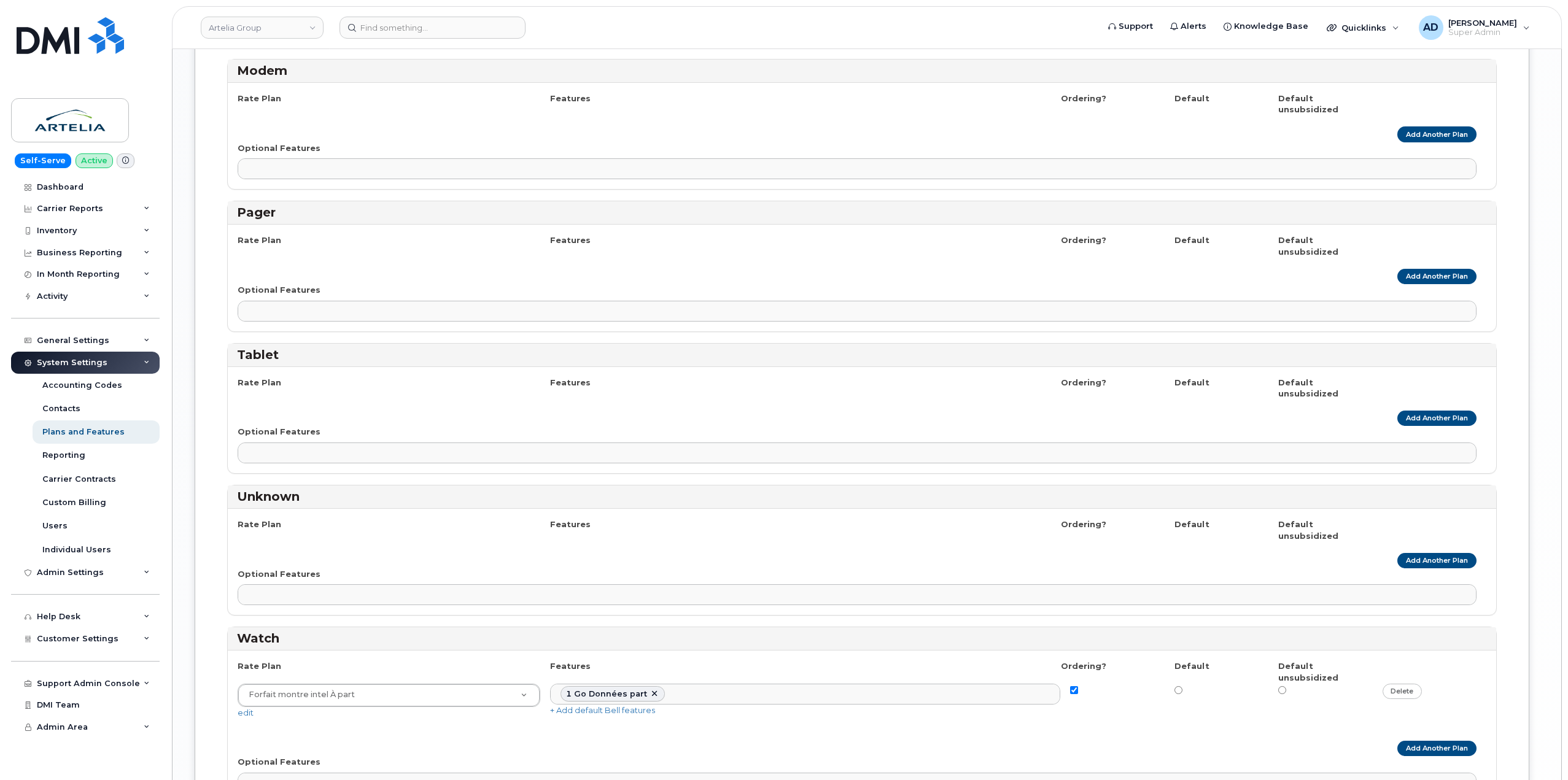
click at [272, 347] on h3 "Tablet" at bounding box center [861, 355] width 1250 height 17
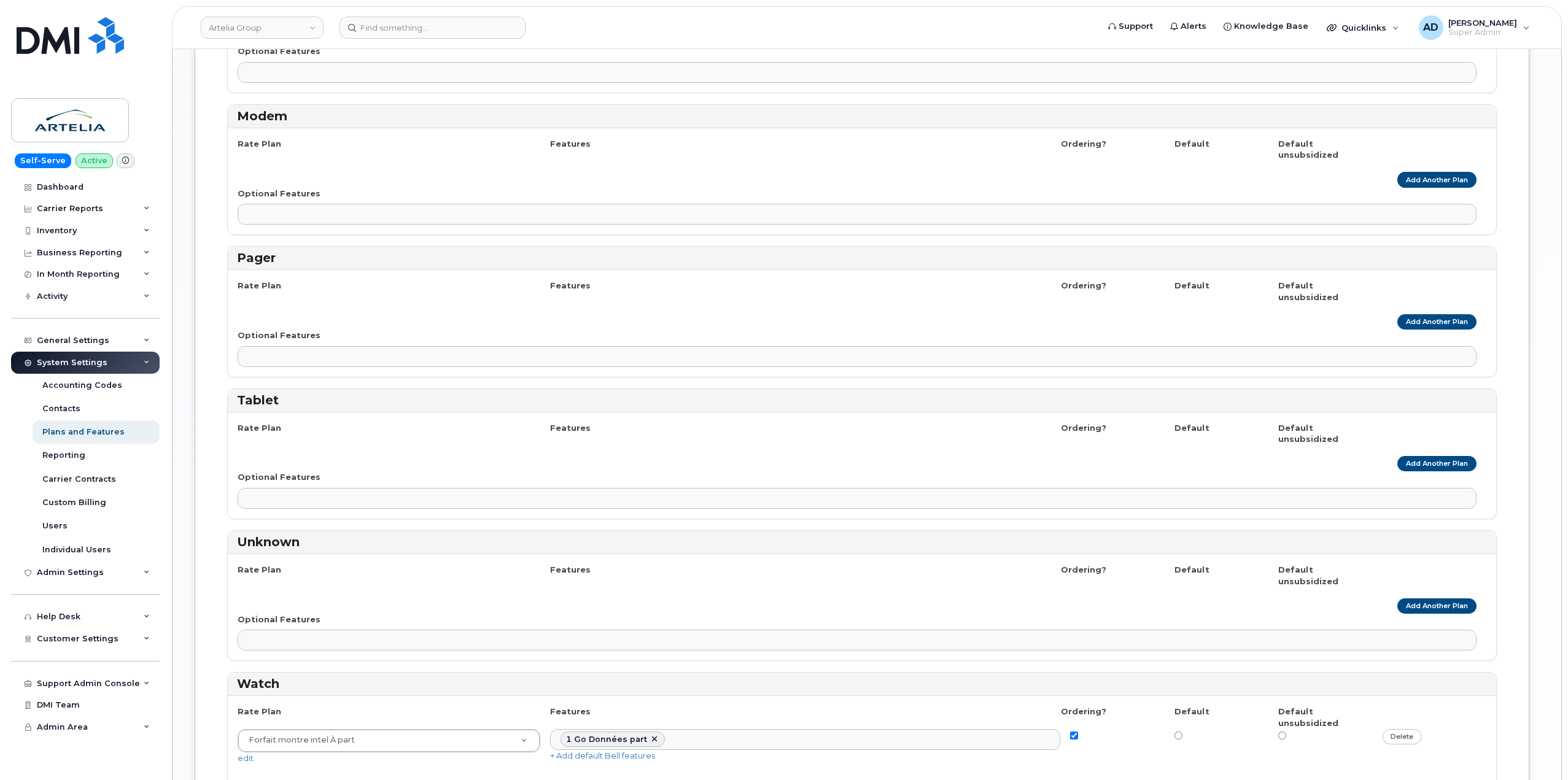
scroll to position [1667, 0]
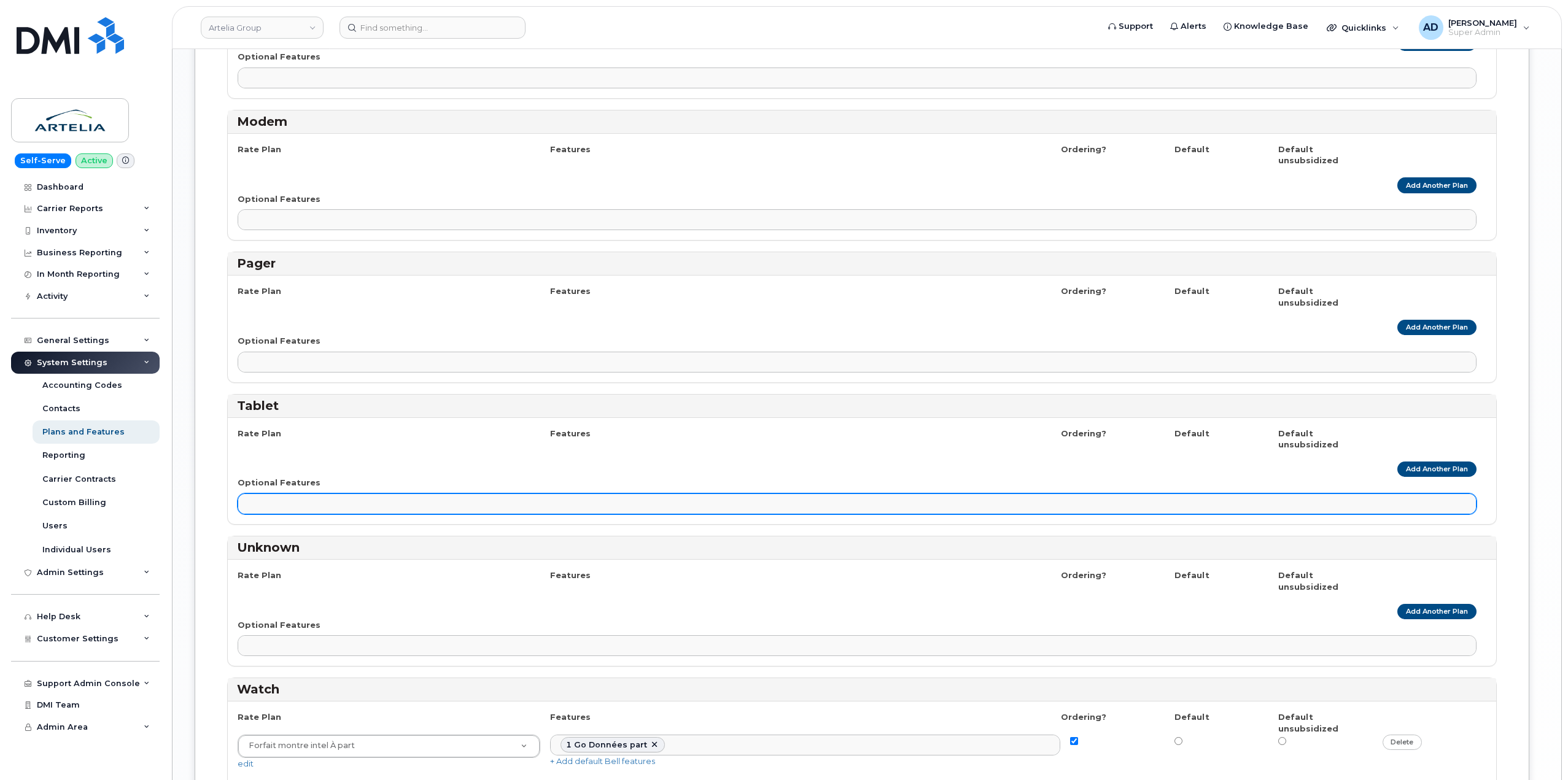
click at [294, 494] on ul at bounding box center [857, 503] width 1238 height 20
click at [343, 494] on ul at bounding box center [857, 503] width 1238 height 20
type input "F"
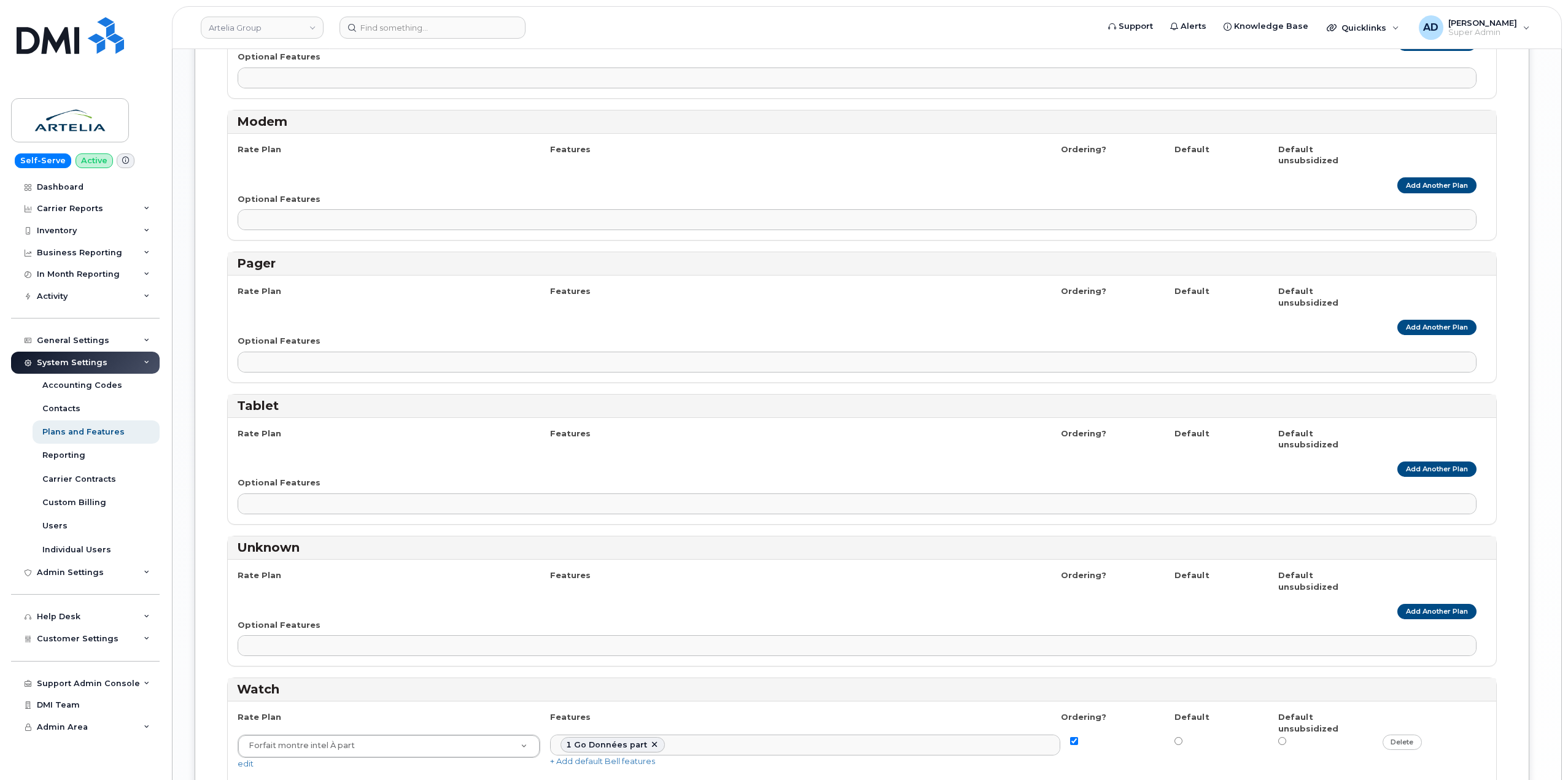
click at [595, 418] on div "Rate Plan Features Ordering? Default Default unsubsidized Add Another Plan Opti…" at bounding box center [862, 470] width 1268 height 106
click at [1447, 462] on link "Add Another Plan" at bounding box center [1436, 469] width 79 height 15
select select
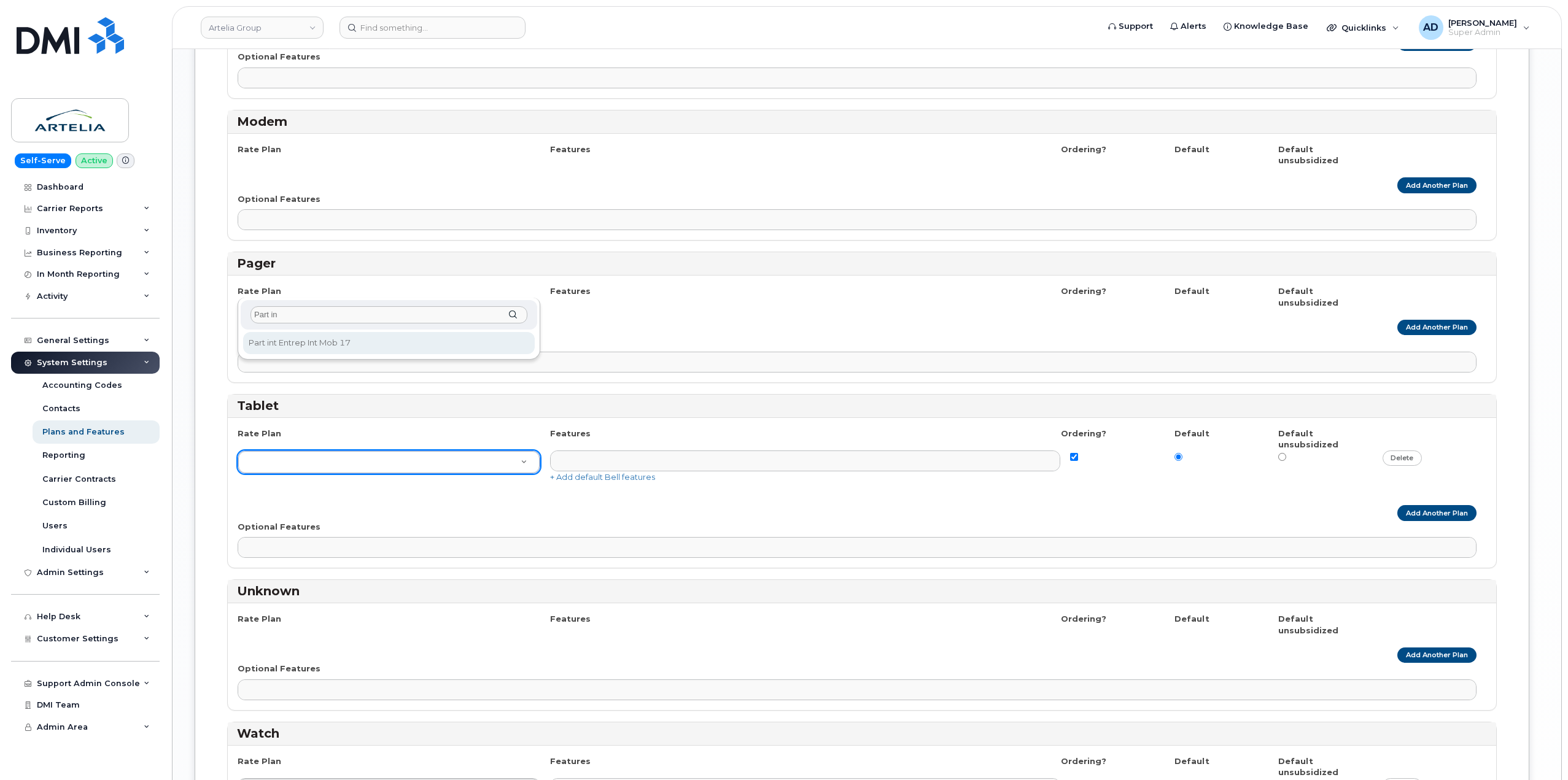
type input "Part int"
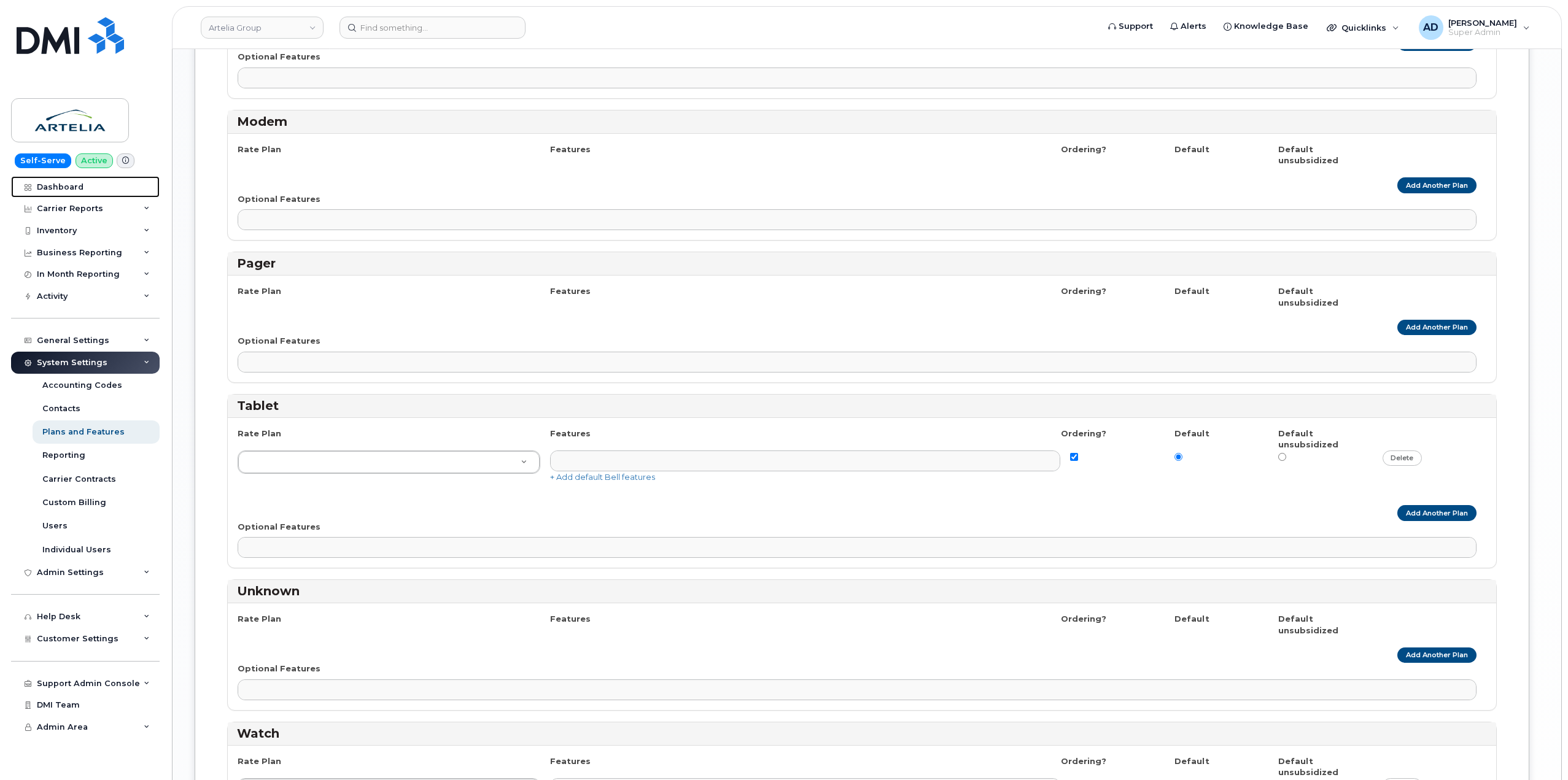
drag, startPoint x: 85, startPoint y: 187, endPoint x: 856, endPoint y: 349, distance: 787.8
click at [85, 187] on link "Dashboard" at bounding box center [85, 187] width 148 height 22
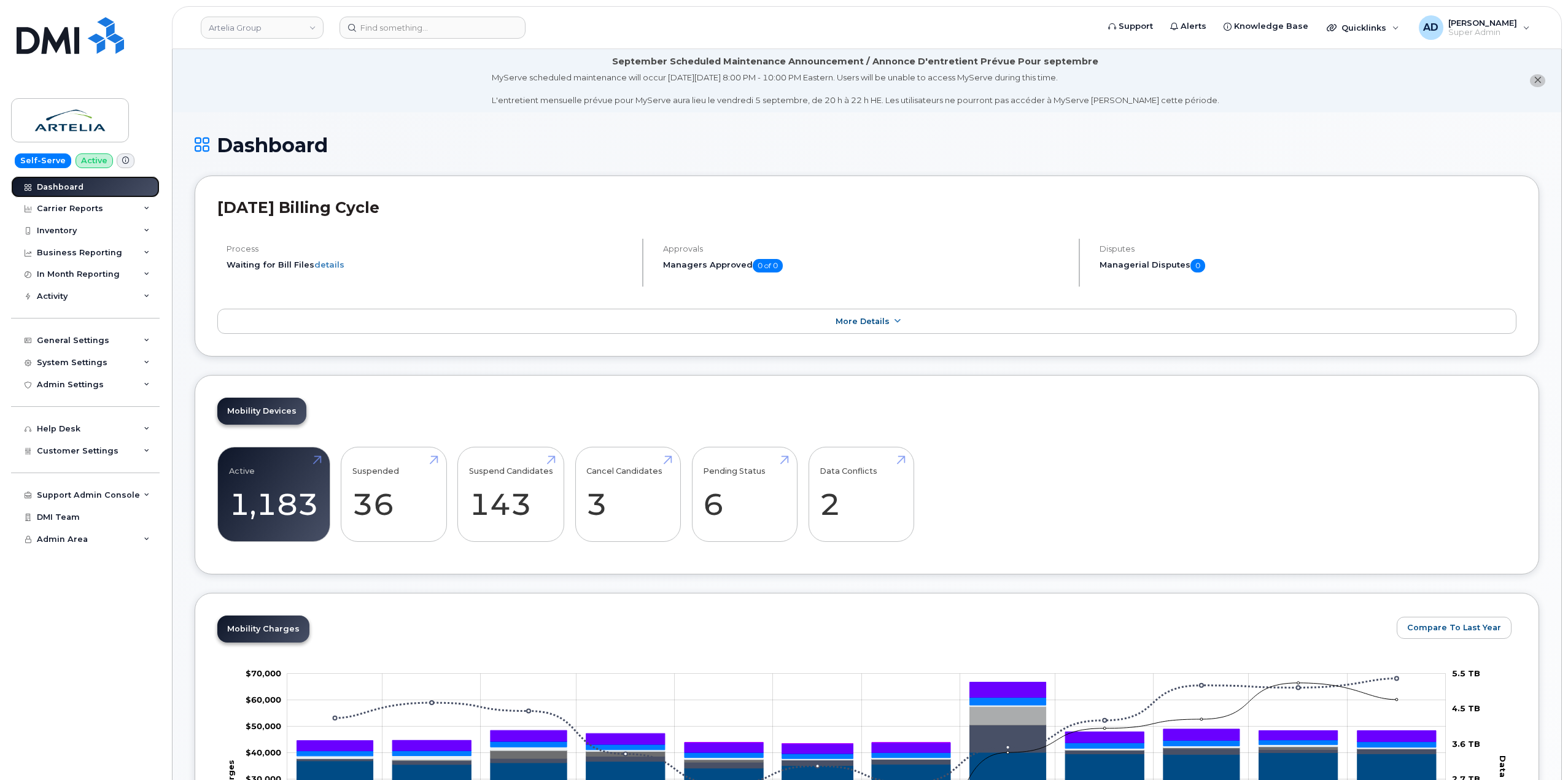
click at [85, 186] on link "Dashboard" at bounding box center [85, 187] width 148 height 22
